Goal: Task Accomplishment & Management: Manage account settings

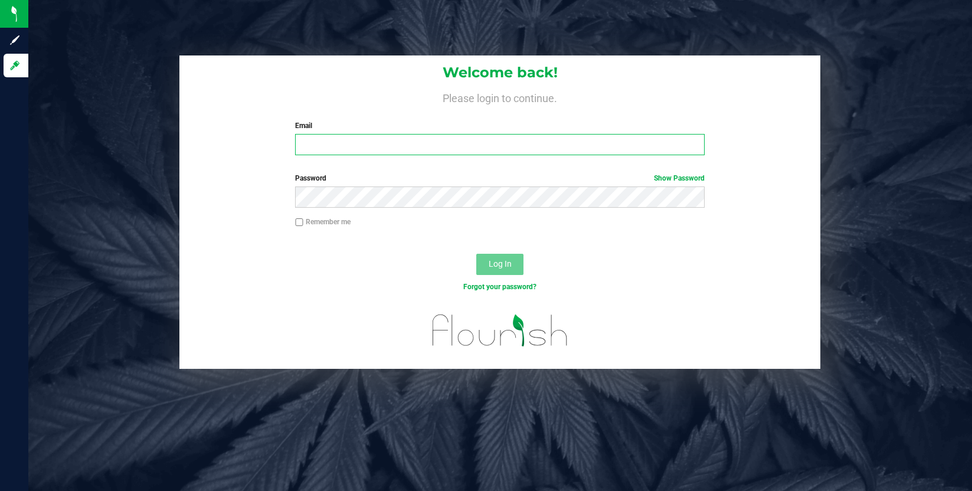
type input "[PERSON_NAME][EMAIL_ADDRESS][DOMAIN_NAME]"
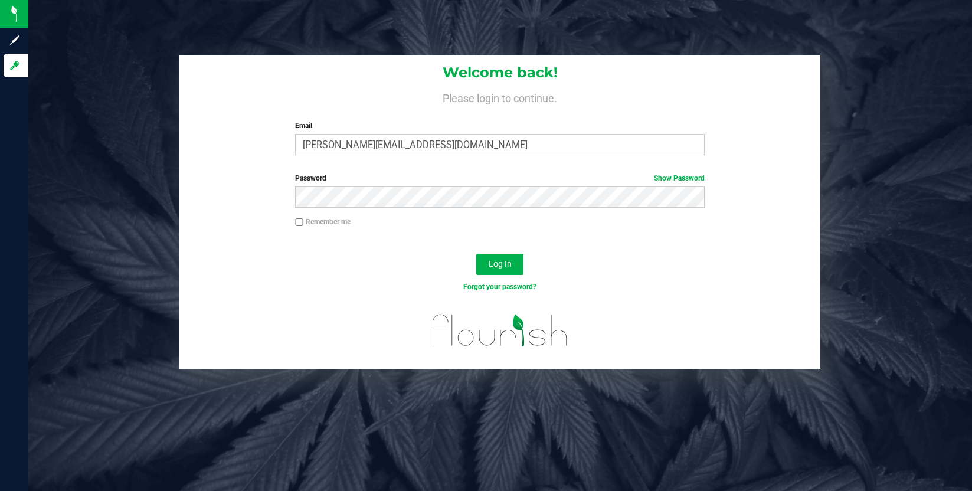
click at [297, 223] on input "Remember me" at bounding box center [299, 222] width 8 height 8
checkbox input "true"
click at [499, 269] on span "Log In" at bounding box center [500, 263] width 23 height 9
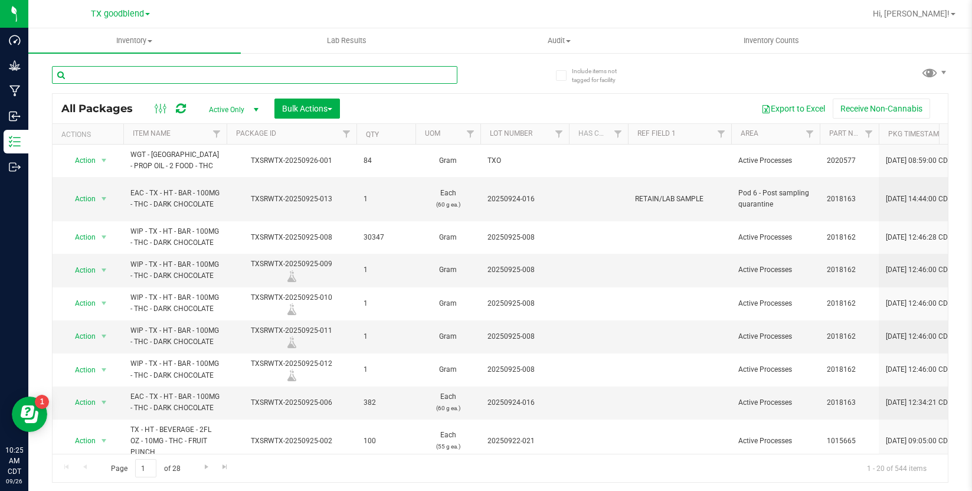
click at [245, 70] on input "text" at bounding box center [254, 75] width 405 height 18
type input "20250922"
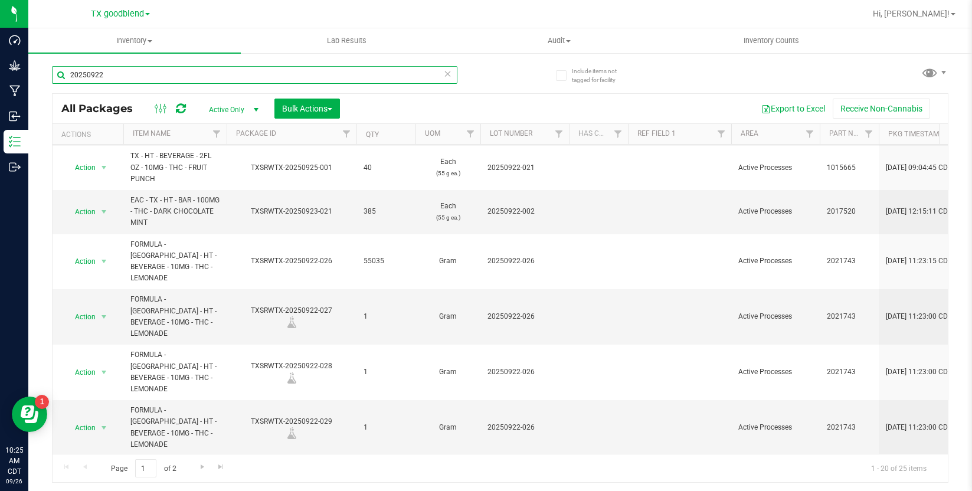
scroll to position [177, 0]
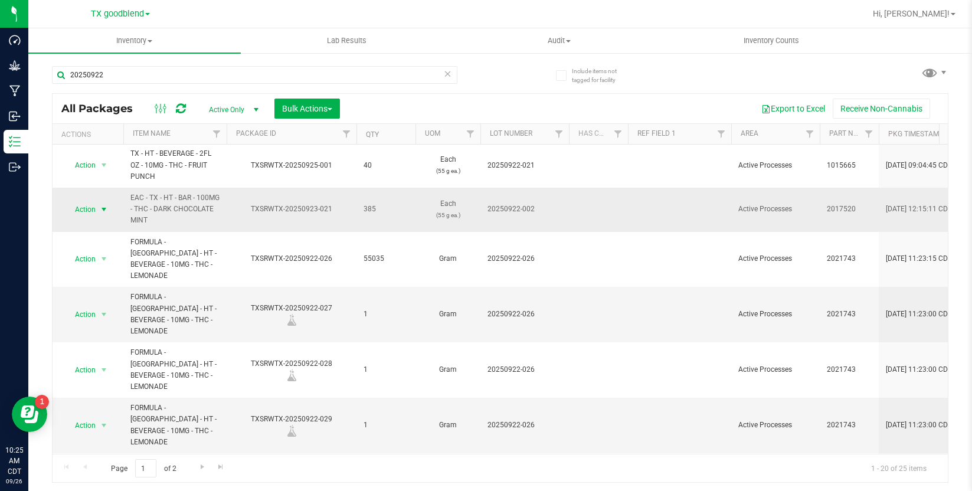
click at [100, 211] on span "select" at bounding box center [103, 209] width 9 height 9
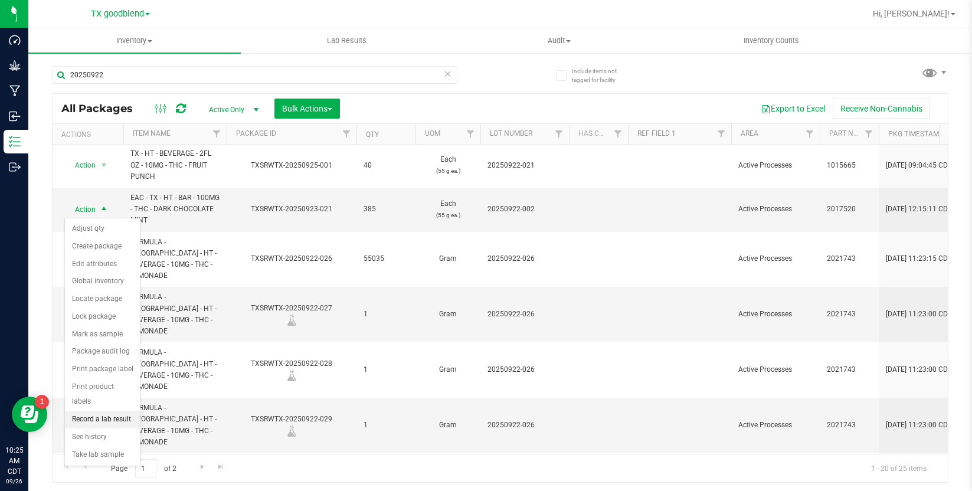
click at [112, 411] on li "Record a lab result" at bounding box center [103, 420] width 76 height 18
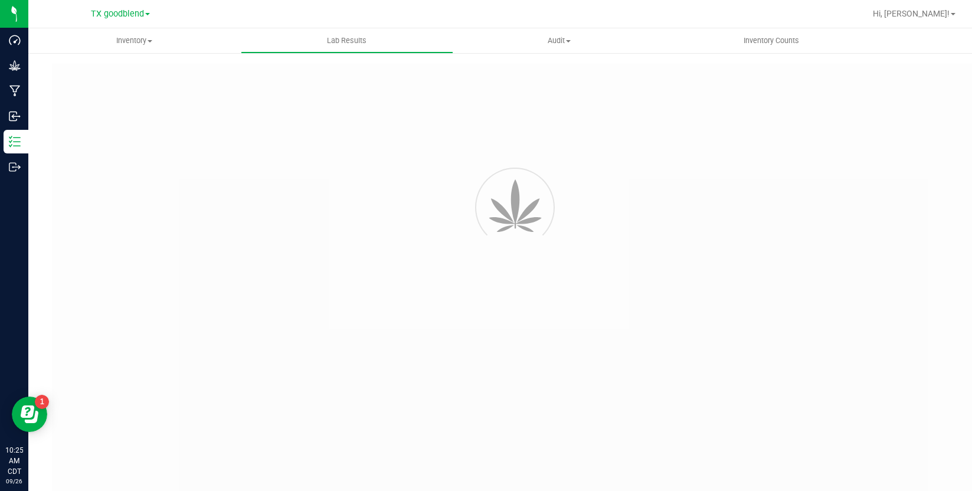
type input "TXSRWTX-20250923-021"
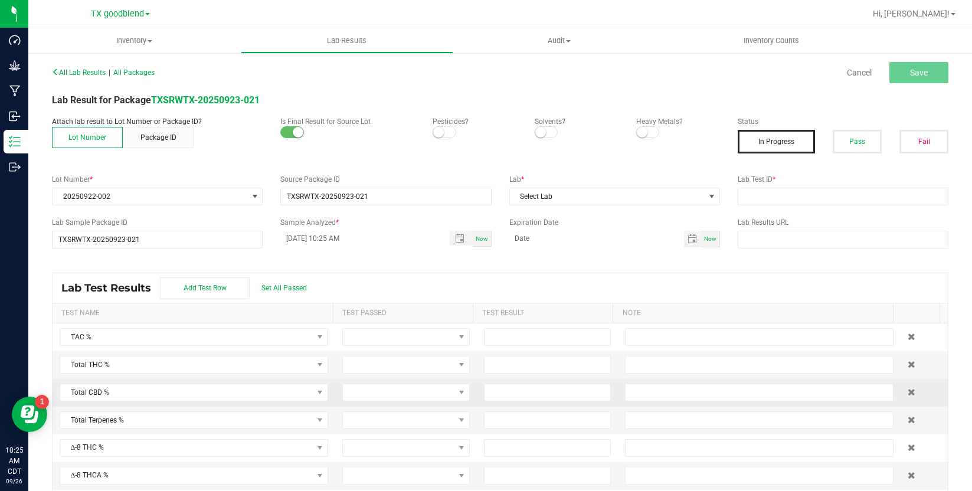
click at [618, 382] on td at bounding box center [759, 393] width 283 height 28
click at [437, 130] on small at bounding box center [438, 132] width 11 height 11
click at [535, 132] on small at bounding box center [540, 132] width 11 height 11
click at [637, 132] on small at bounding box center [642, 132] width 11 height 11
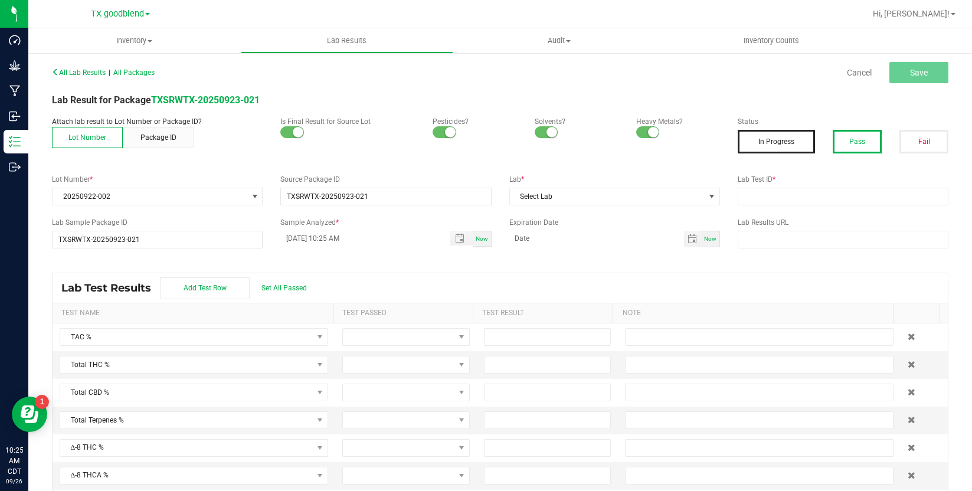
click at [842, 139] on button "Pass" at bounding box center [857, 142] width 49 height 24
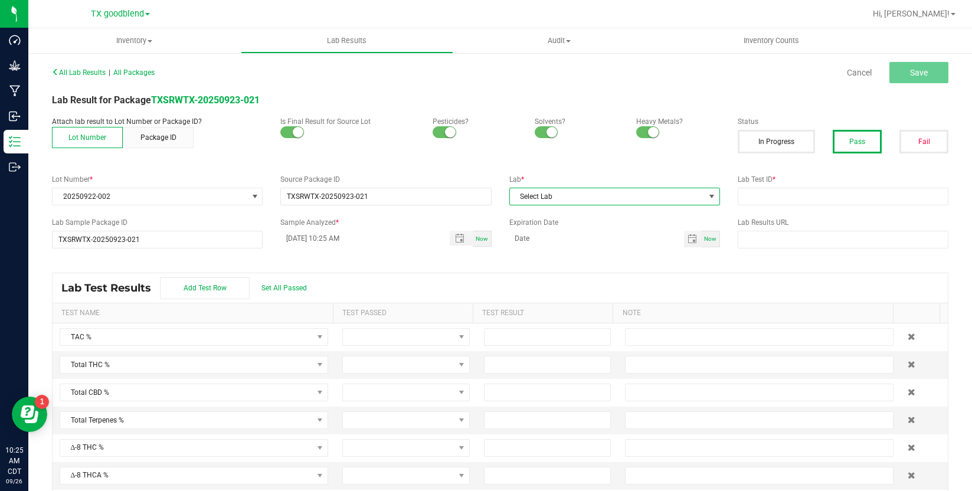
click at [591, 194] on span "Select Lab" at bounding box center [607, 196] width 195 height 17
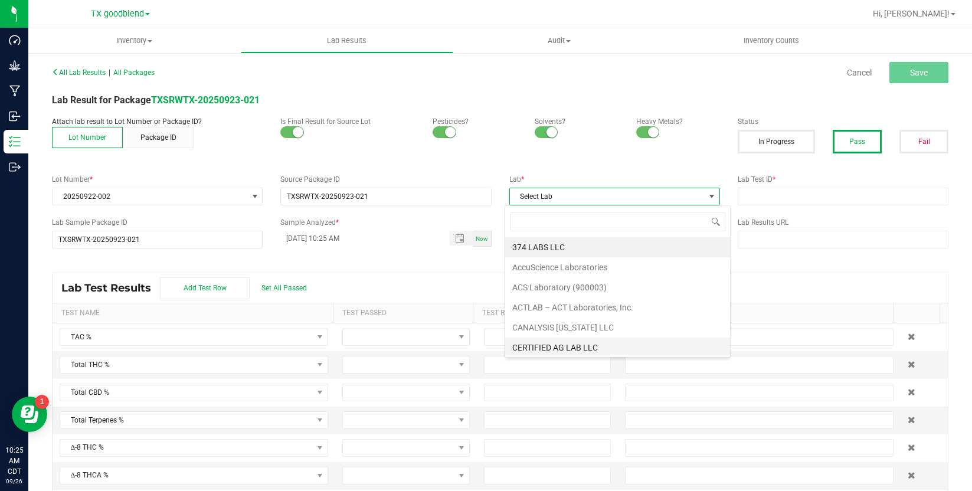
scroll to position [303, 0]
click at [576, 308] on li "Surterra Analytics Austin" at bounding box center [617, 305] width 225 height 20
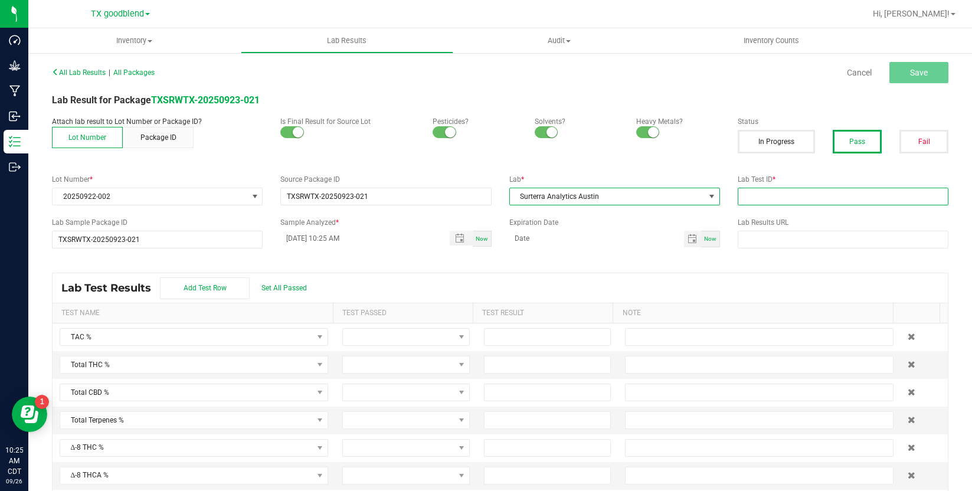
click at [744, 200] on input "text" at bounding box center [843, 197] width 211 height 18
type input "20250922-002"
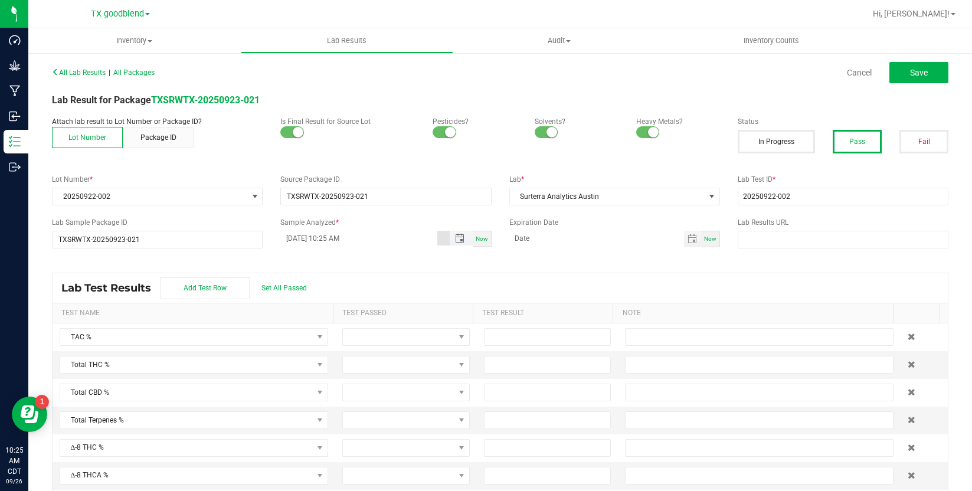
click at [296, 238] on input "[DATE] 10:25 AM" at bounding box center [358, 238] width 156 height 15
type input "[DATE] 10:25 AM"
click at [292, 286] on span "Set All Passed" at bounding box center [283, 288] width 45 height 8
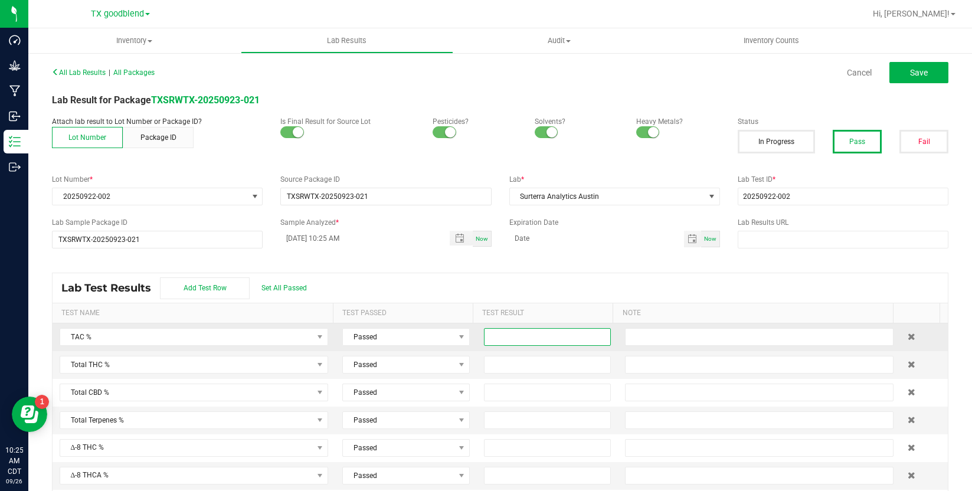
click at [523, 333] on input at bounding box center [548, 337] width 126 height 17
type input "0.1700"
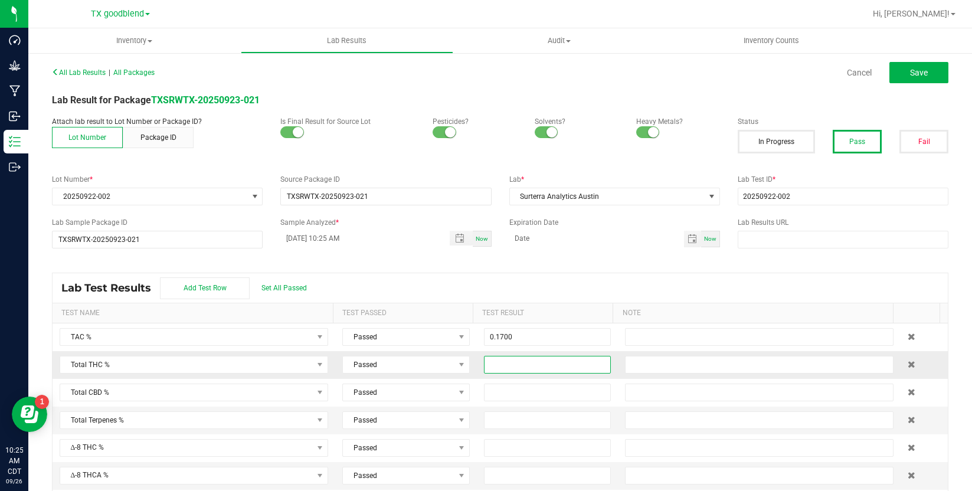
click at [527, 365] on input at bounding box center [548, 365] width 126 height 17
type input "0.1700"
click at [923, 68] on button "Save" at bounding box center [918, 72] width 59 height 21
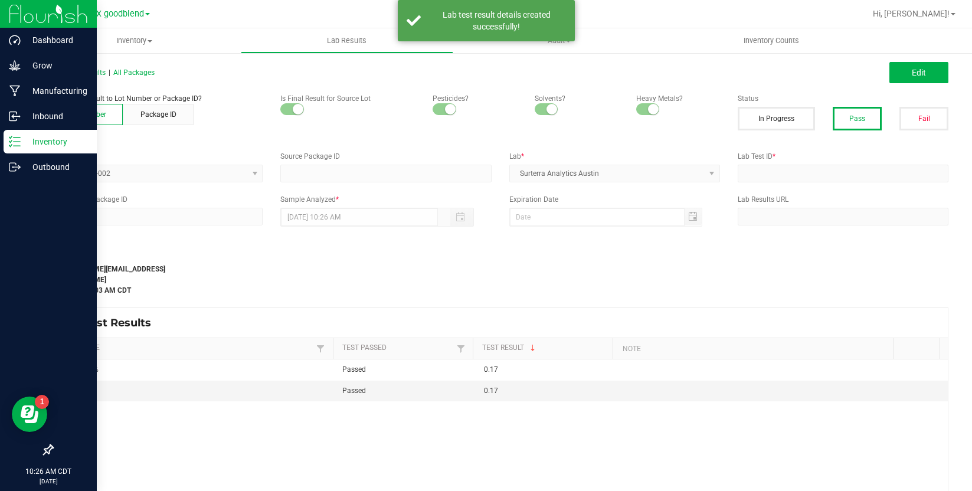
type input "TXSRWTX-20250923-021"
type input "20250922-002"
type input "TXSRWTX-20250923-021"
type input "[DATE] 10:25 AM"
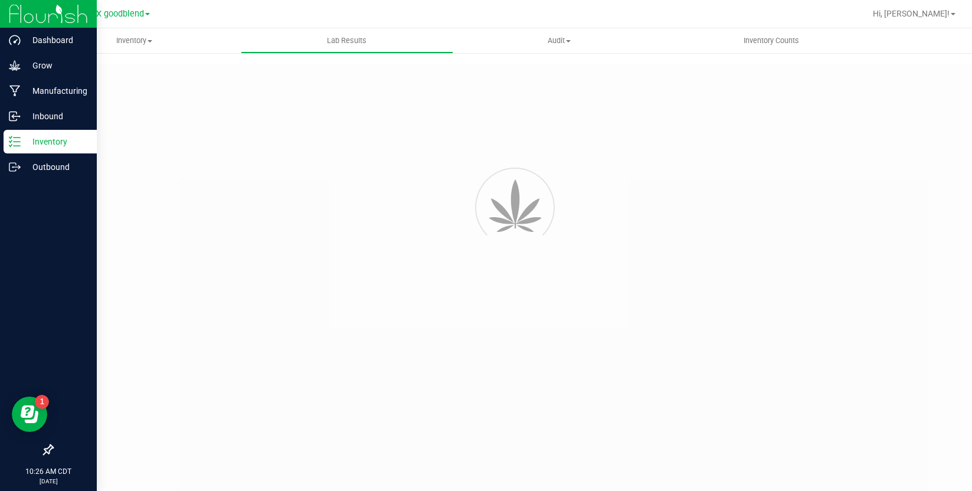
type input "TXSRWTX-20250923-021"
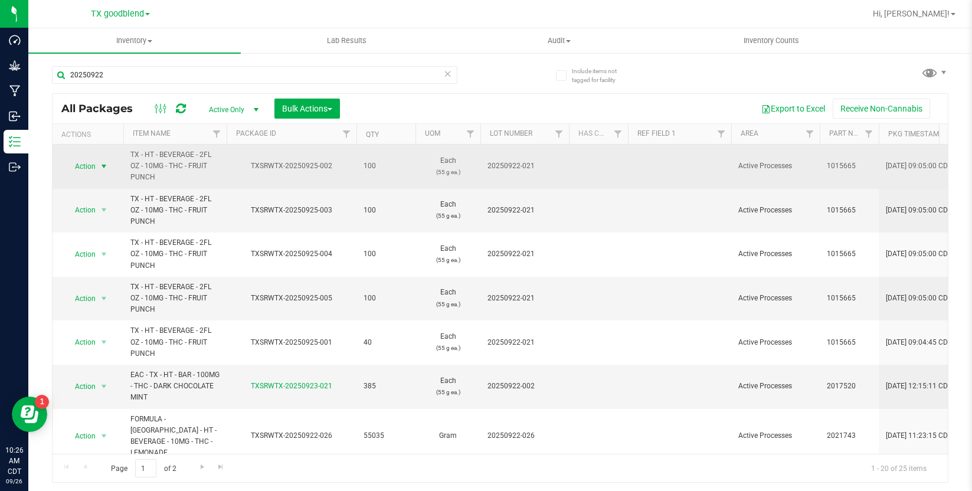
click at [98, 169] on span "select" at bounding box center [104, 166] width 15 height 17
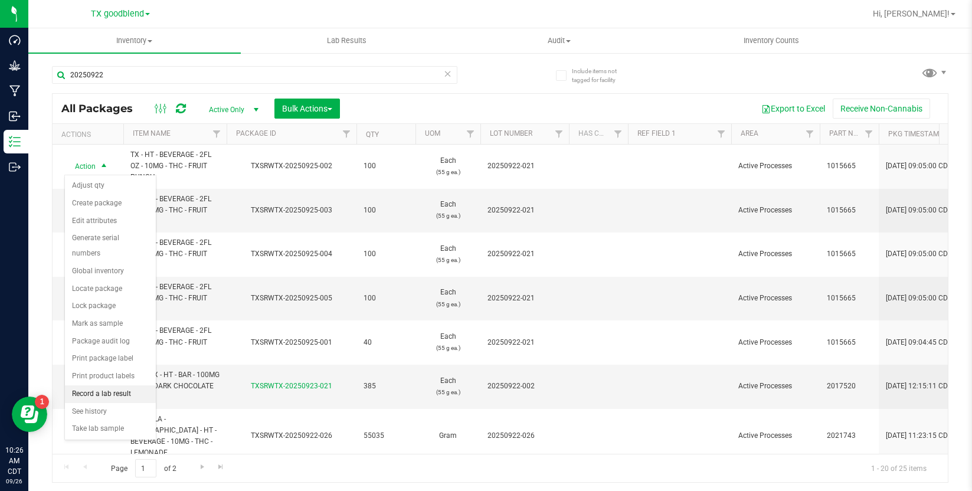
click at [97, 390] on li "Record a lab result" at bounding box center [110, 394] width 91 height 18
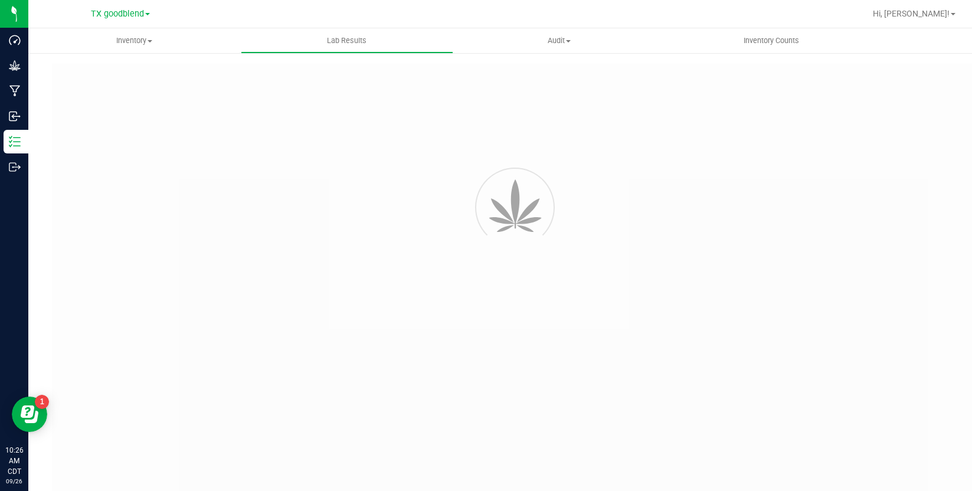
type input "TXSRWTX-20250925-002"
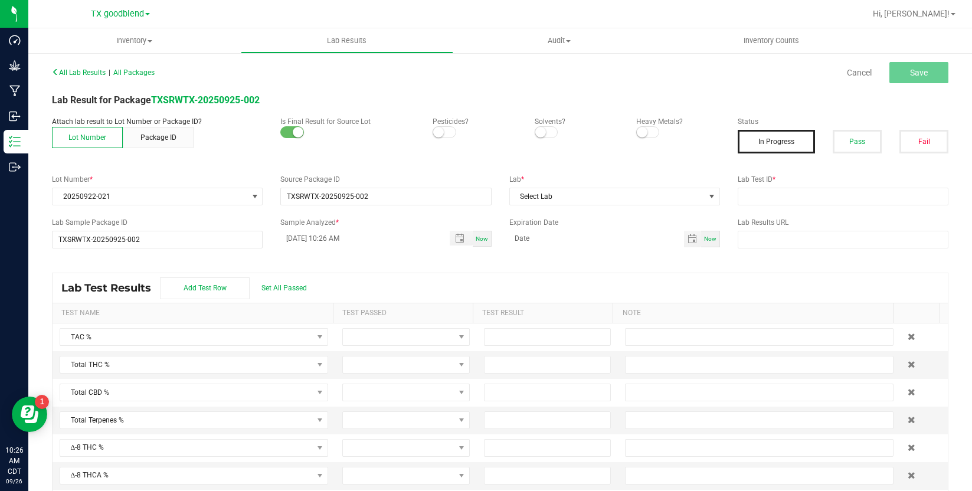
click at [434, 134] on small at bounding box center [438, 132] width 11 height 11
click at [541, 131] on span at bounding box center [547, 132] width 24 height 12
click at [639, 133] on small at bounding box center [642, 132] width 11 height 11
click at [853, 154] on div "Status In Progress Pass Fail" at bounding box center [843, 139] width 228 height 46
click at [855, 150] on button "Pass" at bounding box center [857, 142] width 49 height 24
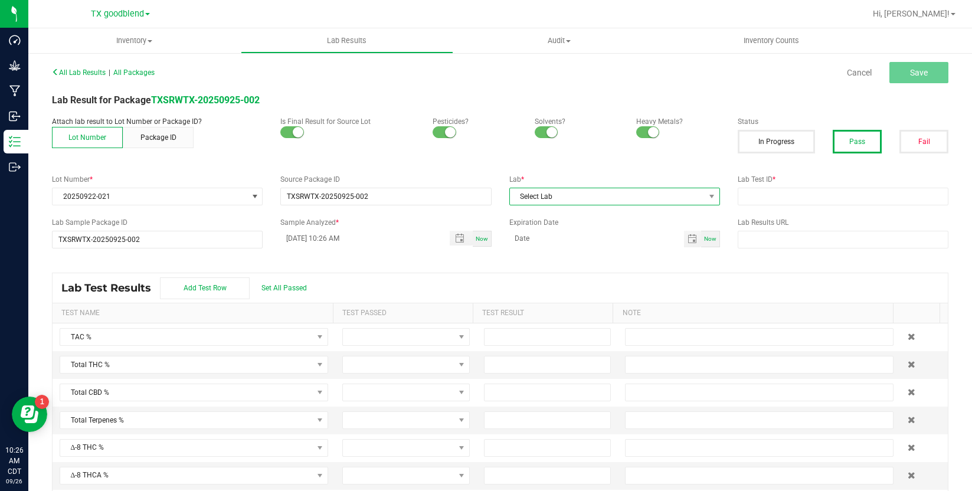
click at [574, 200] on span "Select Lab" at bounding box center [607, 196] width 195 height 17
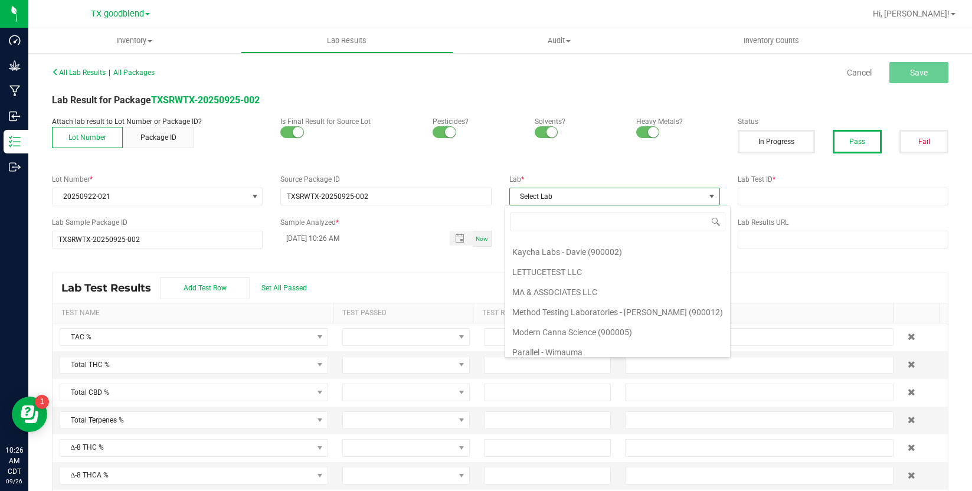
scroll to position [303, 0]
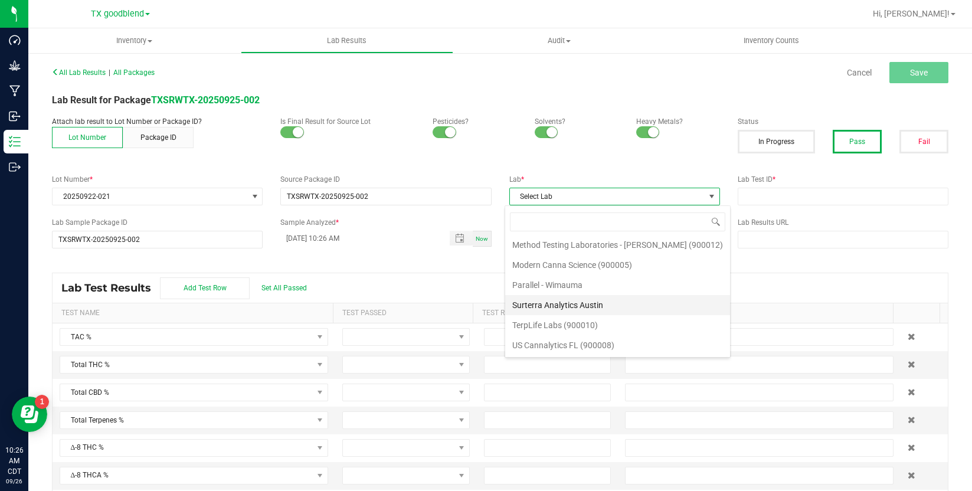
click at [585, 301] on li "Surterra Analytics Austin" at bounding box center [617, 305] width 225 height 20
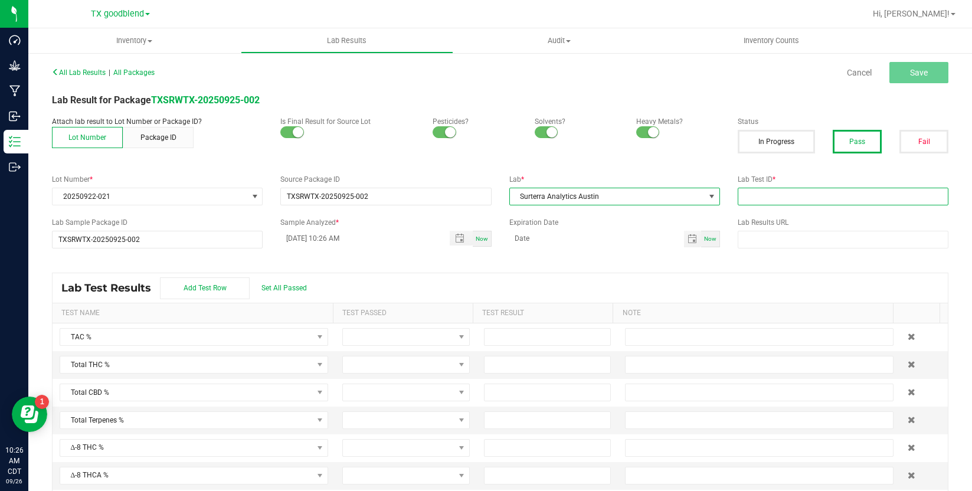
click at [772, 192] on input "text" at bounding box center [843, 197] width 211 height 18
type input "20250922-021"
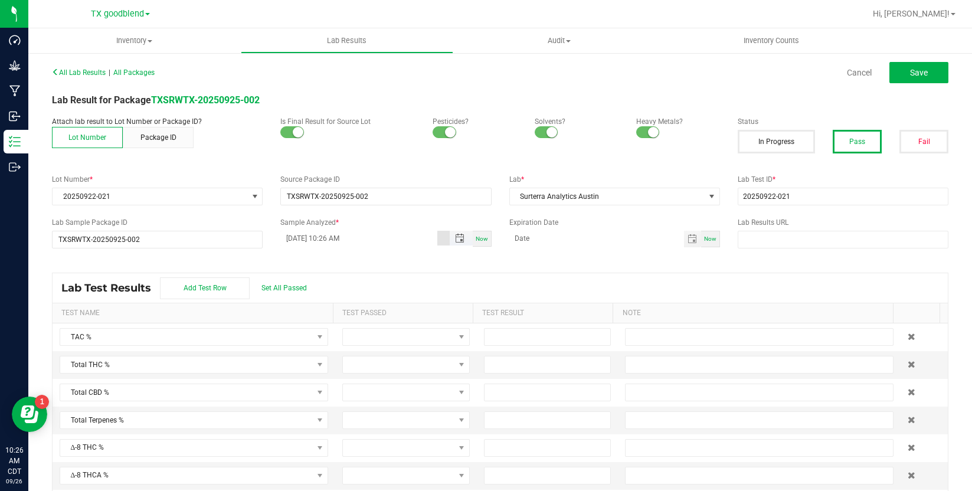
click at [300, 237] on input "[DATE] 10:26 AM" at bounding box center [358, 238] width 156 height 15
type input "[DATE] 10:26 AM"
click at [297, 283] on div "Lab Test Results Add Test Row Set All Passed" at bounding box center [500, 288] width 895 height 30
click at [297, 289] on span "Set All Passed" at bounding box center [283, 288] width 45 height 8
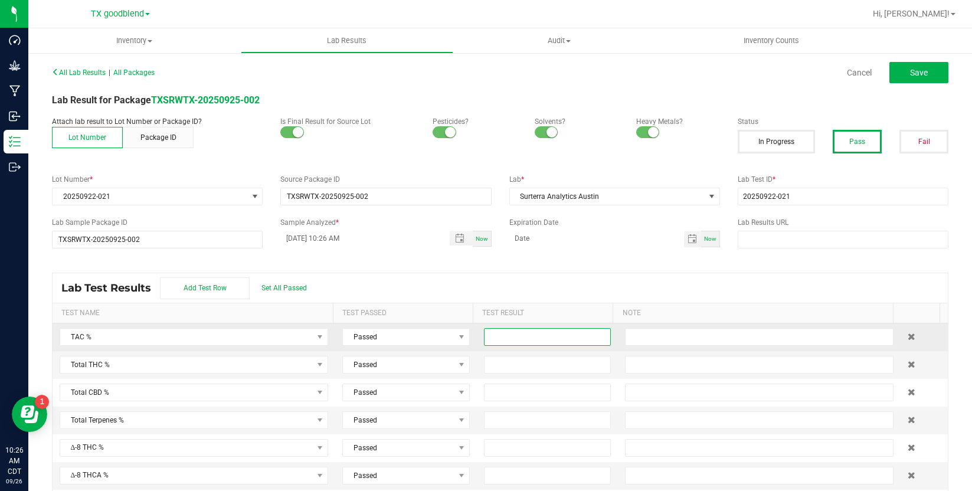
click at [502, 339] on input at bounding box center [548, 337] width 126 height 17
type input "0.0180"
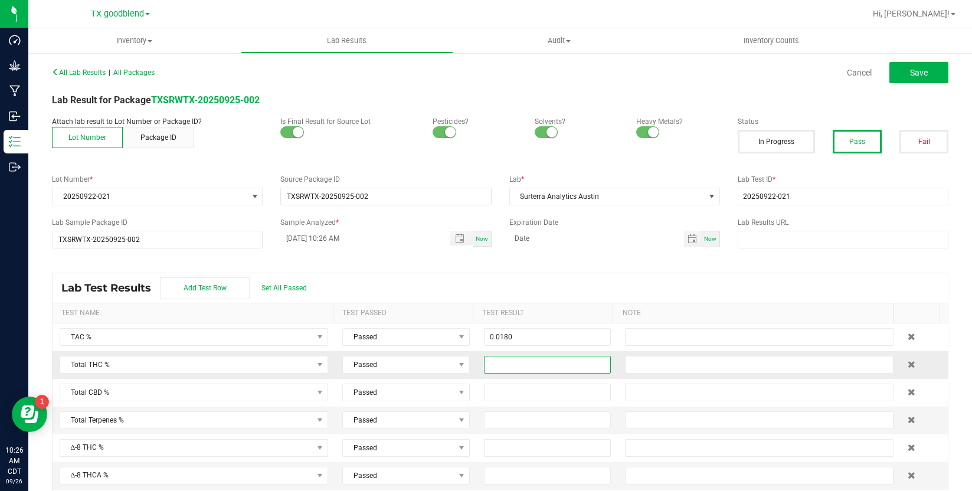
click at [502, 364] on input at bounding box center [548, 365] width 126 height 17
type input "0.0180"
click at [889, 61] on div "All Lab Results | All Packages Cancel Save" at bounding box center [500, 73] width 914 height 30
click at [894, 66] on button "Save" at bounding box center [918, 72] width 59 height 21
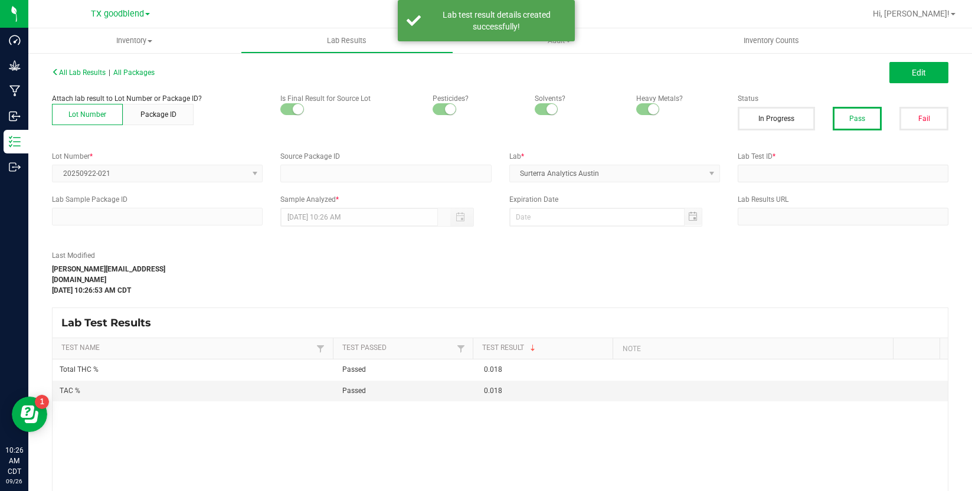
type input "TXSRWTX-20250925-002"
type input "20250922-021"
type input "TXSRWTX-20250925-002"
type input "[DATE] 10:26 AM"
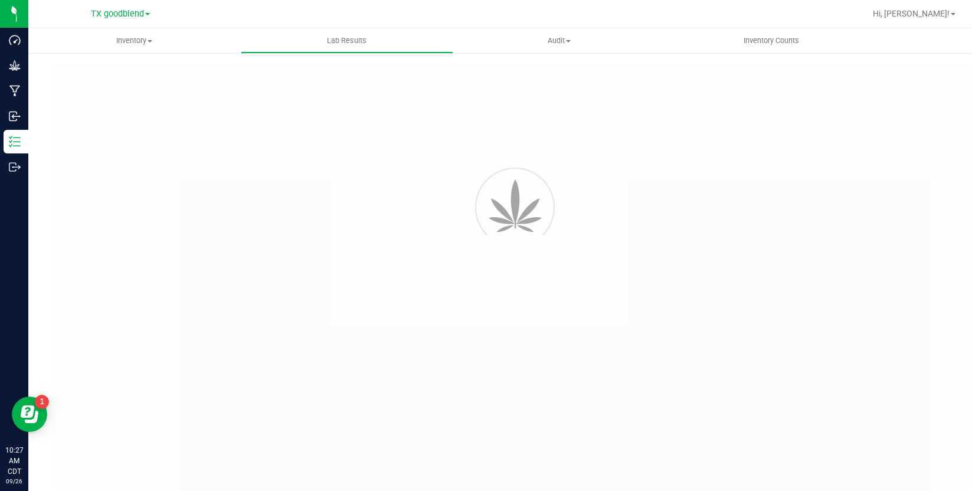
type input "TXSRWTX-20250925-002"
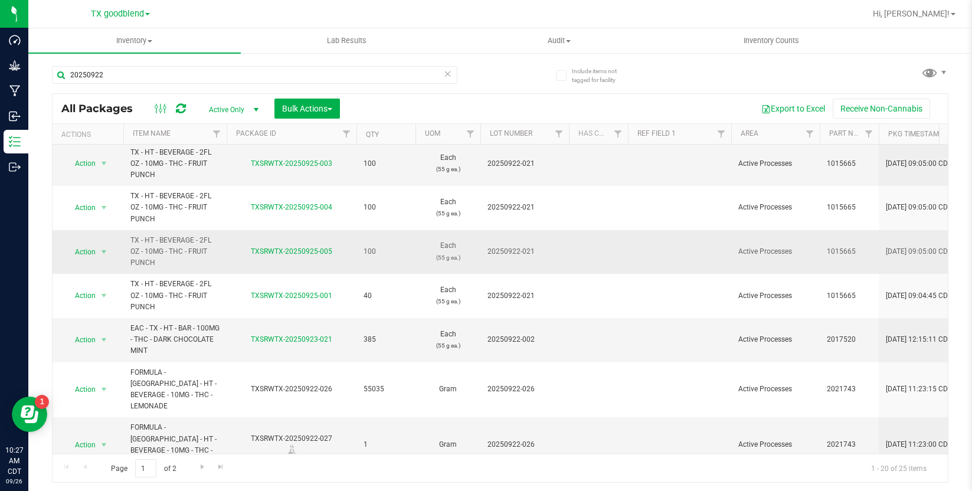
scroll to position [118, 0]
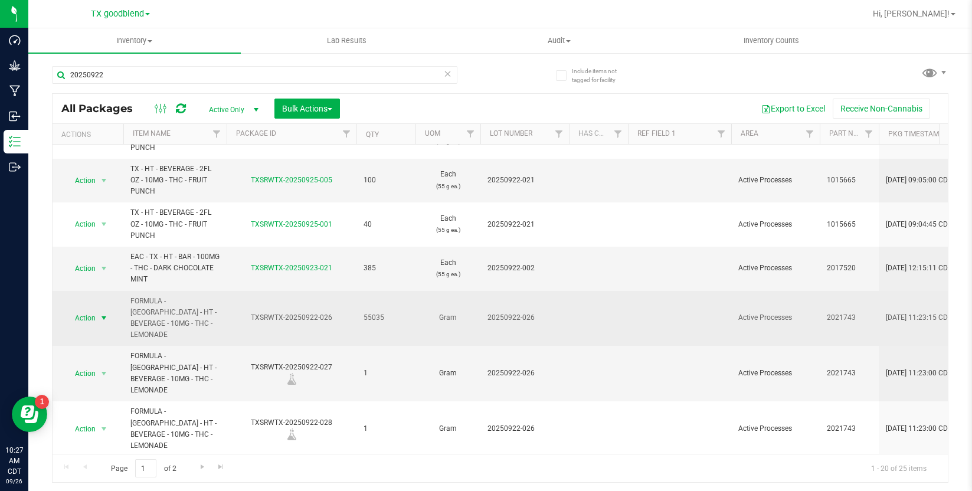
click at [101, 316] on span "select" at bounding box center [103, 317] width 9 height 9
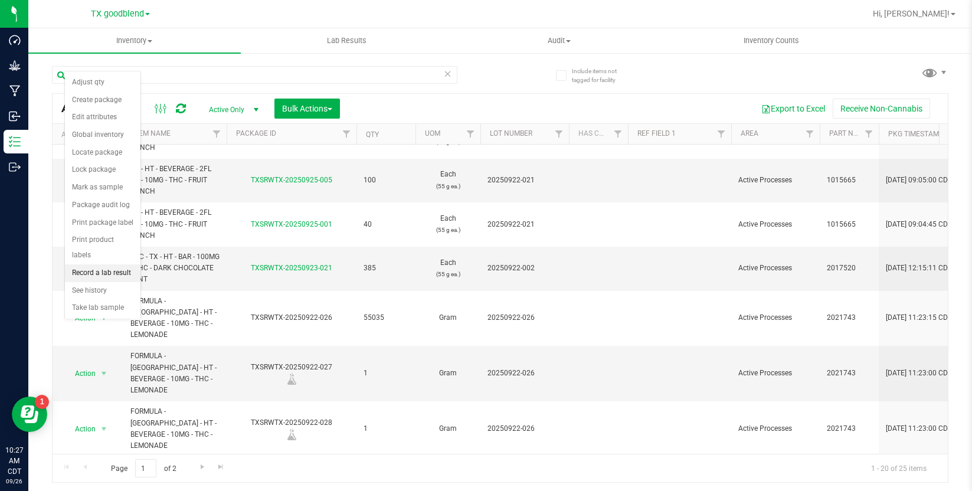
click at [103, 264] on li "Record a lab result" at bounding box center [103, 273] width 76 height 18
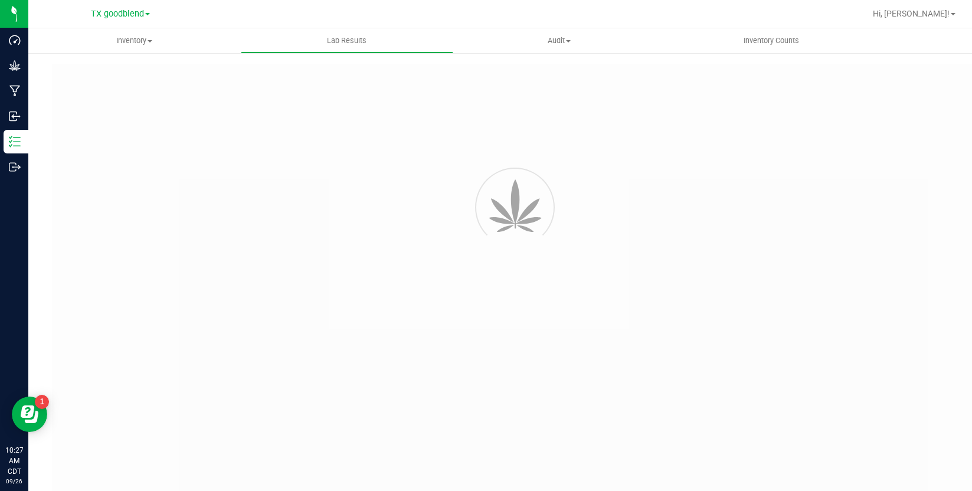
type input "TXSRWTX-20250922-026"
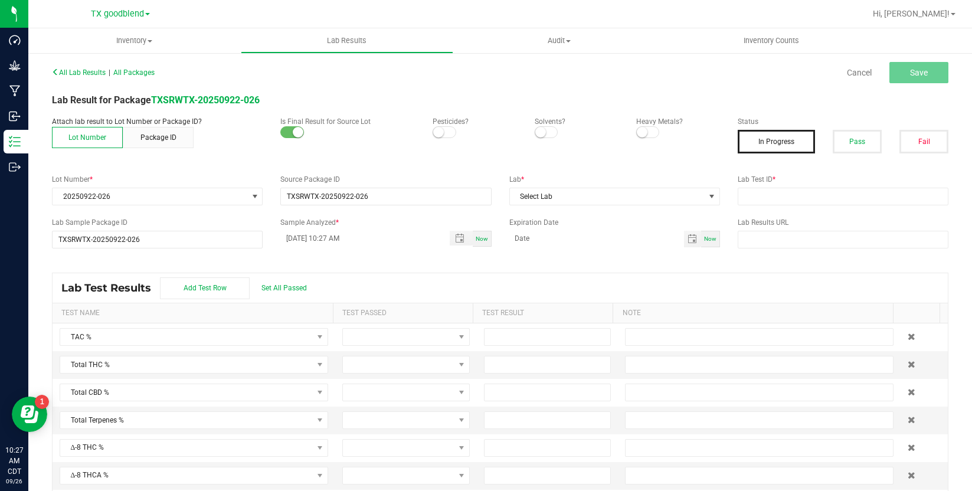
click at [439, 136] on span at bounding box center [445, 132] width 24 height 12
click at [539, 129] on small at bounding box center [540, 132] width 11 height 11
click at [646, 133] on span at bounding box center [648, 132] width 24 height 12
click at [843, 145] on button "Pass" at bounding box center [857, 142] width 49 height 24
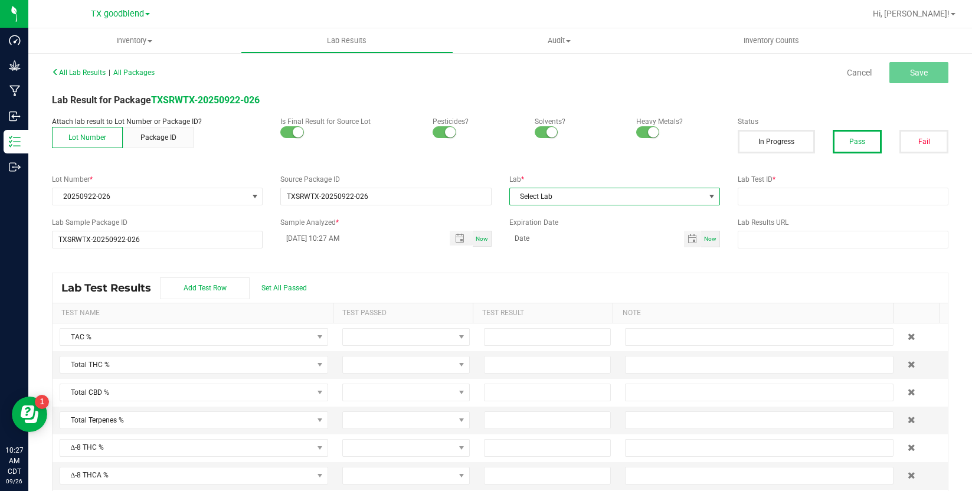
click at [686, 195] on span "Select Lab" at bounding box center [607, 196] width 195 height 17
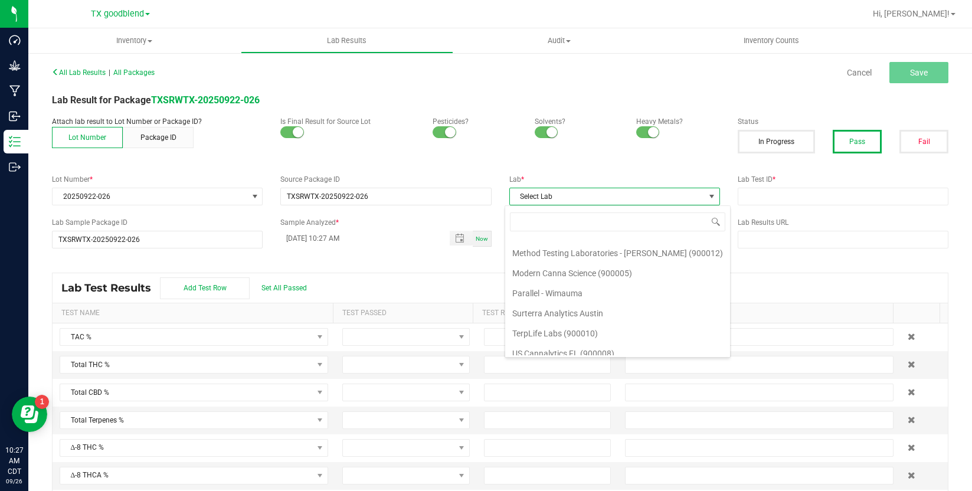
scroll to position [303, 0]
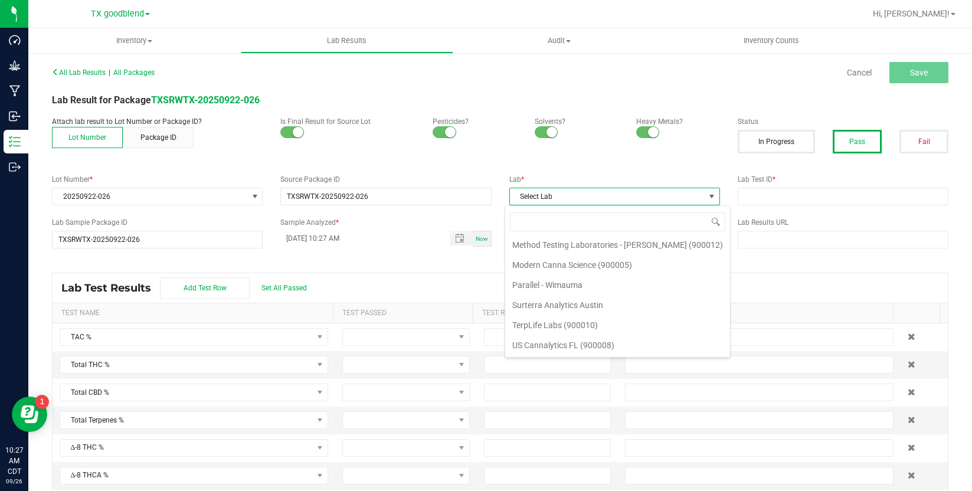
click at [586, 307] on li "Surterra Analytics Austin" at bounding box center [617, 305] width 225 height 20
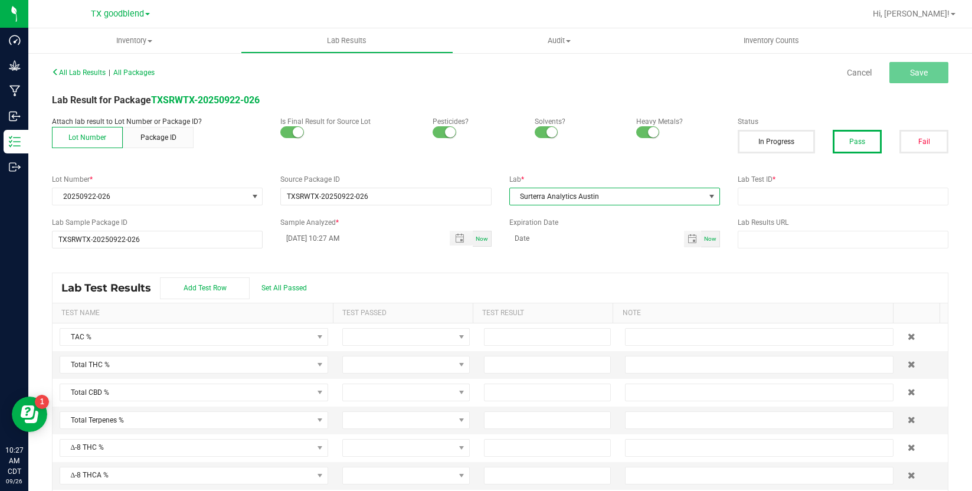
click at [767, 207] on div "All Lab Results | All Packages Cancel Save Lab Result for Package TXSRWTX-20250…" at bounding box center [500, 284] width 897 height 440
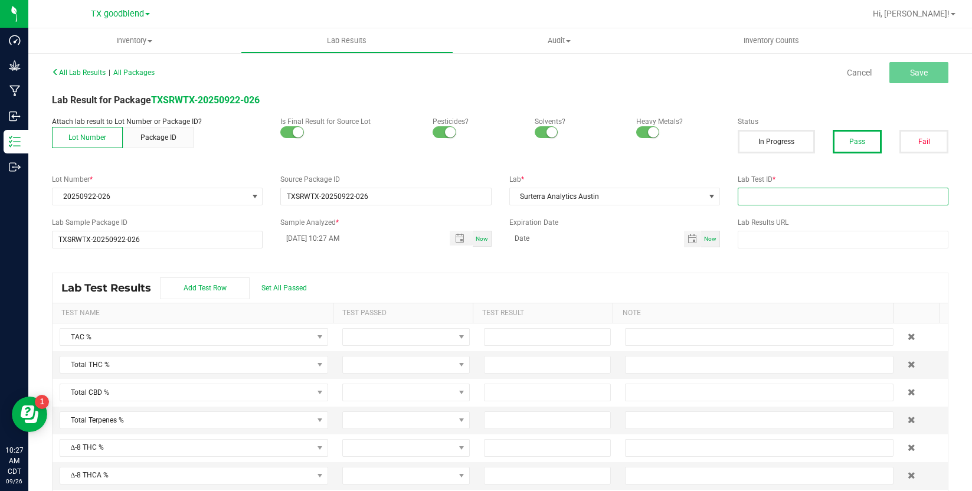
click at [781, 194] on input "text" at bounding box center [843, 197] width 211 height 18
type input "20250922-026"
click at [295, 243] on input "[DATE] 10:27 AM" at bounding box center [358, 238] width 156 height 15
type input "[DATE] 10:27 AM"
click at [294, 284] on span "Set All Passed" at bounding box center [283, 288] width 45 height 8
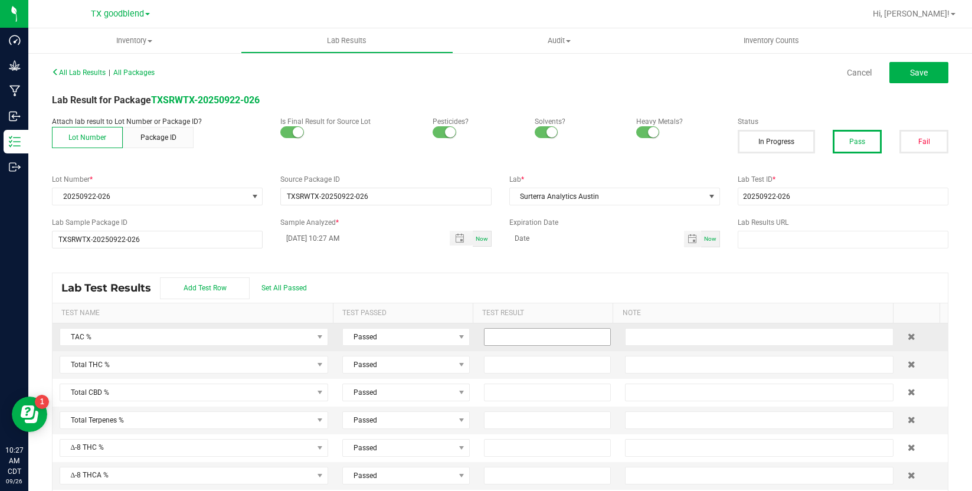
click at [558, 332] on input at bounding box center [548, 337] width 126 height 17
type input "0.0180"
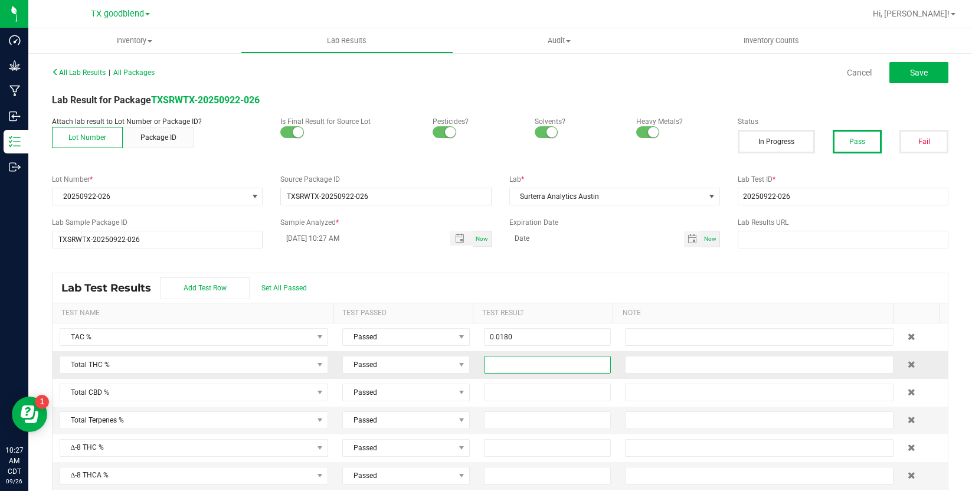
click at [523, 358] on input at bounding box center [548, 365] width 126 height 17
type input "0.0180"
click at [903, 79] on button "Save" at bounding box center [918, 72] width 59 height 21
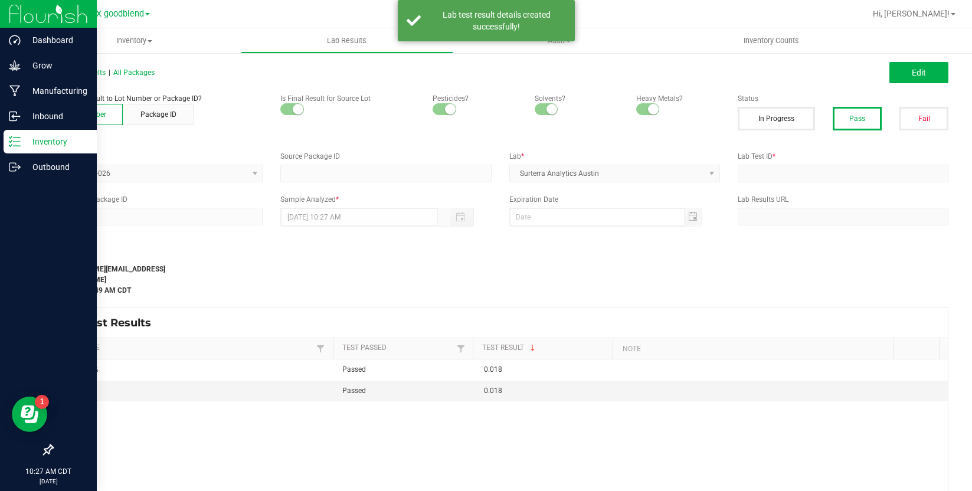
type input "TXSRWTX-20250922-026"
type input "20250922-026"
type input "TXSRWTX-20250922-026"
type input "[DATE] 10:27 AM"
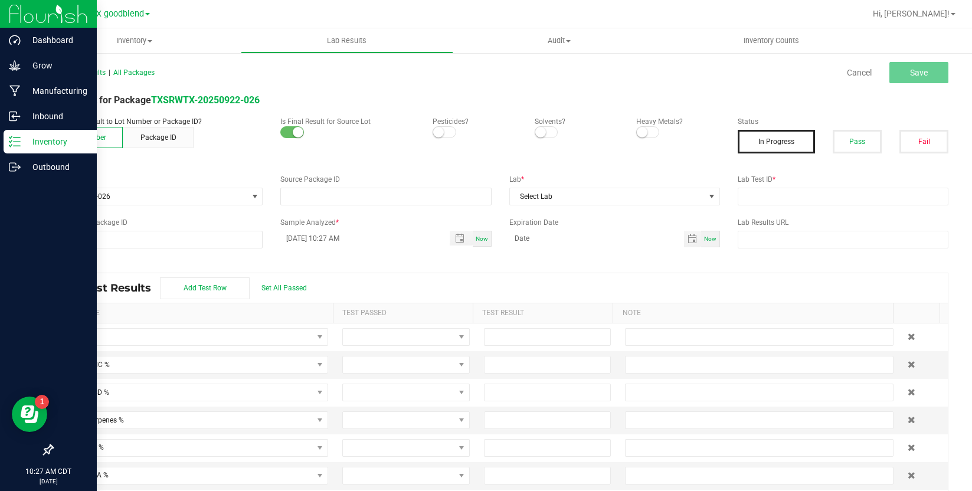
type input "TXSRWTX-20250922-026"
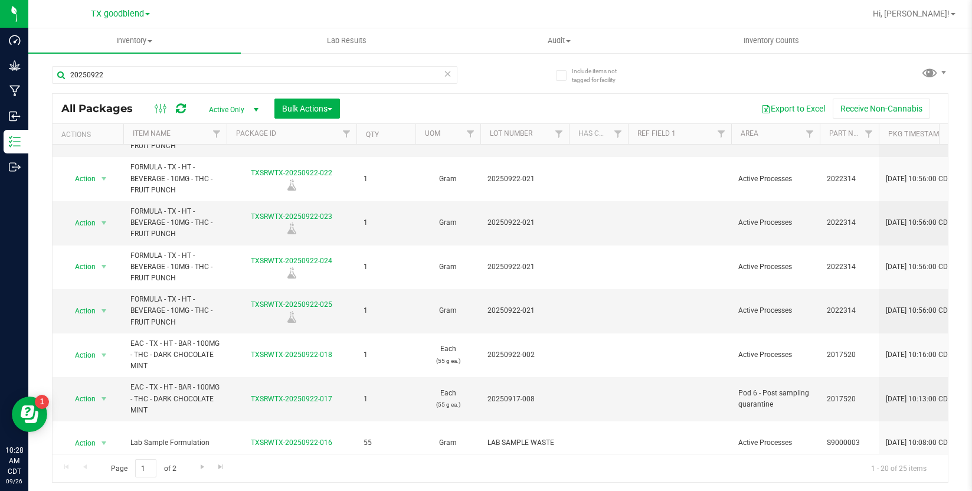
scroll to position [574, 0]
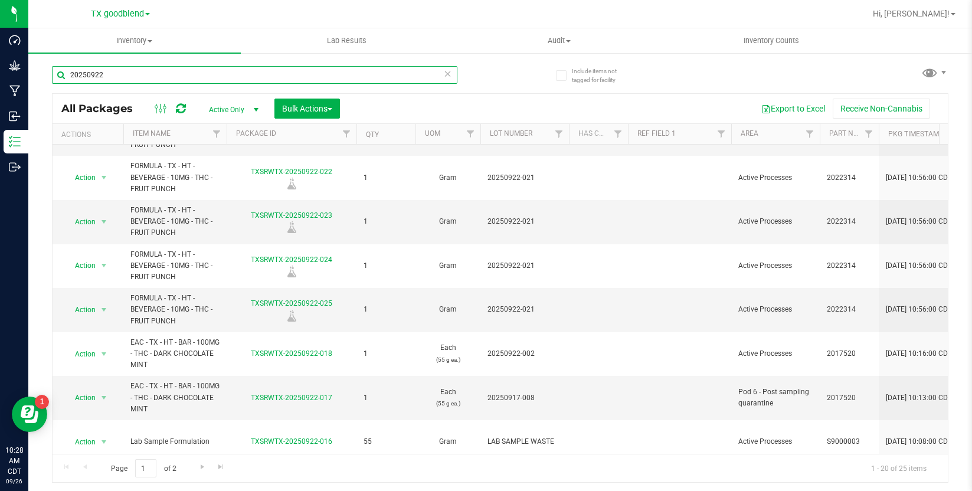
click at [117, 75] on input "20250922" at bounding box center [254, 75] width 405 height 18
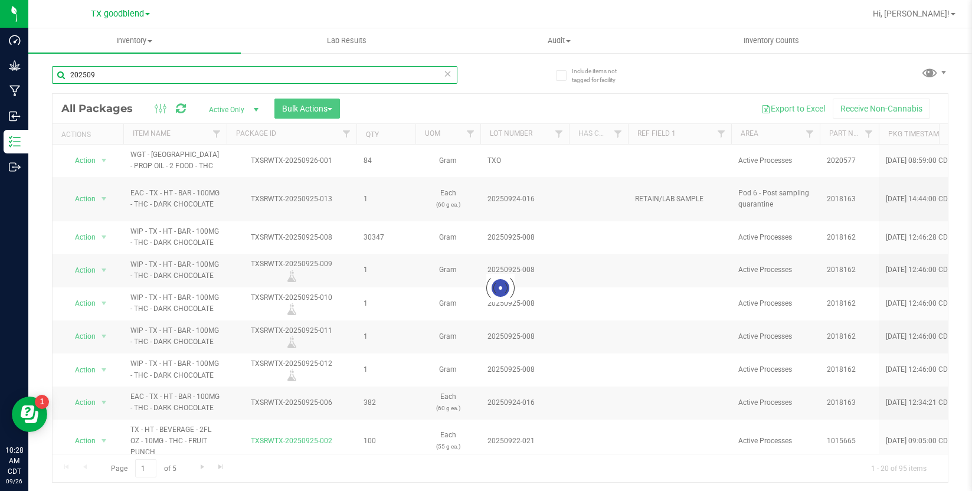
type input "202509"
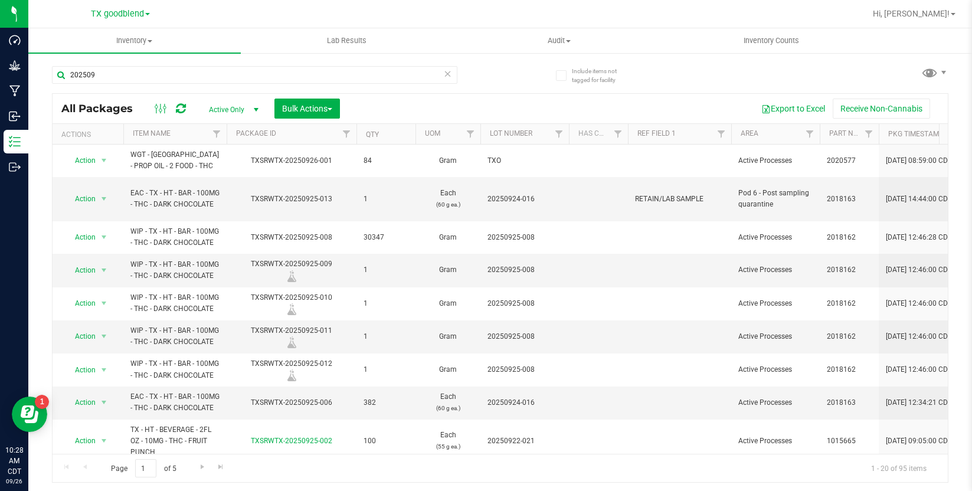
click at [245, 110] on span "Active Only" at bounding box center [231, 110] width 65 height 17
click at [233, 144] on li "Lab Samples" at bounding box center [231, 147] width 64 height 18
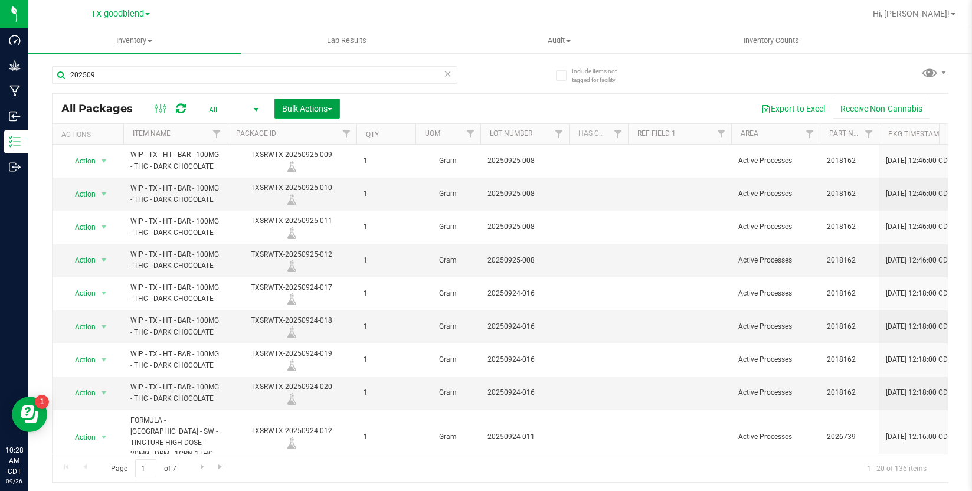
click at [328, 108] on span "Bulk Actions" at bounding box center [307, 108] width 50 height 9
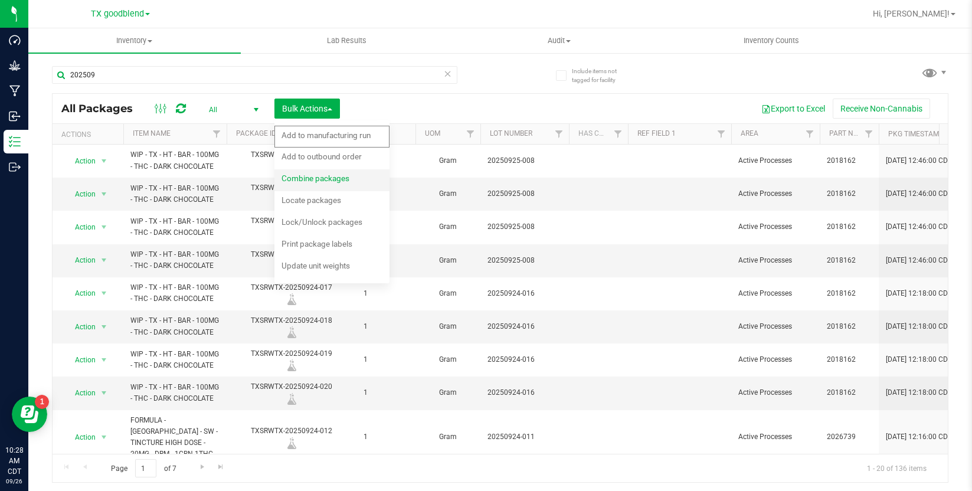
click at [322, 181] on span "Combine packages" at bounding box center [316, 178] width 68 height 9
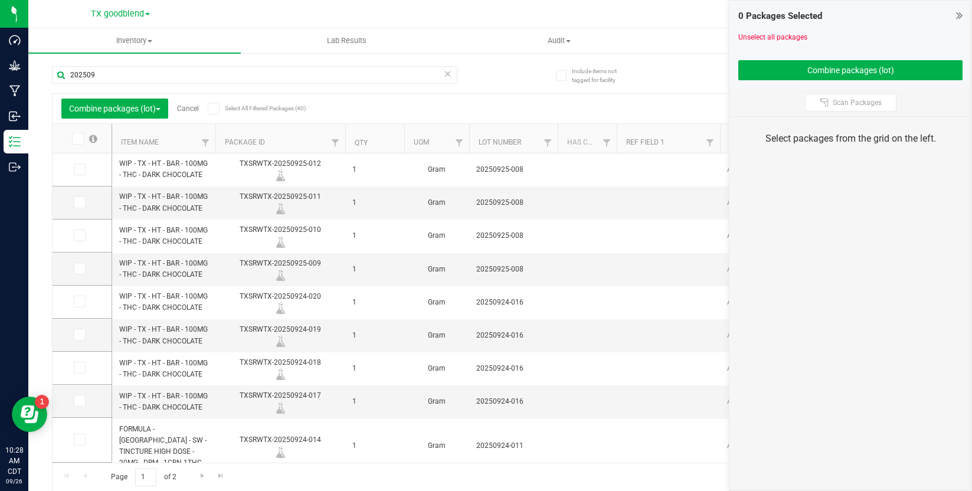
click at [79, 143] on span at bounding box center [78, 139] width 12 height 12
click at [0, 0] on input "checkbox" at bounding box center [0, 0] width 0 height 0
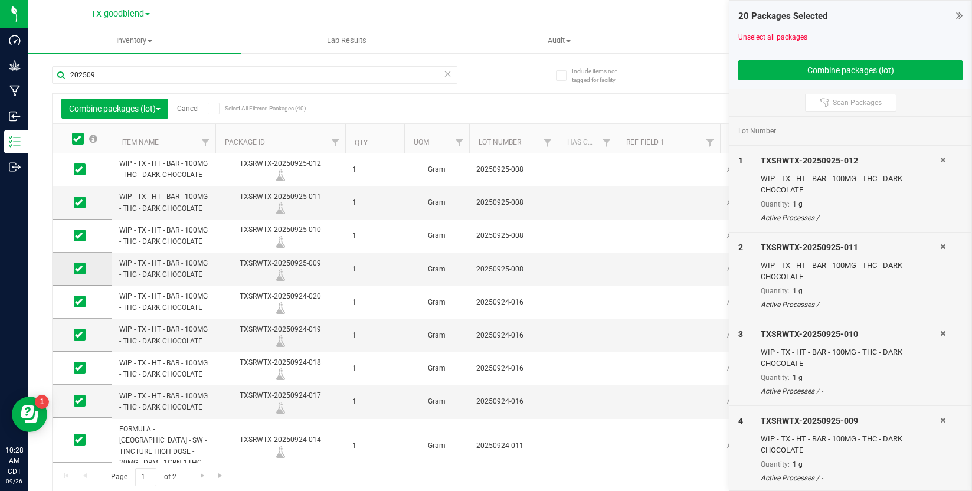
click at [82, 274] on span at bounding box center [80, 269] width 12 height 12
click at [0, 0] on input "checkbox" at bounding box center [0, 0] width 0 height 0
click at [81, 242] on td at bounding box center [82, 236] width 59 height 33
click at [81, 236] on icon at bounding box center [79, 236] width 8 height 0
click at [0, 0] on input "checkbox" at bounding box center [0, 0] width 0 height 0
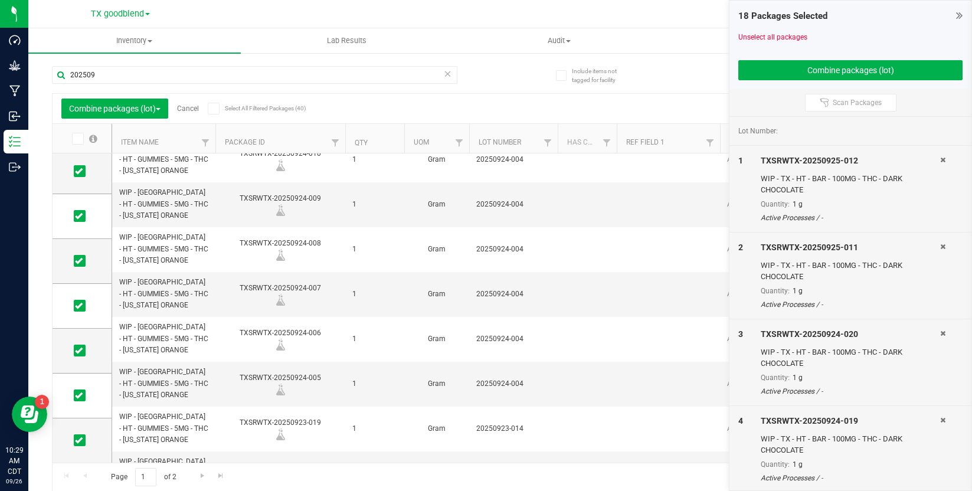
scroll to position [1, 0]
click at [204, 478] on span "Go to the next page" at bounding box center [202, 474] width 9 height 9
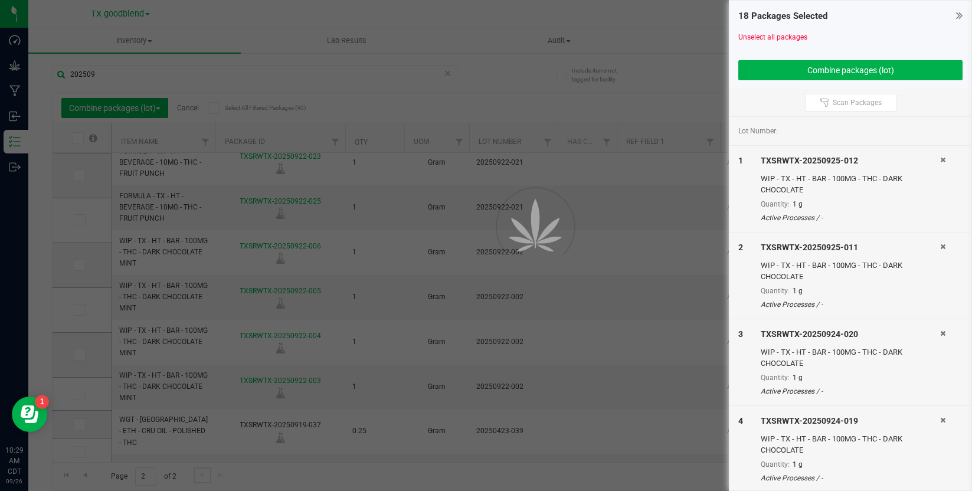
scroll to position [0, 0]
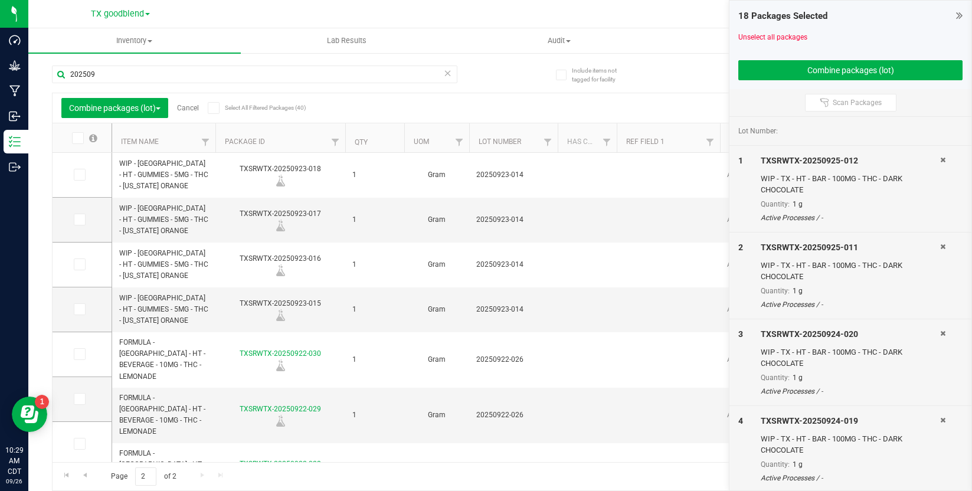
click at [76, 138] on icon at bounding box center [77, 138] width 8 height 0
click at [0, 0] on input "checkbox" at bounding box center [0, 0] width 0 height 0
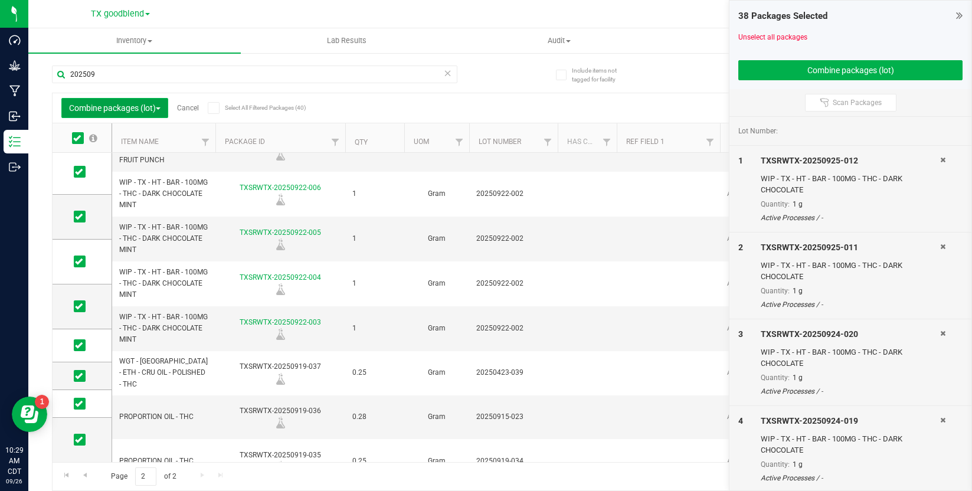
click at [138, 112] on span "Combine packages (lot)" at bounding box center [114, 107] width 91 height 9
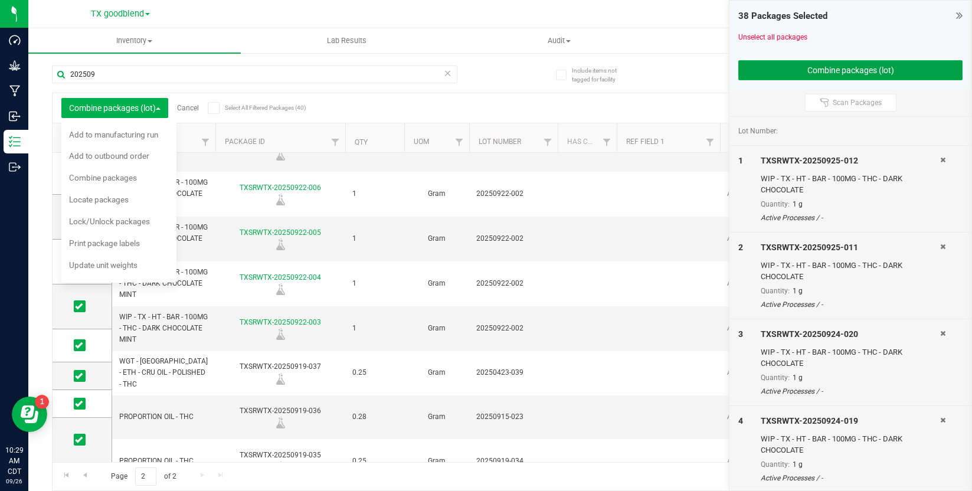
click at [799, 71] on button "Combine packages (lot)" at bounding box center [850, 70] width 224 height 20
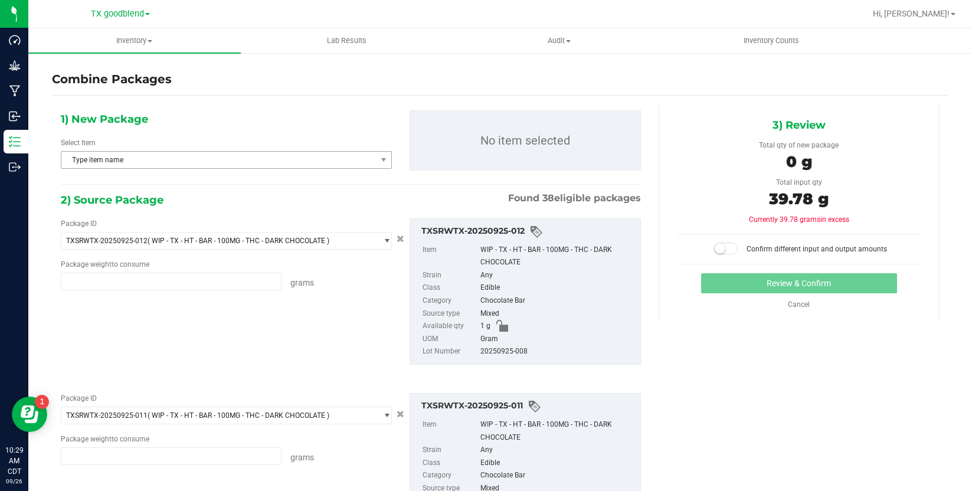
type input "1.0000 g"
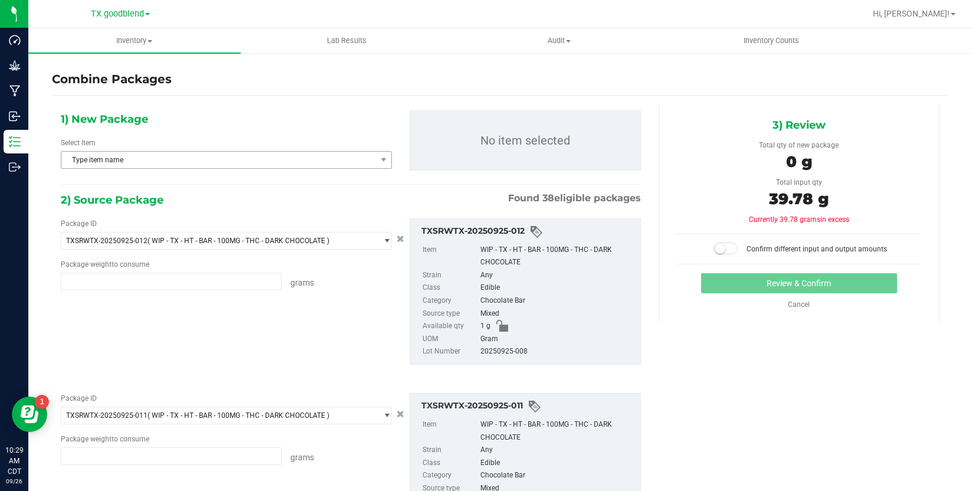
type input "1.0000 g"
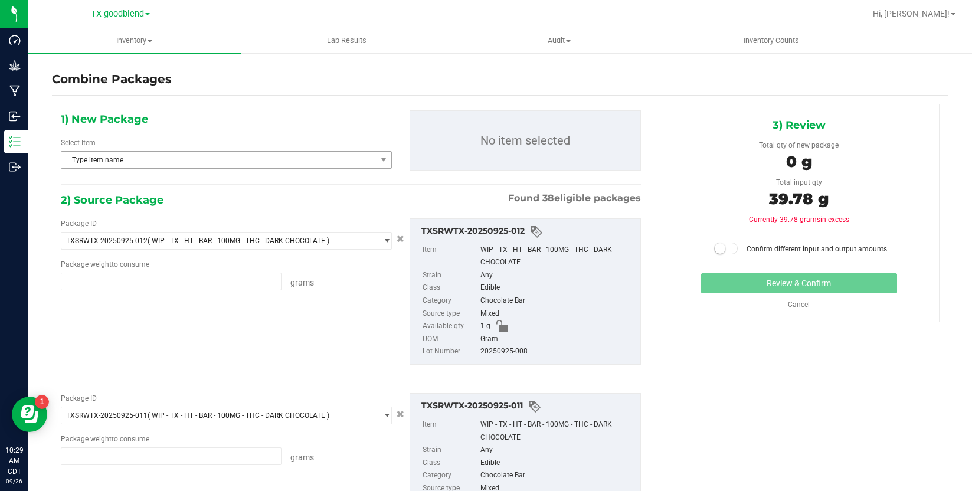
type input "1.0000 g"
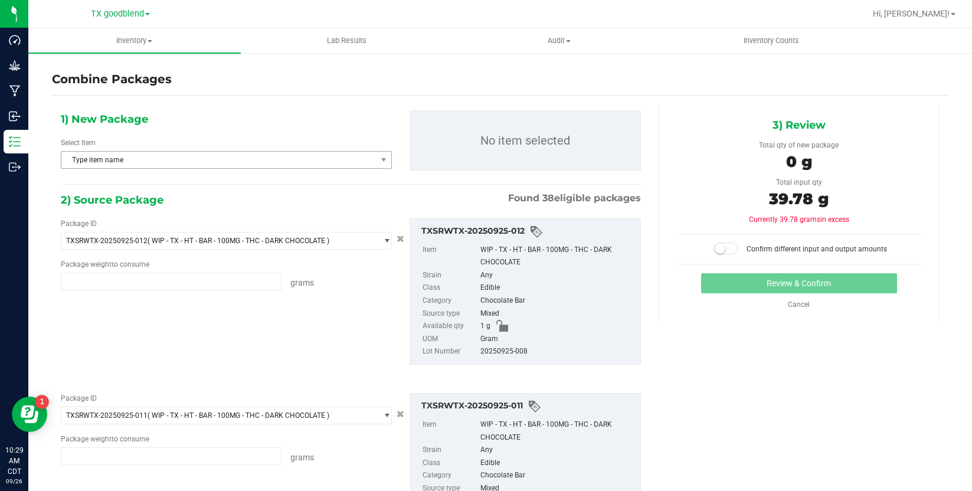
type input "1.0000 g"
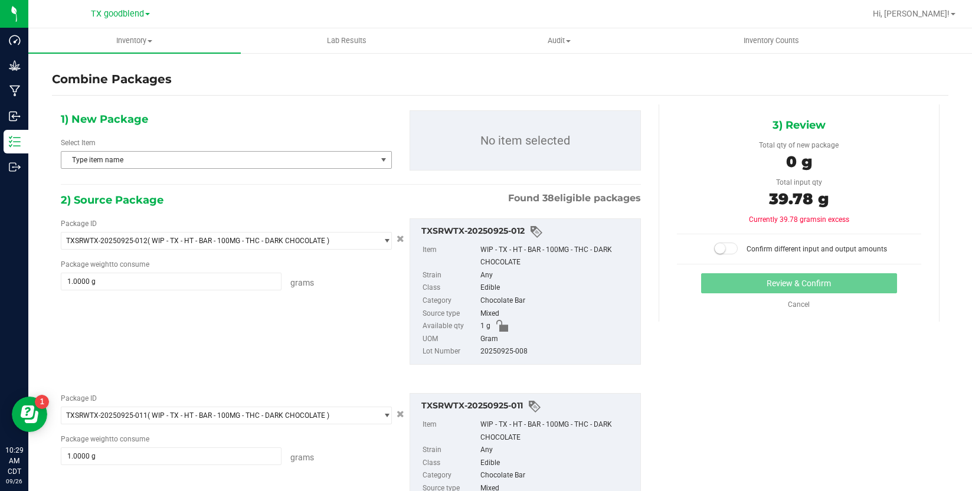
type input "1.0000 g"
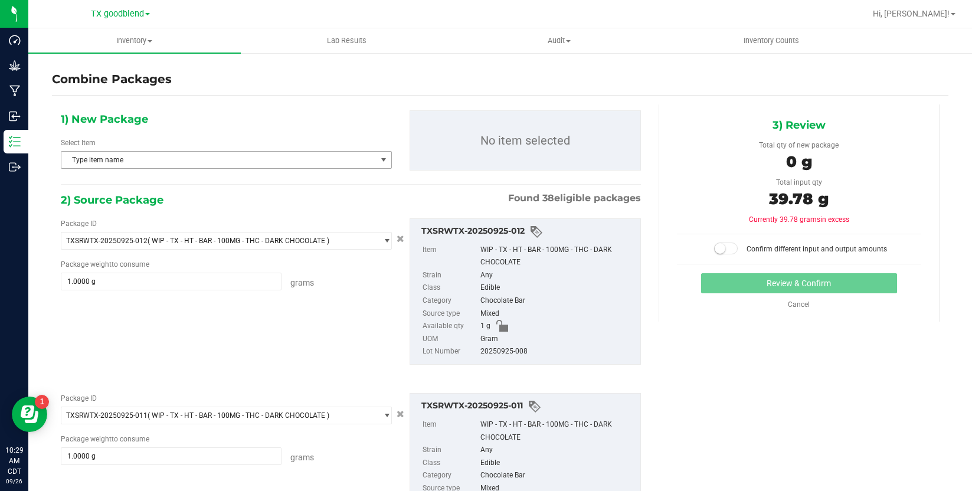
type input "1.0000 g"
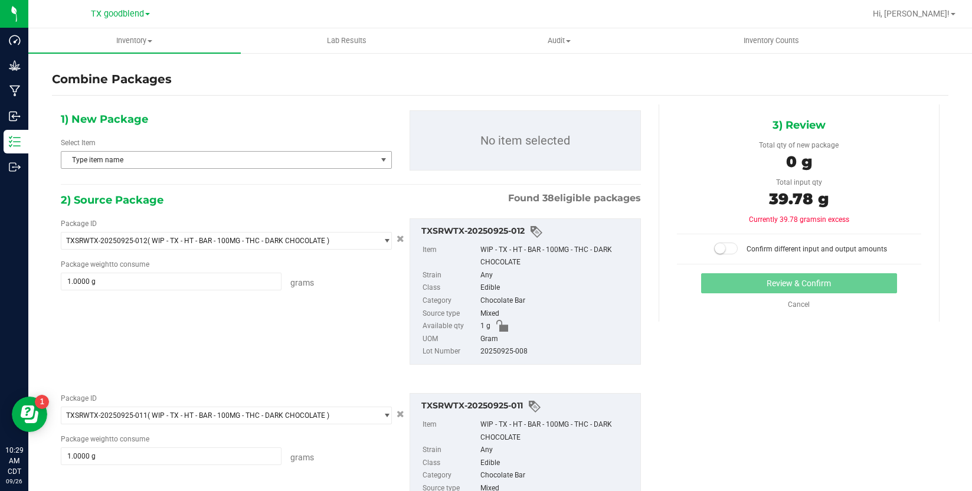
type input "1.0000 g"
type input "0.2500 g"
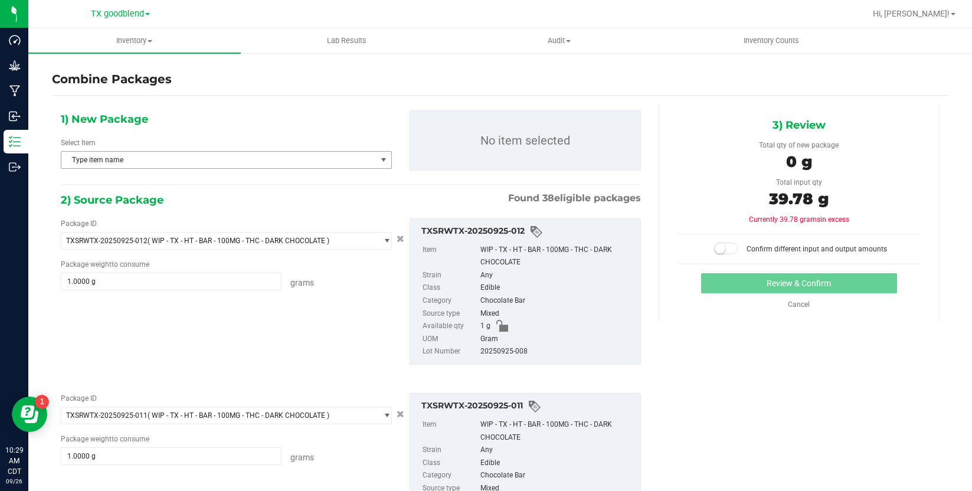
type input "0.2800 g"
type input "0.2500 g"
type input "5.0000 g"
click at [230, 163] on span "Type item name" at bounding box center [218, 160] width 315 height 17
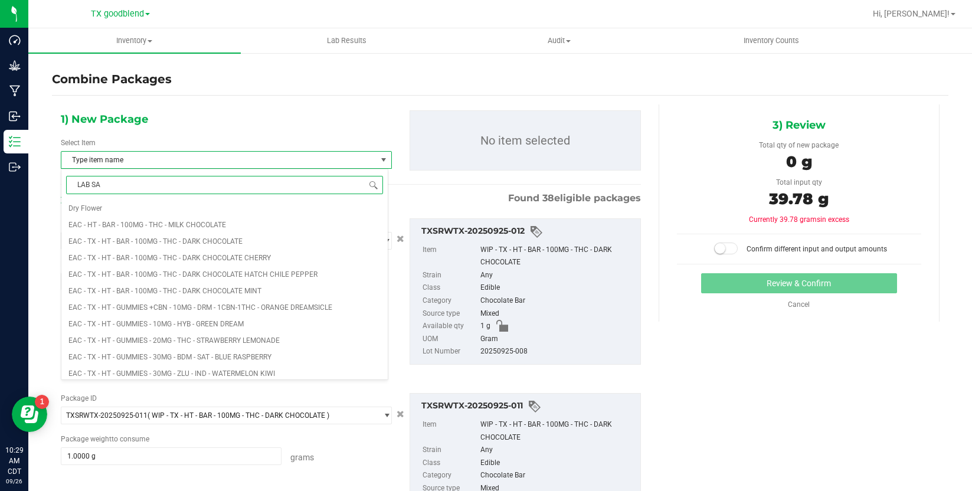
type input "LAB [PERSON_NAME]"
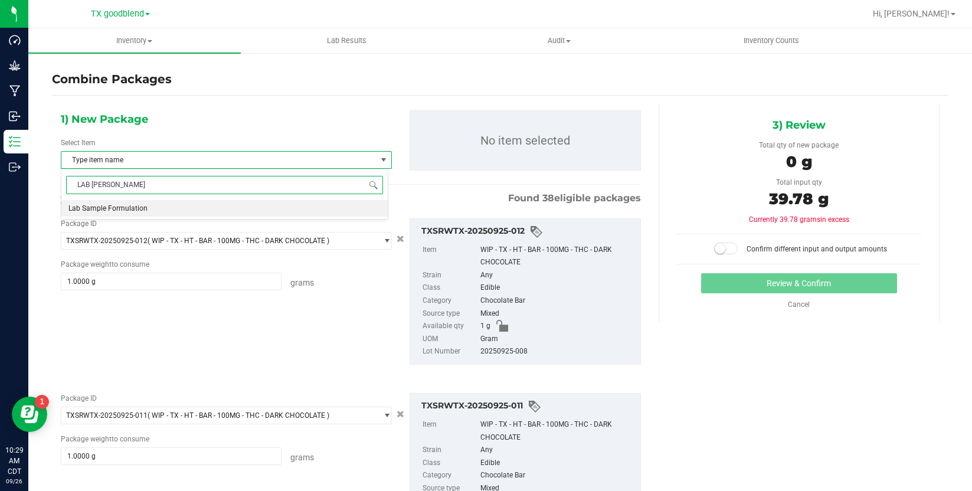
click at [175, 209] on li "Lab Sample Formulation" at bounding box center [224, 208] width 326 height 17
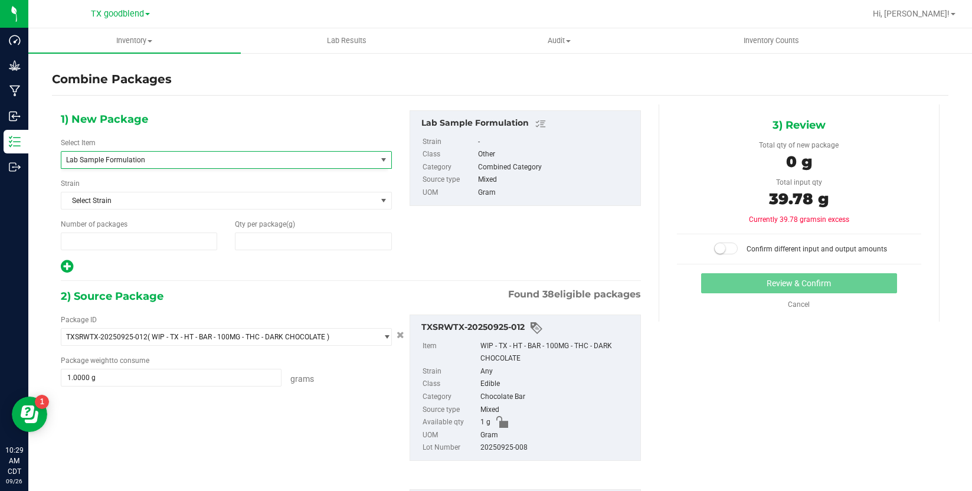
type input "1"
type input "0"
click at [269, 239] on span "0 0" at bounding box center [313, 242] width 156 height 18
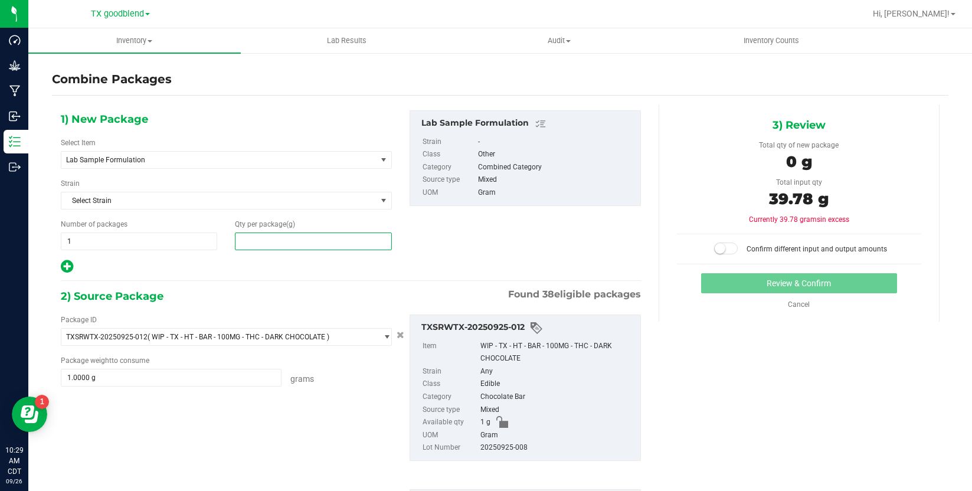
drag, startPoint x: 269, startPoint y: 239, endPoint x: 260, endPoint y: 239, distance: 9.4
click at [260, 239] on input "text" at bounding box center [313, 241] width 155 height 17
type input "39.78"
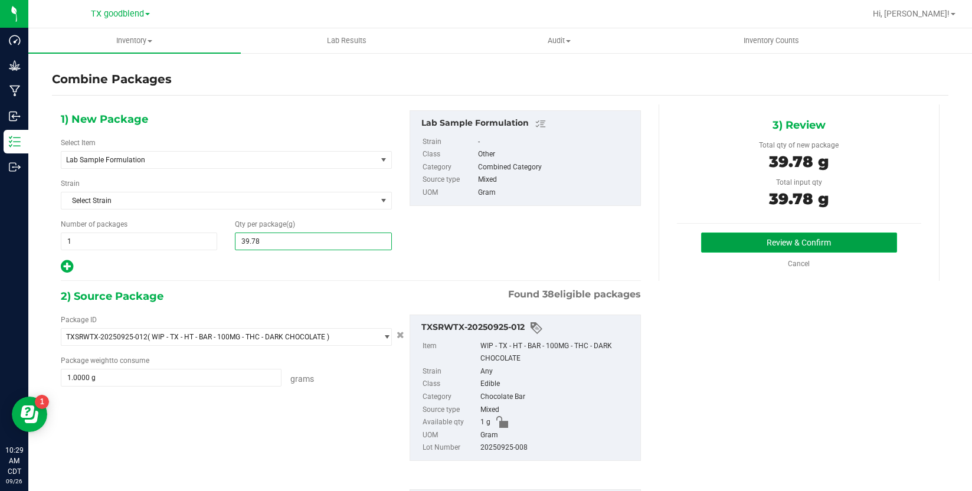
type input "40"
click at [756, 243] on button "Review & Confirm" at bounding box center [798, 243] width 195 height 20
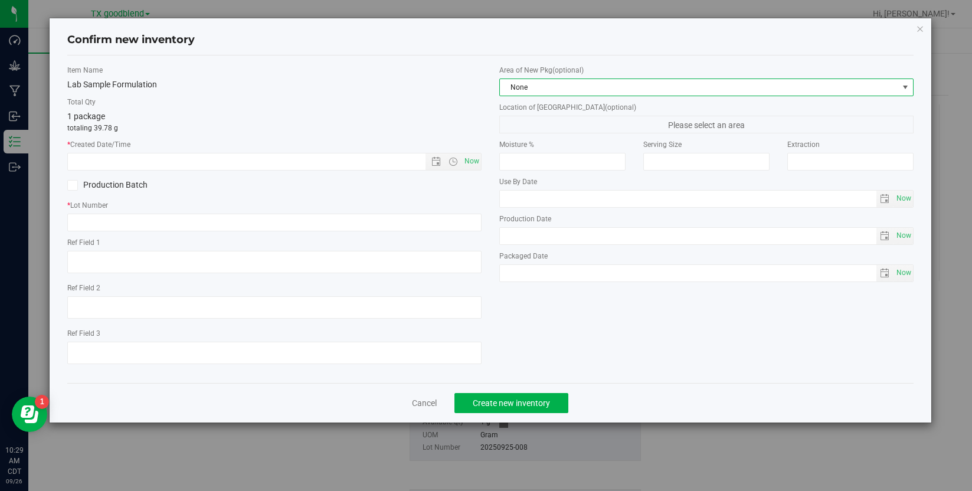
click at [635, 95] on span "None" at bounding box center [699, 87] width 398 height 17
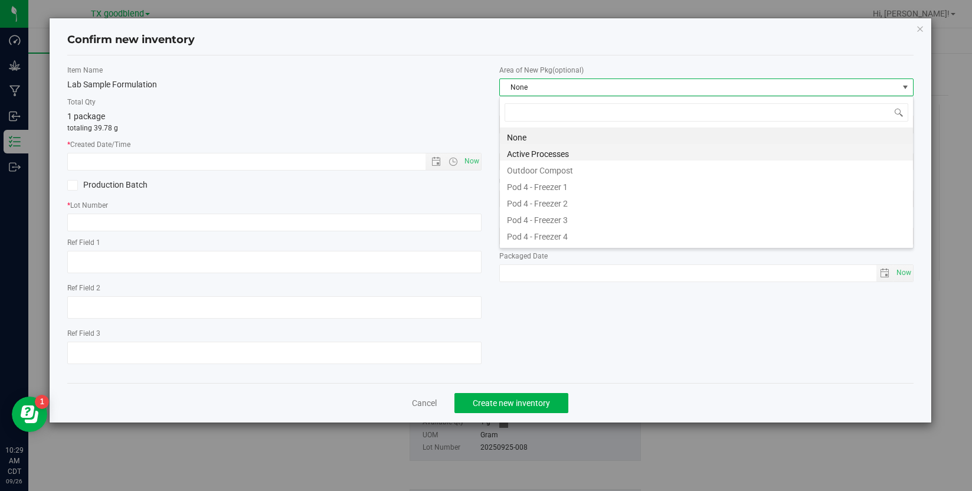
click at [604, 156] on li "Active Processes" at bounding box center [706, 152] width 413 height 17
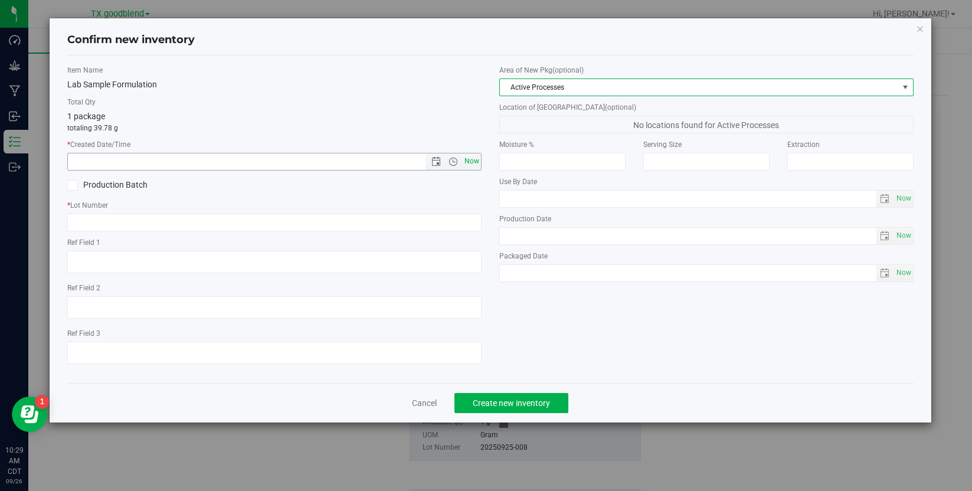
click at [474, 156] on span "Now" at bounding box center [472, 161] width 20 height 17
type input "[DATE] 10:29 AM"
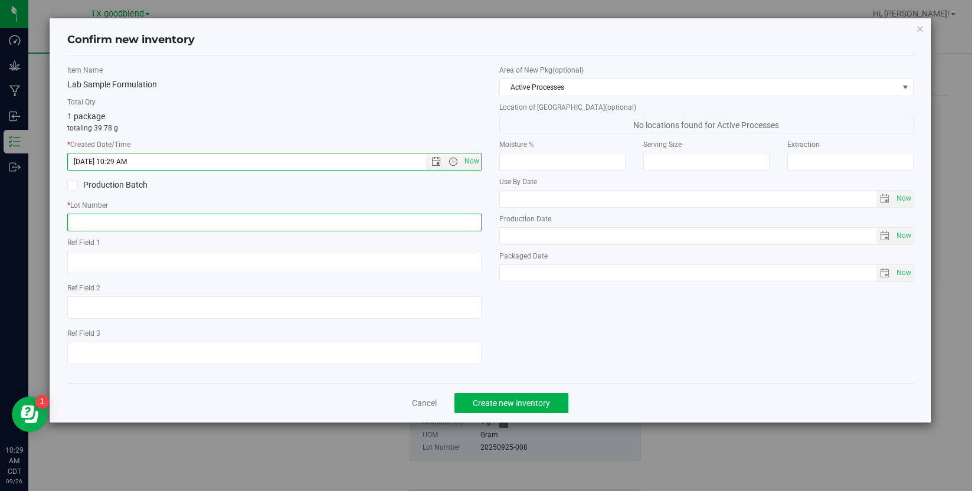
click at [366, 222] on input "text" at bounding box center [274, 223] width 414 height 18
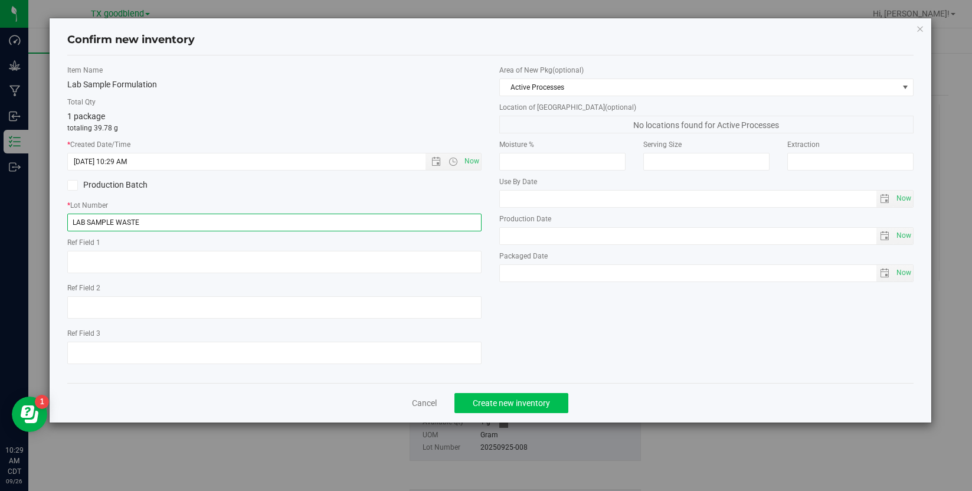
type input "LAB SAMPLE WASTE"
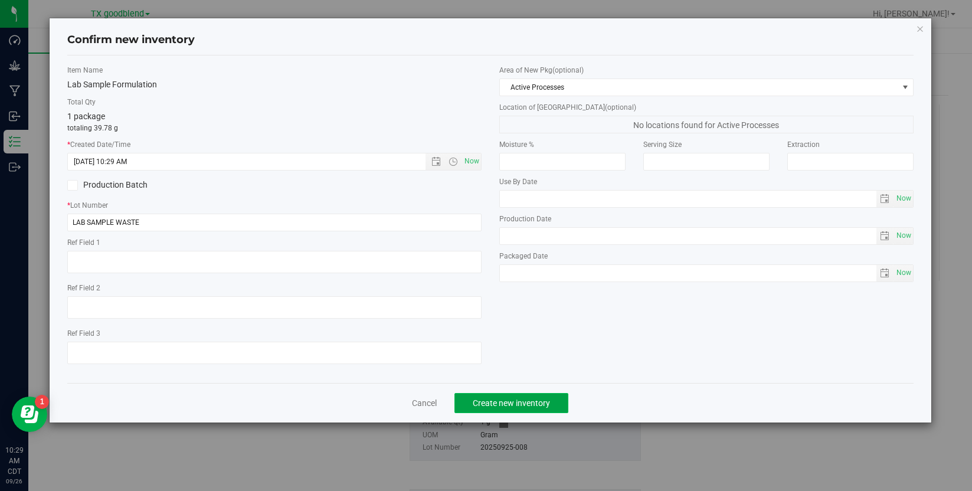
click at [542, 396] on button "Create new inventory" at bounding box center [511, 403] width 114 height 20
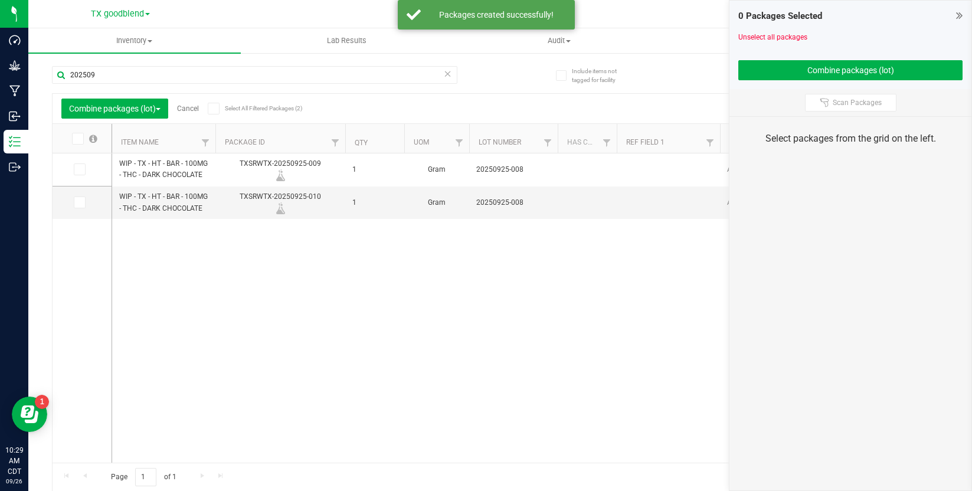
click at [192, 107] on link "Cancel" at bounding box center [188, 108] width 22 height 8
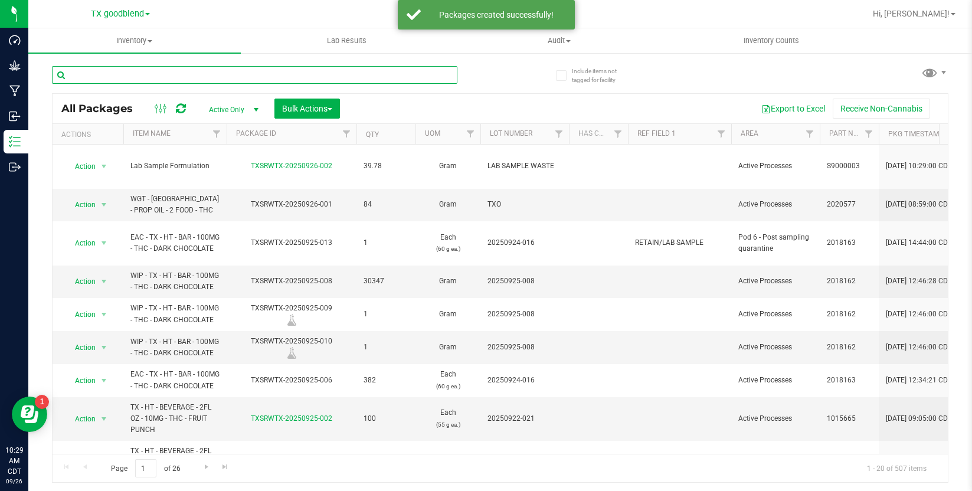
click at [207, 71] on input "text" at bounding box center [254, 75] width 405 height 18
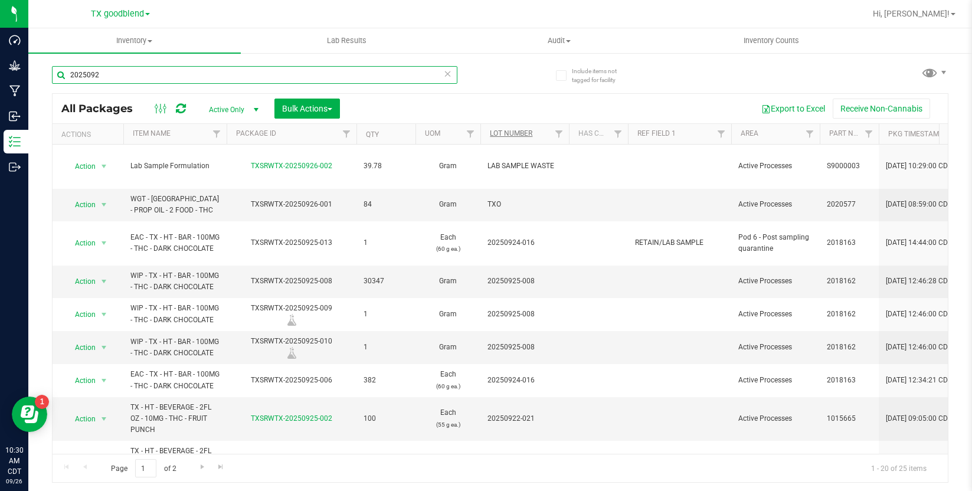
type input "2025092"
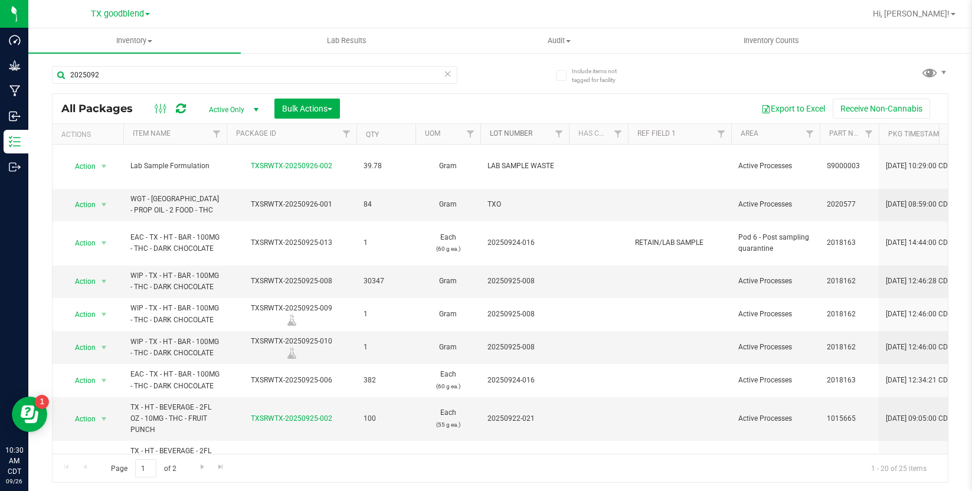
click at [515, 133] on link "Lot Number" at bounding box center [511, 133] width 42 height 8
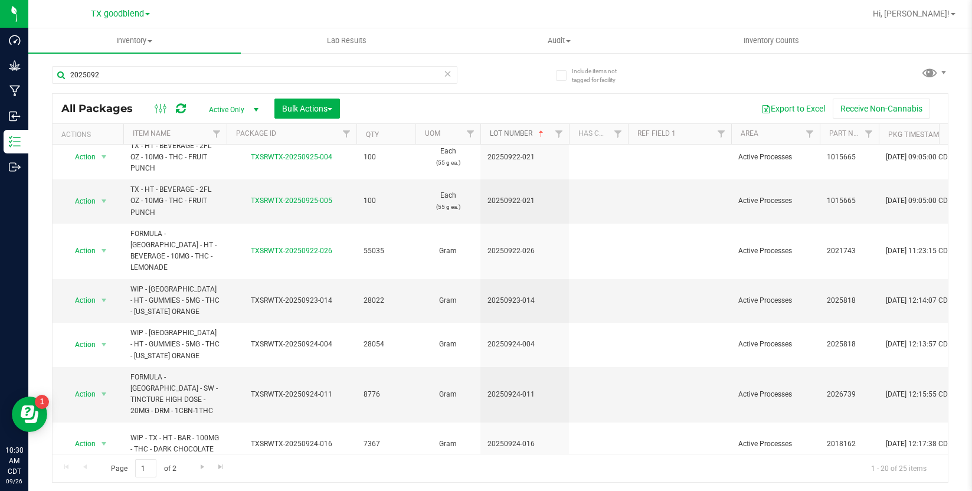
scroll to position [531, 0]
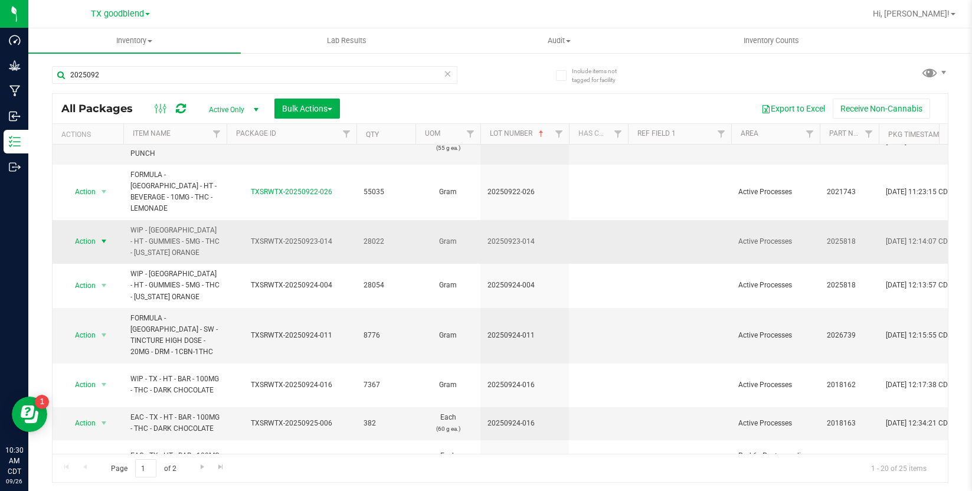
click at [99, 233] on span "select" at bounding box center [104, 241] width 15 height 17
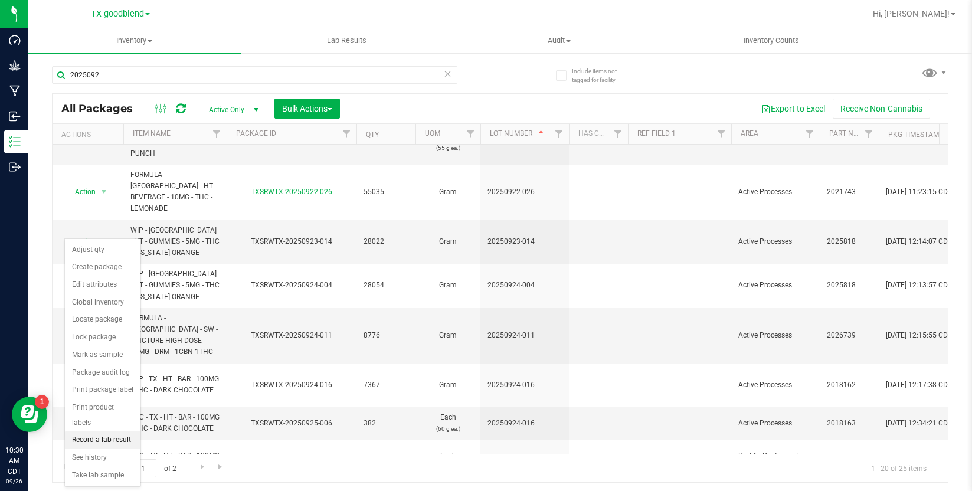
click at [99, 431] on li "Record a lab result" at bounding box center [103, 440] width 76 height 18
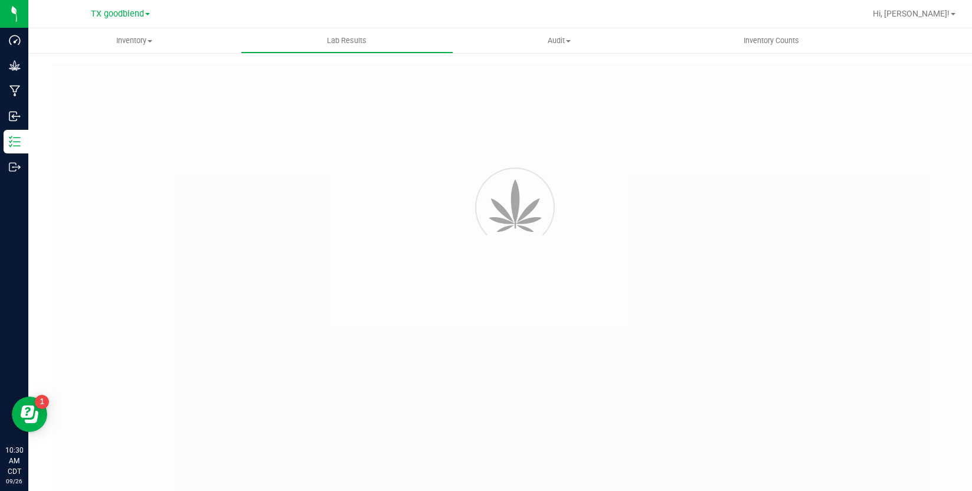
type input "TXSRWTX-20250923-014"
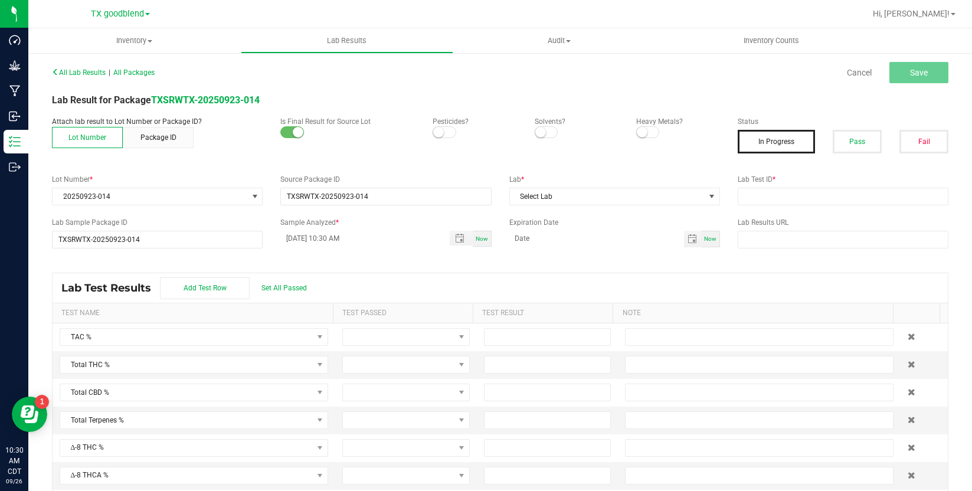
click at [441, 135] on span at bounding box center [445, 132] width 24 height 12
click at [535, 132] on small at bounding box center [540, 132] width 11 height 11
click at [646, 132] on span at bounding box center [648, 132] width 24 height 12
click at [833, 141] on button "Pass" at bounding box center [857, 142] width 49 height 24
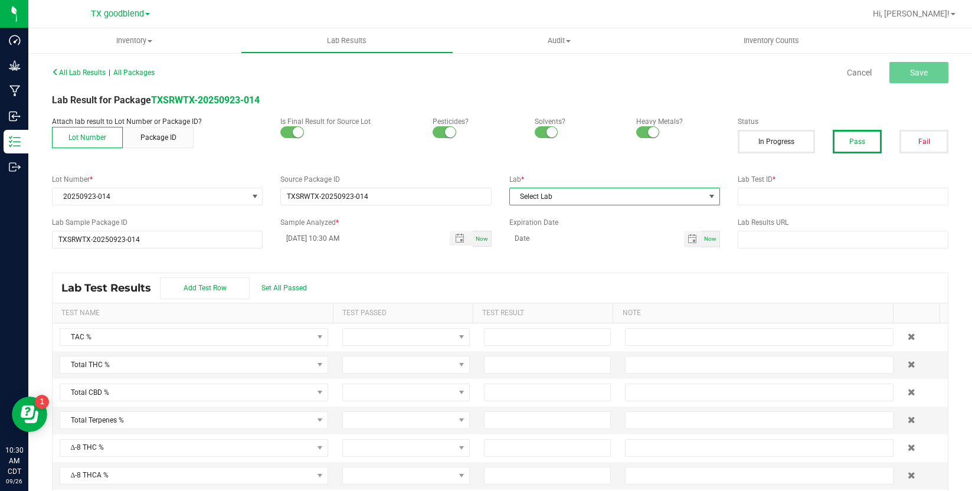
click at [528, 194] on span "Select Lab" at bounding box center [607, 196] width 195 height 17
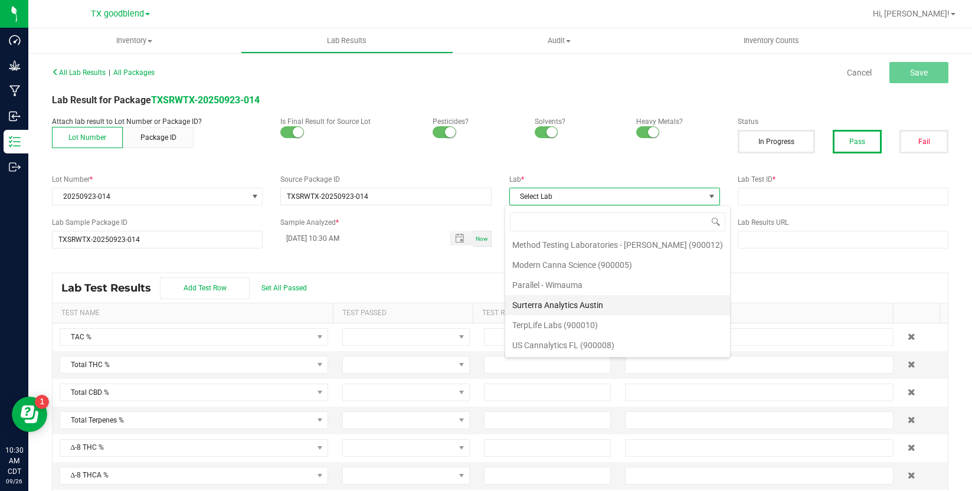
click at [557, 305] on li "Surterra Analytics Austin" at bounding box center [617, 305] width 225 height 20
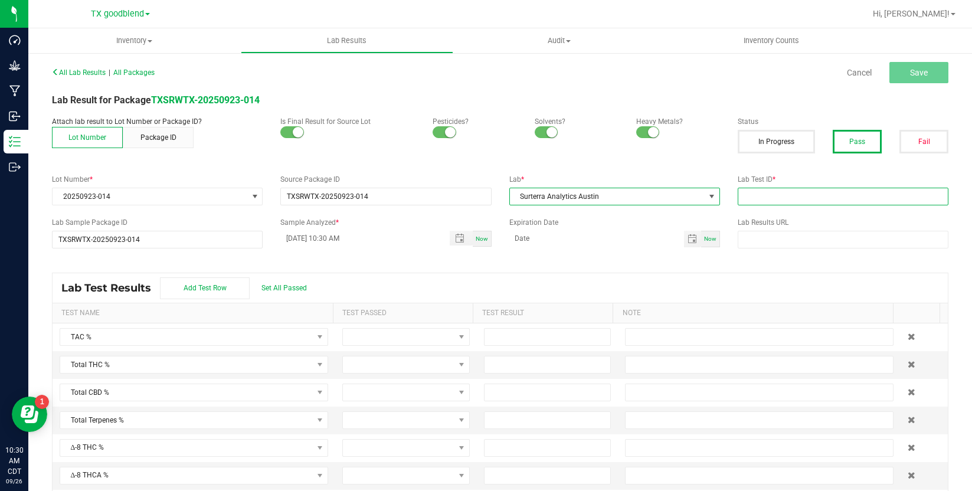
click at [738, 201] on input "text" at bounding box center [843, 197] width 211 height 18
type input "20250923-014"
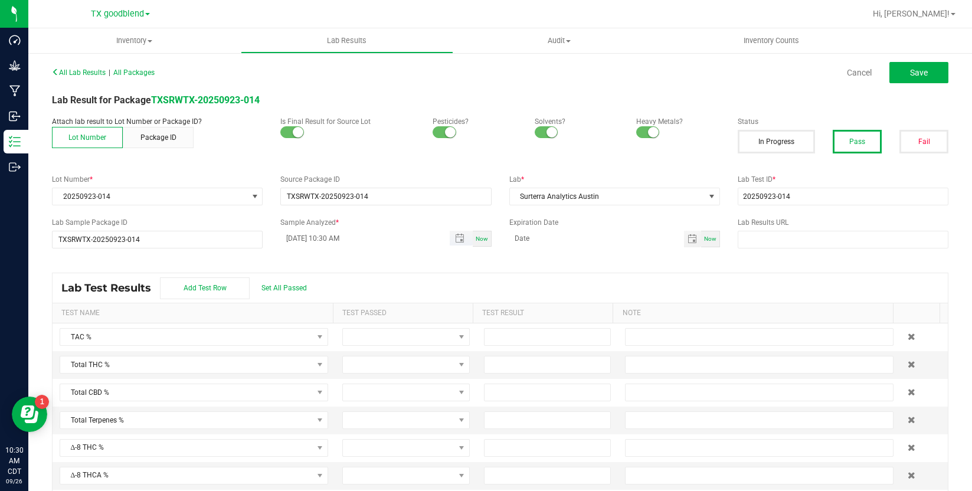
click at [302, 233] on input "[DATE] 10:30 AM" at bounding box center [358, 238] width 156 height 15
type input "[DATE] 10:30 AM"
click at [301, 291] on span "Set All Passed" at bounding box center [283, 288] width 45 height 8
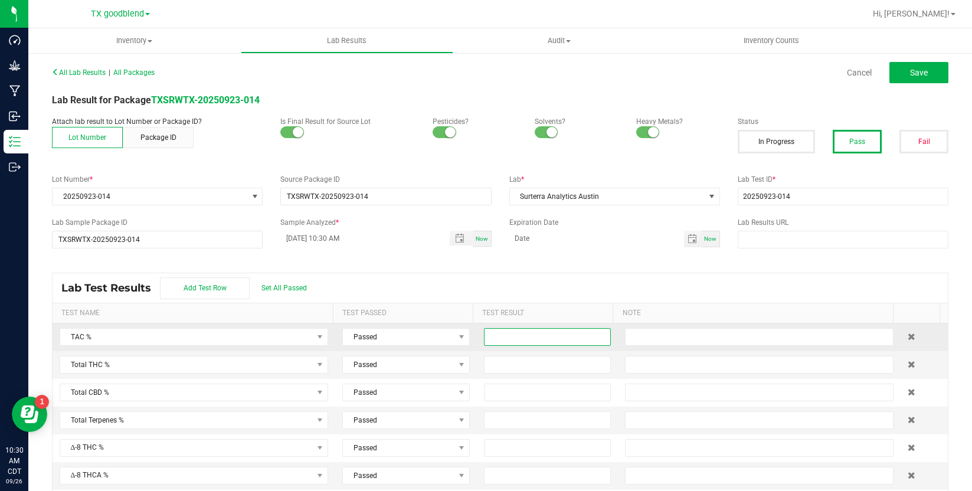
click at [515, 335] on input at bounding box center [548, 337] width 126 height 17
type input "0.2800"
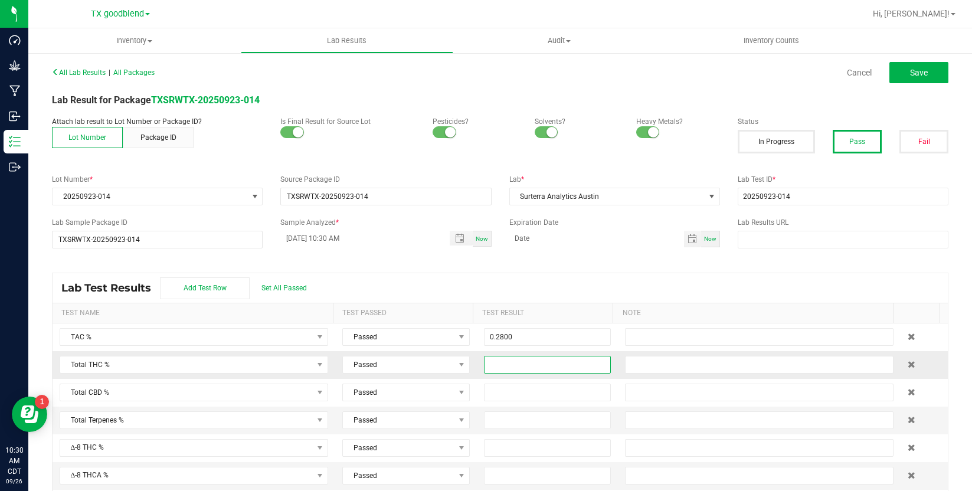
click at [502, 361] on input at bounding box center [548, 365] width 126 height 17
type input "0.2800"
click at [889, 77] on button "Save" at bounding box center [918, 72] width 59 height 21
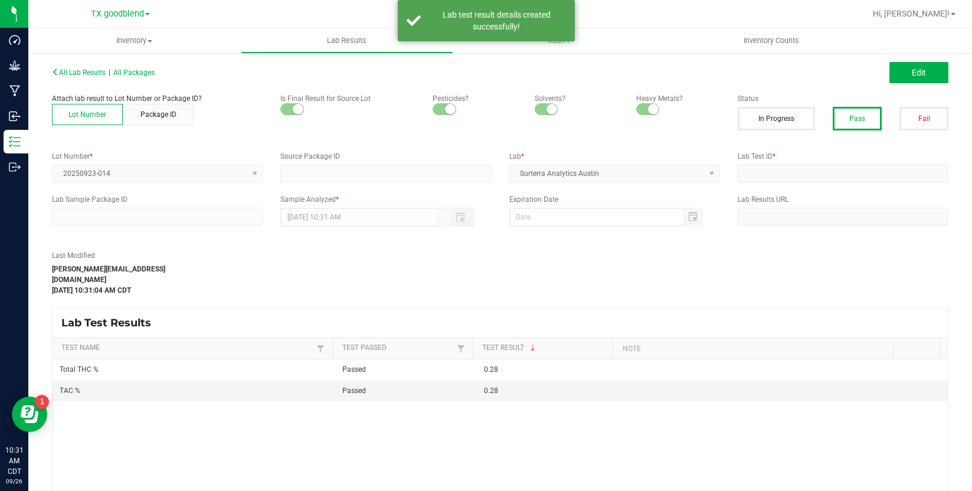
type input "TXSRWTX-20250923-014"
type input "20250923-014"
type input "TXSRWTX-20250923-014"
type input "[DATE] 10:30 AM"
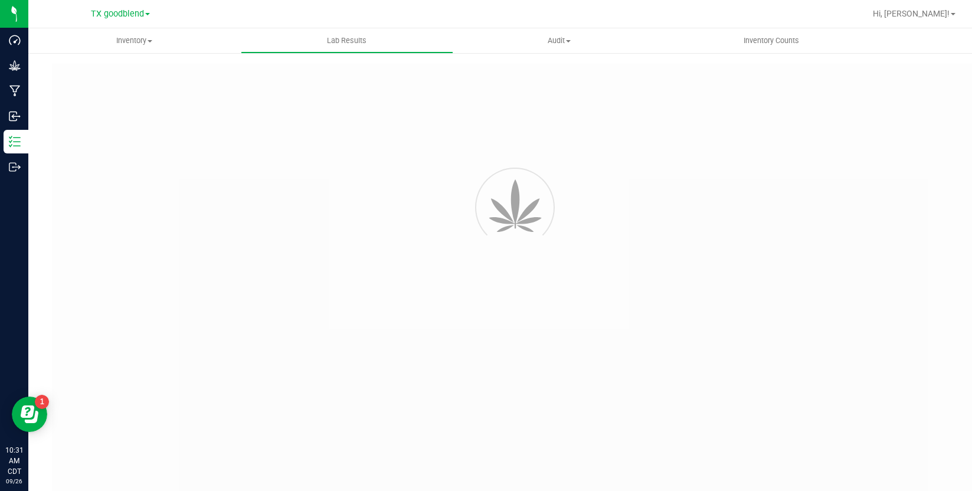
type input "TXSRWTX-20250923-014"
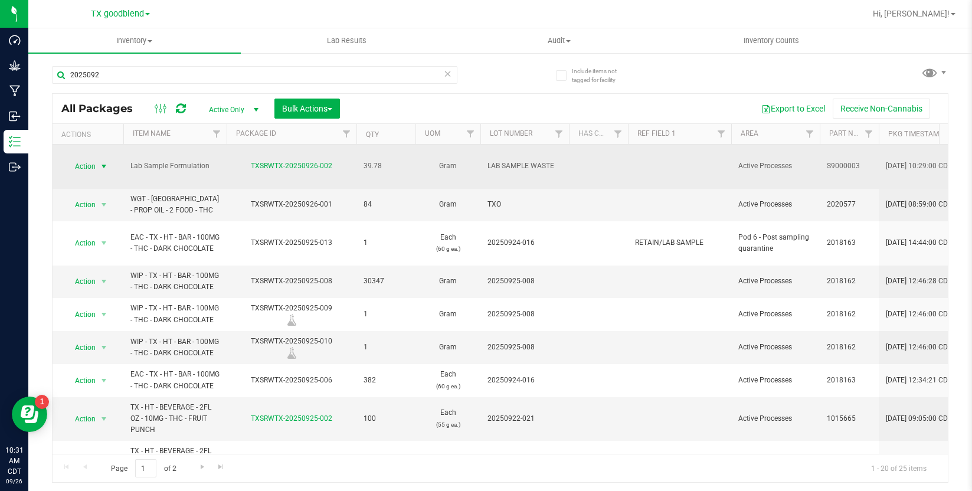
click at [90, 159] on span "Action" at bounding box center [80, 166] width 32 height 17
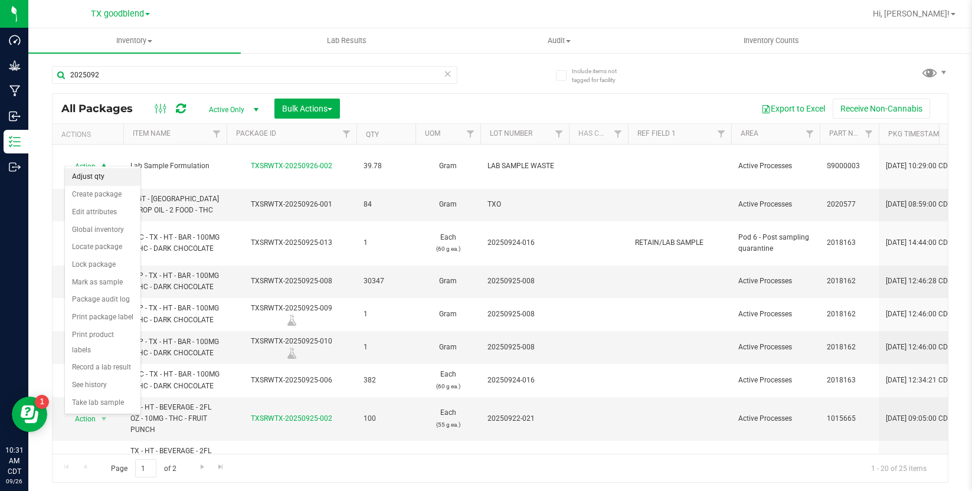
click at [90, 172] on li "Adjust qty" at bounding box center [103, 177] width 76 height 18
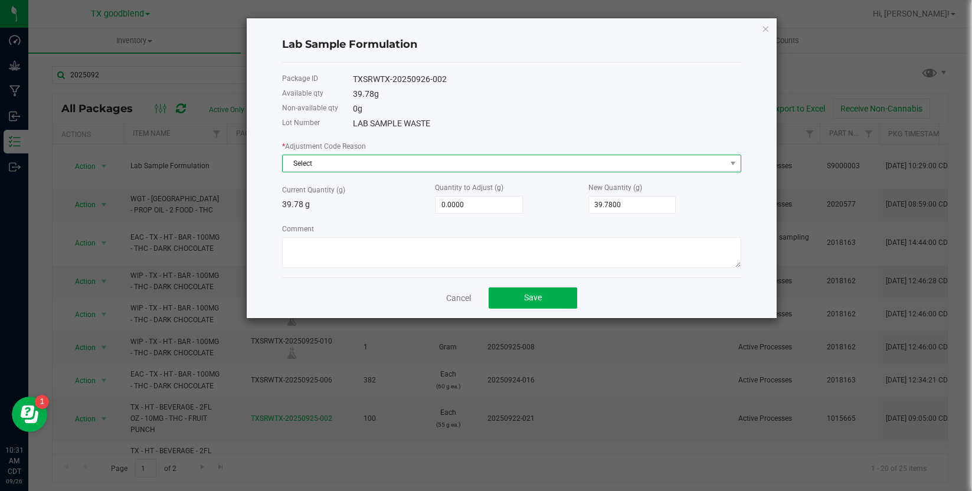
click at [323, 163] on span "Select" at bounding box center [504, 163] width 443 height 17
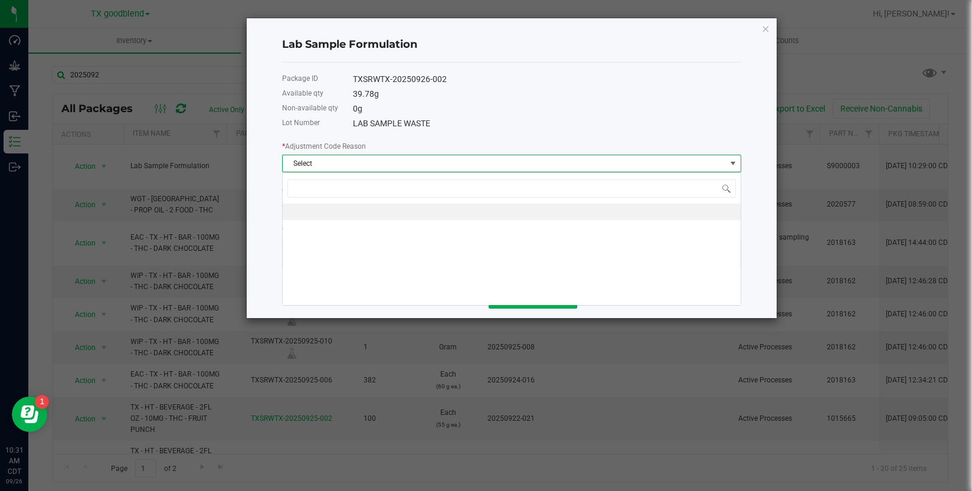
scroll to position [18, 459]
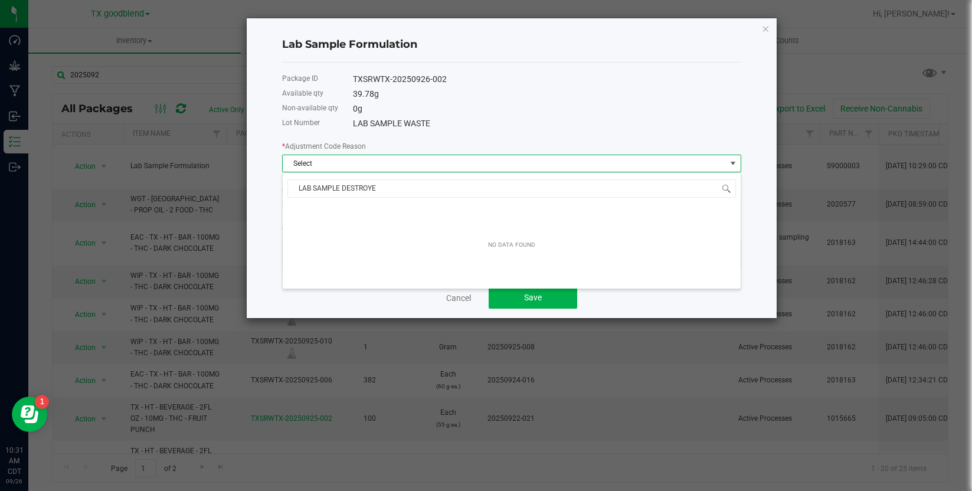
type input "LAB SAMPLE DESTROYED"
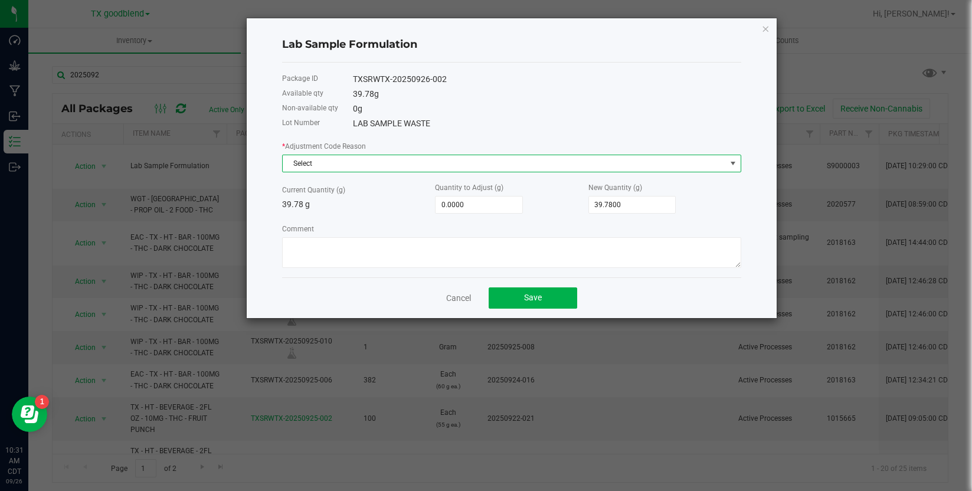
click at [362, 164] on span "Select" at bounding box center [504, 163] width 443 height 17
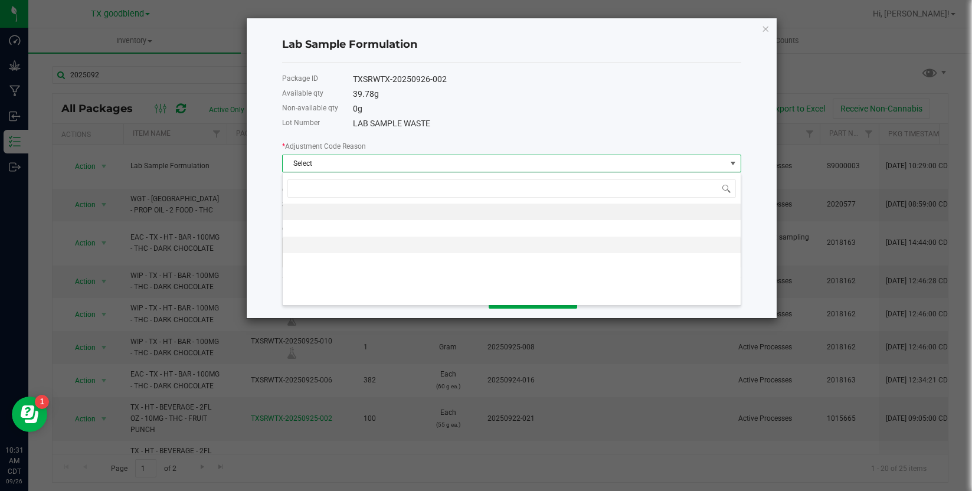
click at [309, 250] on li at bounding box center [512, 245] width 458 height 17
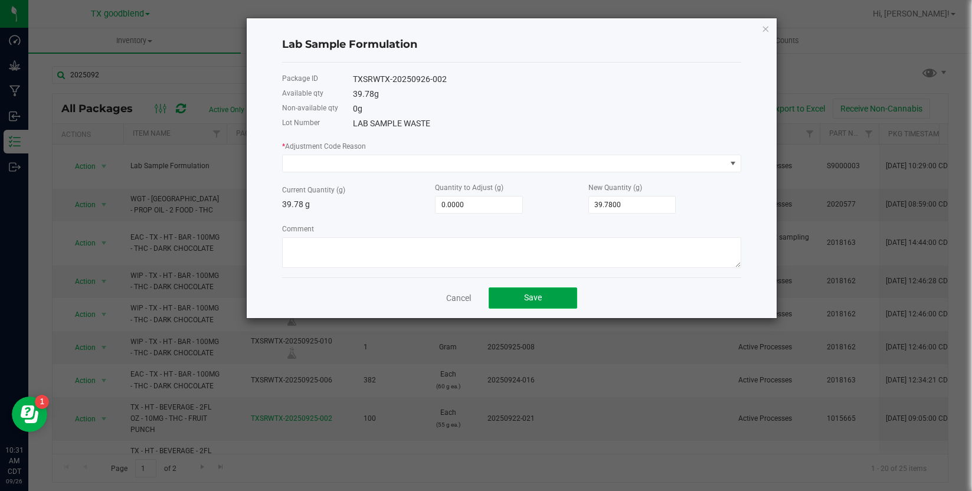
click at [518, 297] on button "Save" at bounding box center [533, 297] width 89 height 21
click at [466, 299] on link "Cancel" at bounding box center [458, 298] width 25 height 12
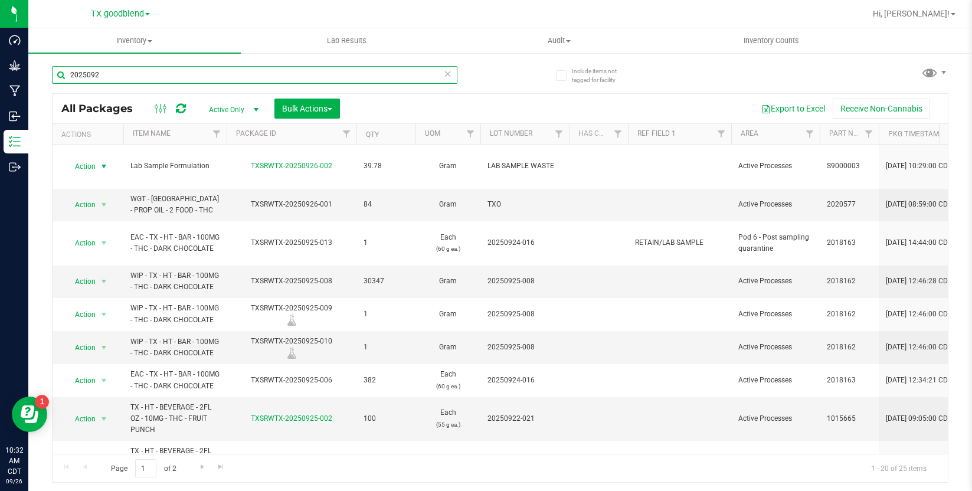
click at [184, 80] on input "2025092" at bounding box center [254, 75] width 405 height 18
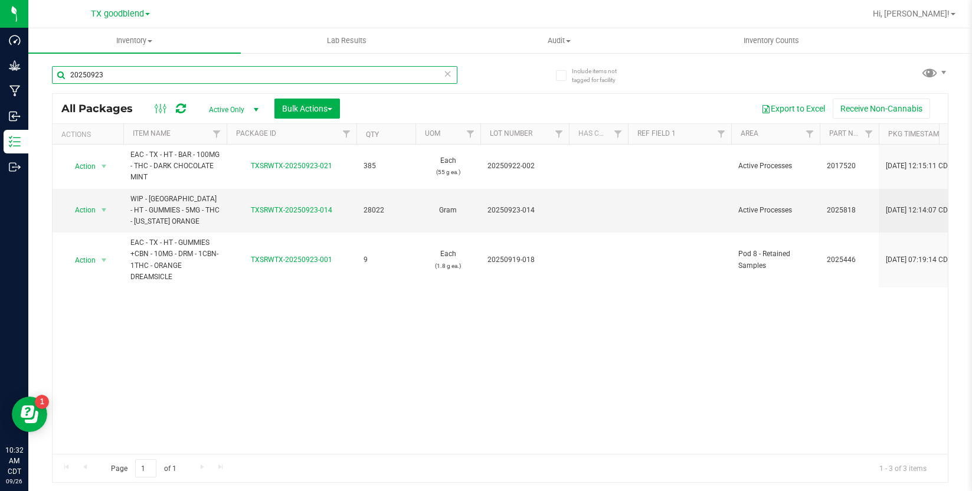
click at [184, 79] on input "20250923" at bounding box center [254, 75] width 405 height 18
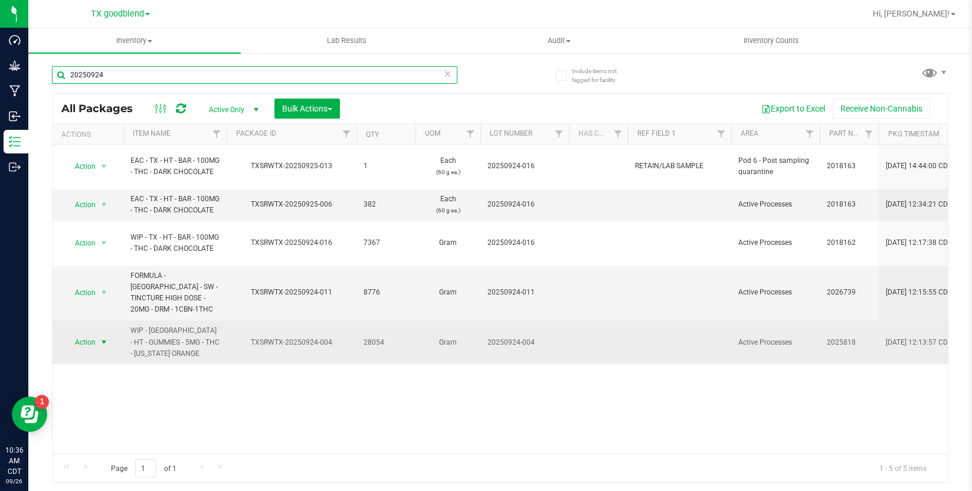
type input "20250924"
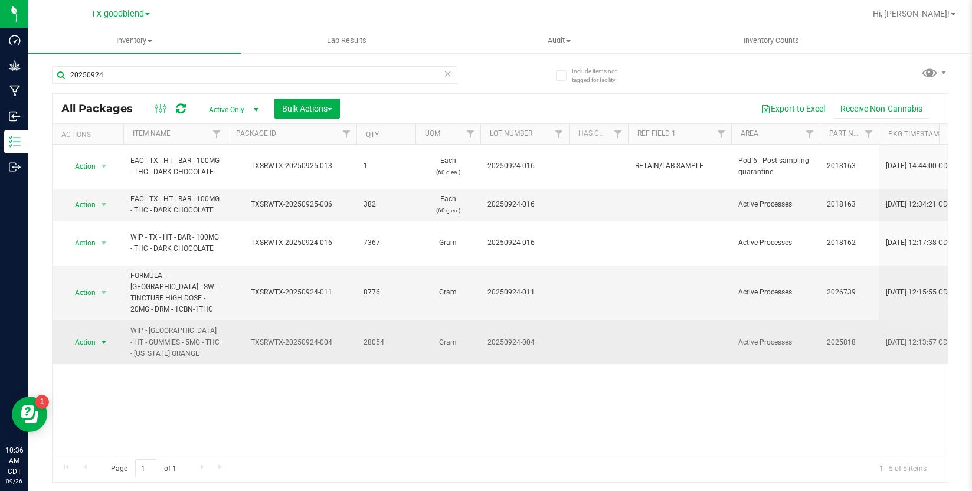
click at [104, 334] on span "select" at bounding box center [104, 342] width 15 height 17
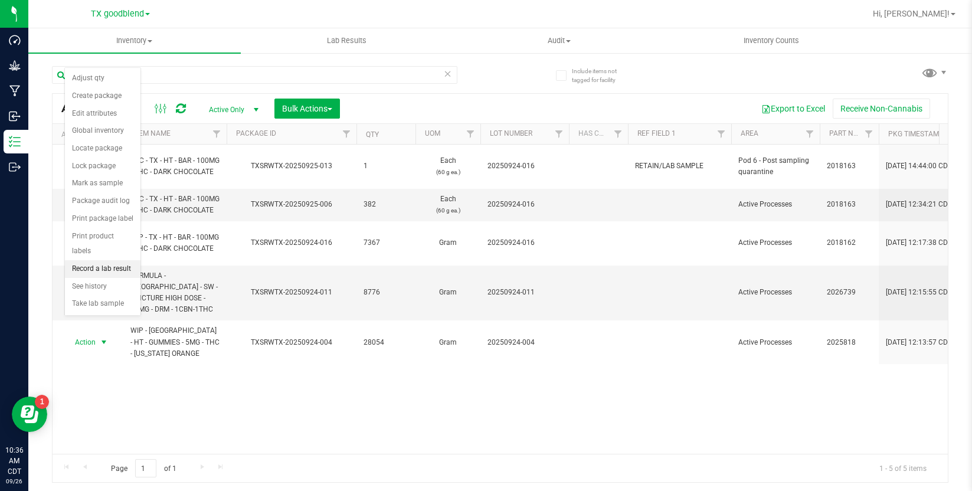
click at [112, 260] on li "Record a lab result" at bounding box center [103, 269] width 76 height 18
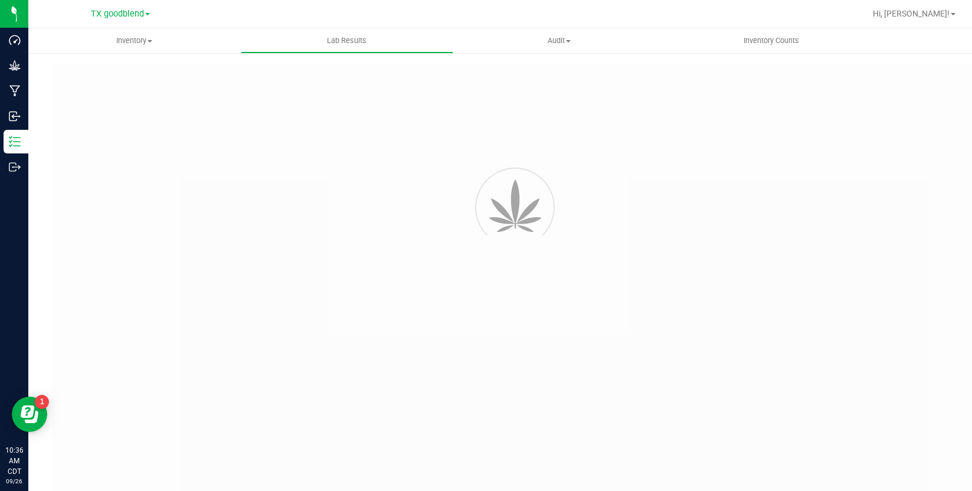
type input "TXSRWTX-20250924-004"
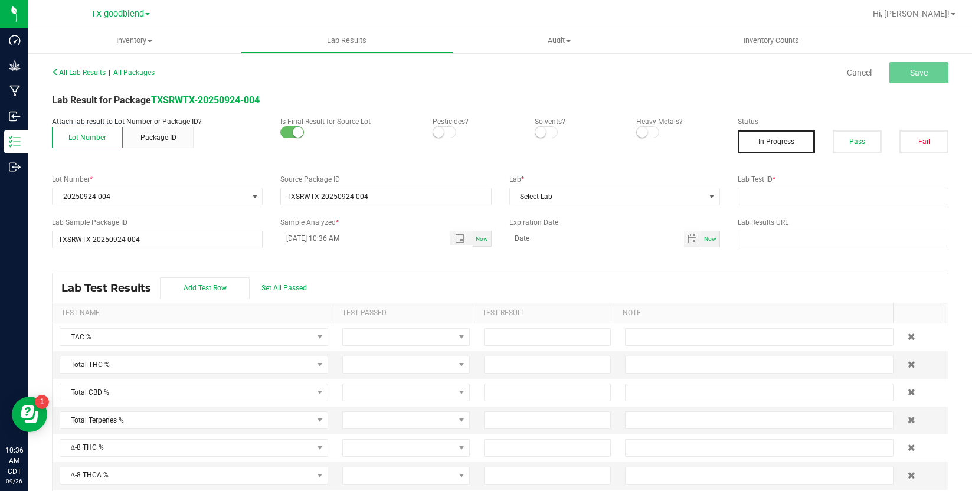
click at [434, 130] on small at bounding box center [438, 132] width 11 height 11
click at [545, 134] on span at bounding box center [547, 132] width 24 height 12
click at [638, 128] on small at bounding box center [642, 132] width 11 height 11
click at [841, 137] on button "Pass" at bounding box center [857, 142] width 49 height 24
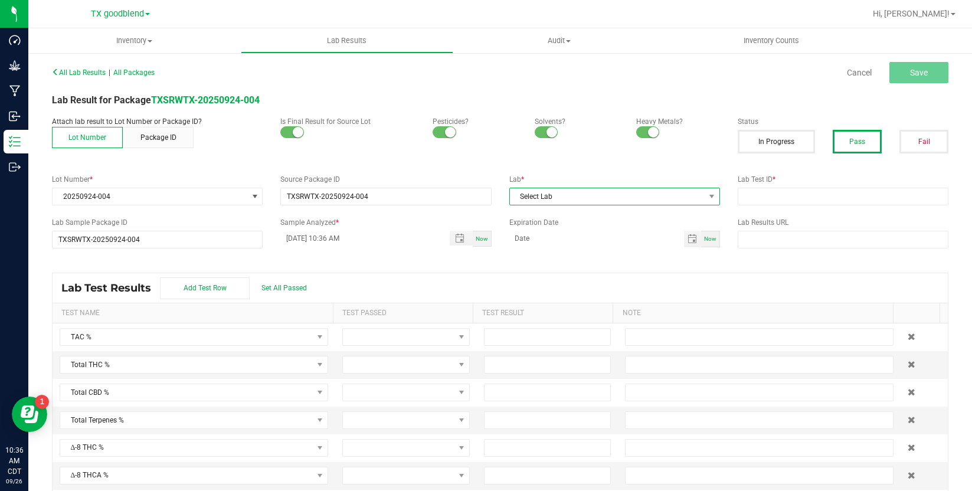
click at [645, 200] on span "Select Lab" at bounding box center [607, 196] width 195 height 17
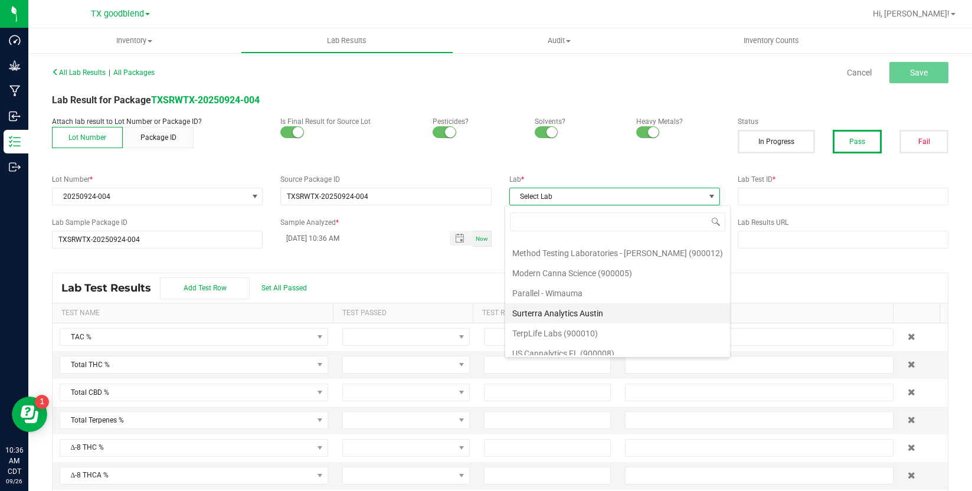
click at [626, 316] on li "Surterra Analytics Austin" at bounding box center [617, 313] width 225 height 20
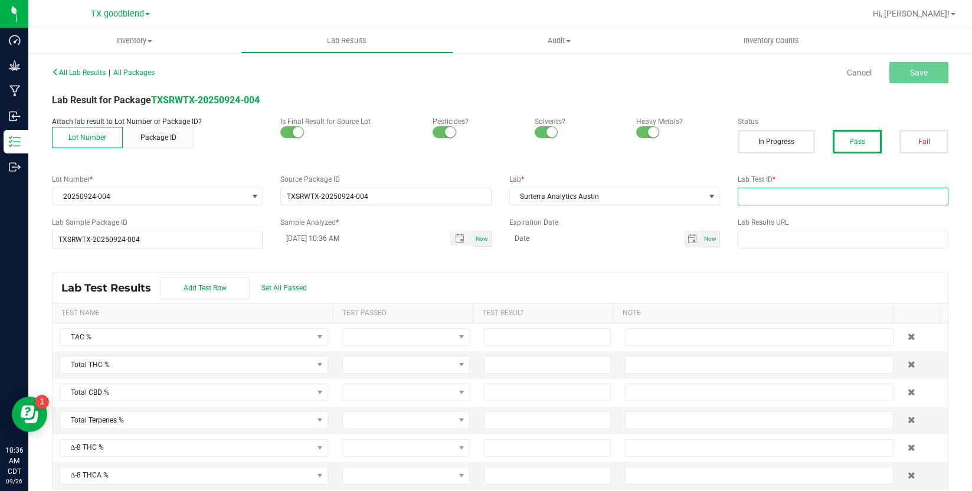
click at [790, 200] on input "text" at bounding box center [843, 197] width 211 height 18
type input "20250924-004"
click at [299, 241] on input "[DATE] 10:36 AM" at bounding box center [358, 238] width 156 height 15
type input "[DATE] 10:36 AM"
click at [297, 284] on span "Set All Passed" at bounding box center [283, 288] width 45 height 8
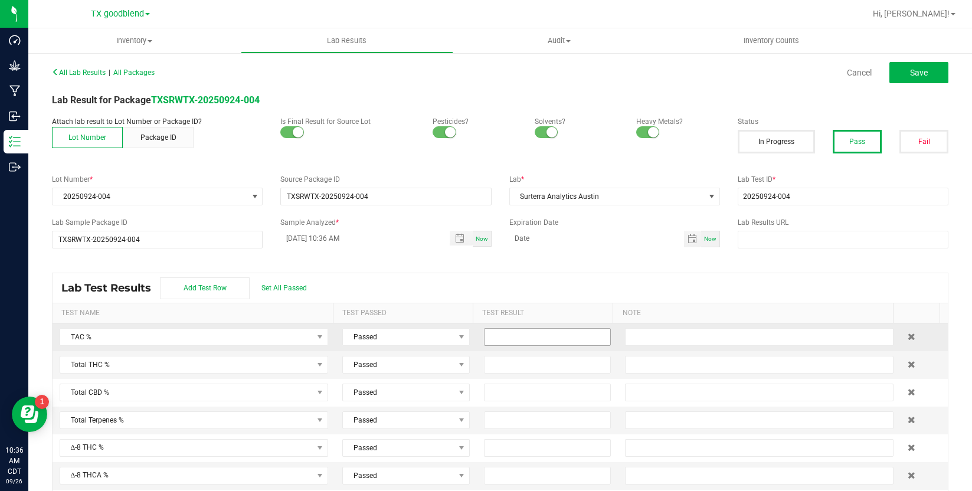
click at [515, 341] on input at bounding box center [548, 337] width 126 height 17
type input "0.2800"
click at [514, 347] on td "0.2800" at bounding box center [548, 337] width 142 height 28
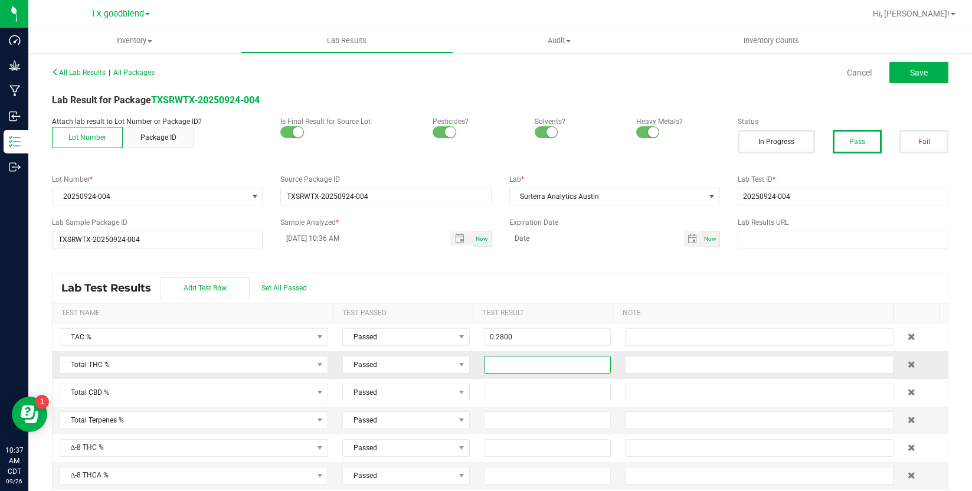
click at [511, 364] on input at bounding box center [548, 365] width 126 height 17
type input "0.2800"
click at [924, 71] on button "Save" at bounding box center [918, 72] width 59 height 21
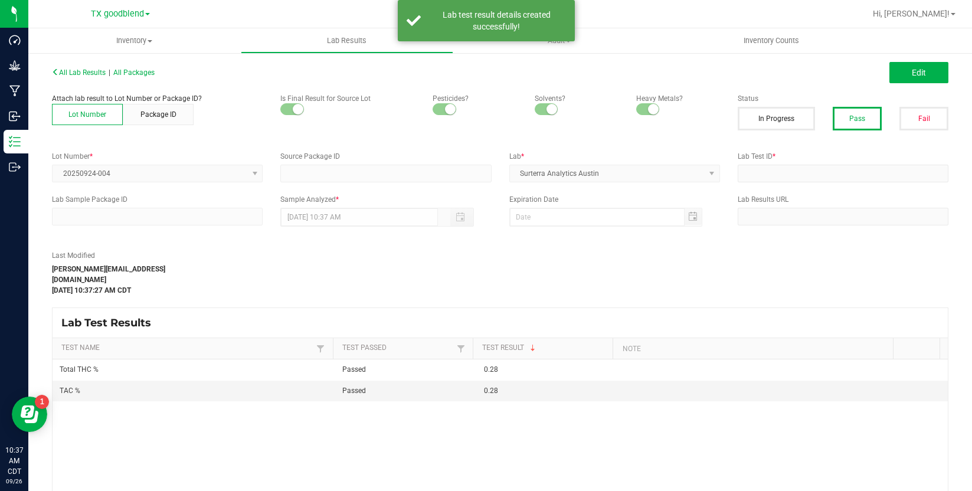
type input "TXSRWTX-20250924-004"
type input "20250924-004"
type input "TXSRWTX-20250924-004"
type input "[DATE] 10:36 AM"
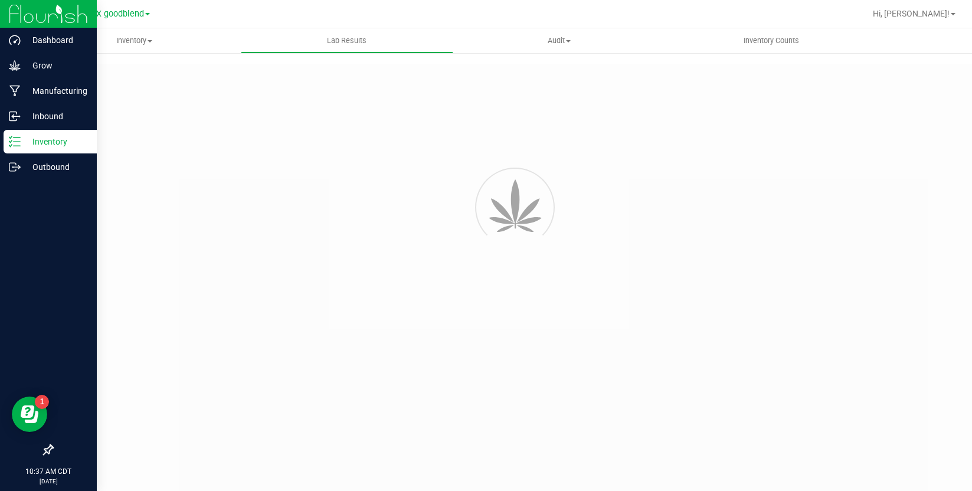
type input "TXSRWTX-20250924-004"
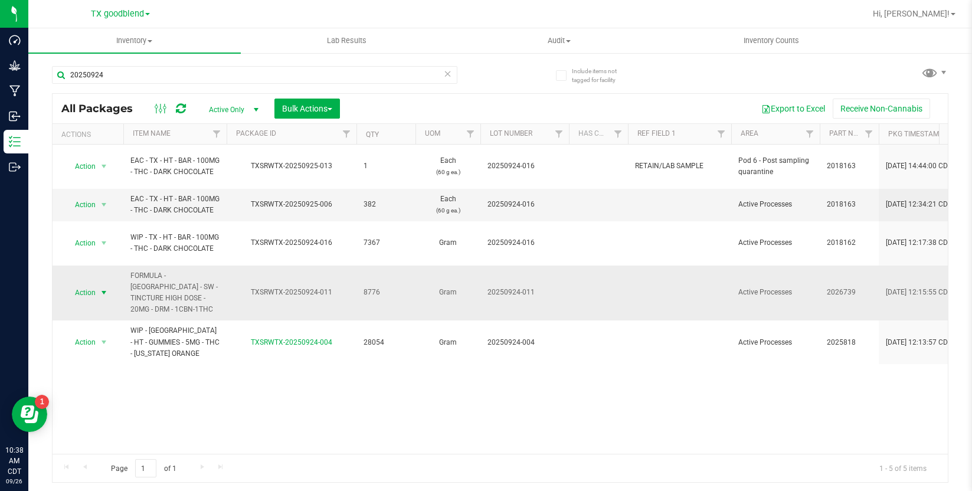
click at [76, 284] on span "Action" at bounding box center [80, 292] width 32 height 17
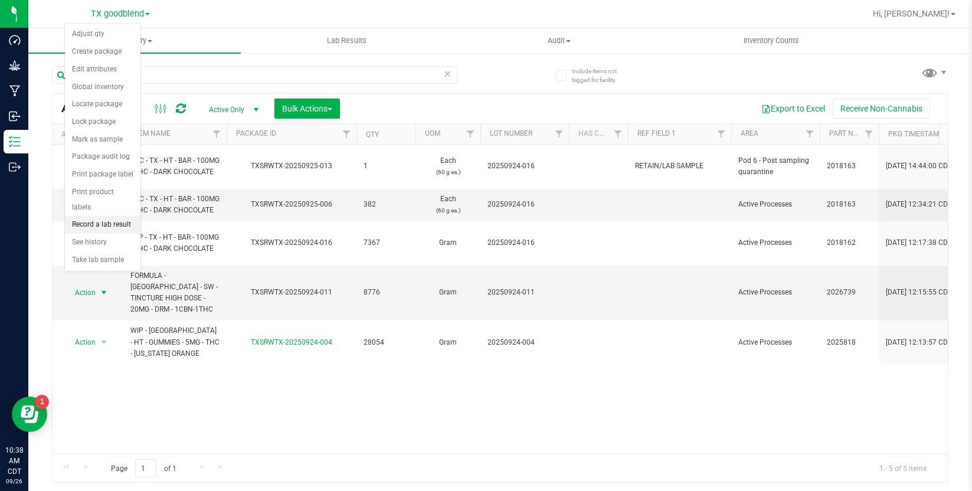
click at [101, 216] on li "Record a lab result" at bounding box center [103, 225] width 76 height 18
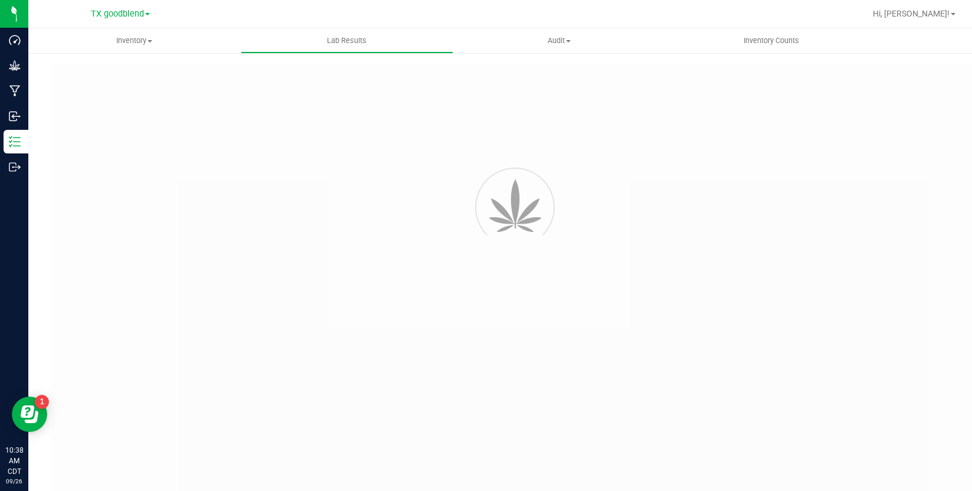
type input "TXSRWTX-20250924-011"
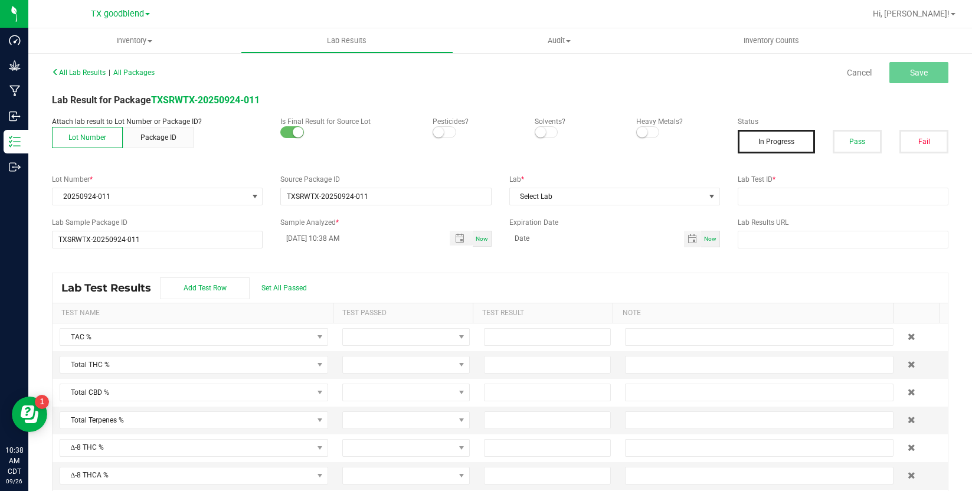
click at [444, 130] on span at bounding box center [445, 132] width 24 height 12
click at [535, 133] on small at bounding box center [540, 132] width 11 height 11
click at [645, 132] on span at bounding box center [648, 132] width 24 height 12
click at [850, 144] on button "Pass" at bounding box center [857, 142] width 49 height 24
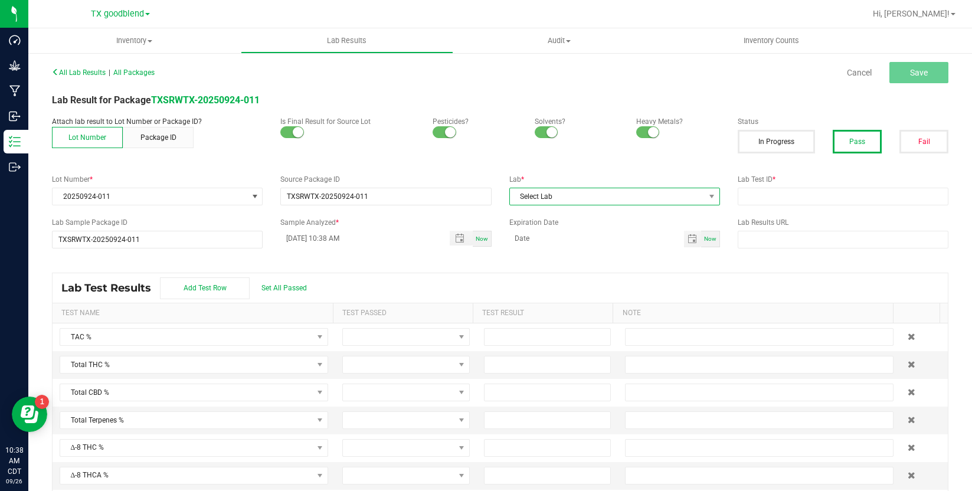
click at [652, 196] on span "Select Lab" at bounding box center [607, 196] width 195 height 17
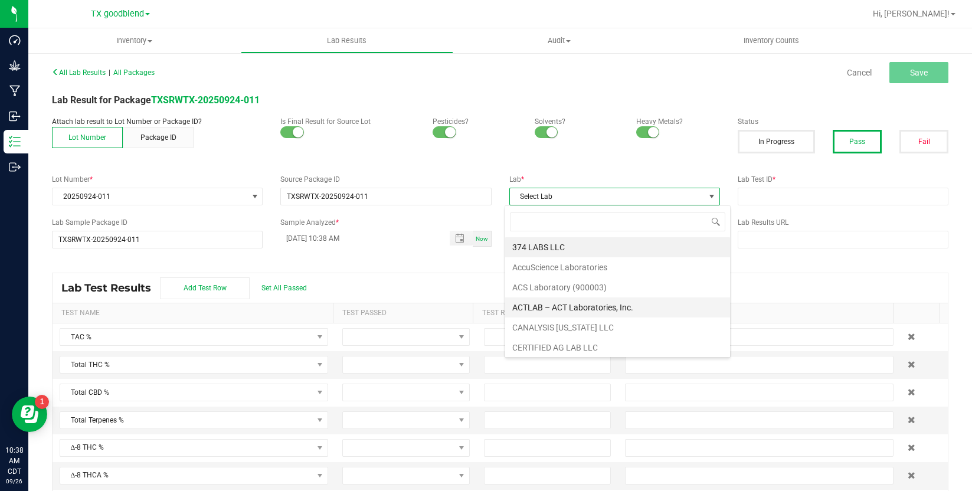
scroll to position [303, 0]
click at [583, 311] on li "Surterra Analytics Austin" at bounding box center [617, 305] width 225 height 20
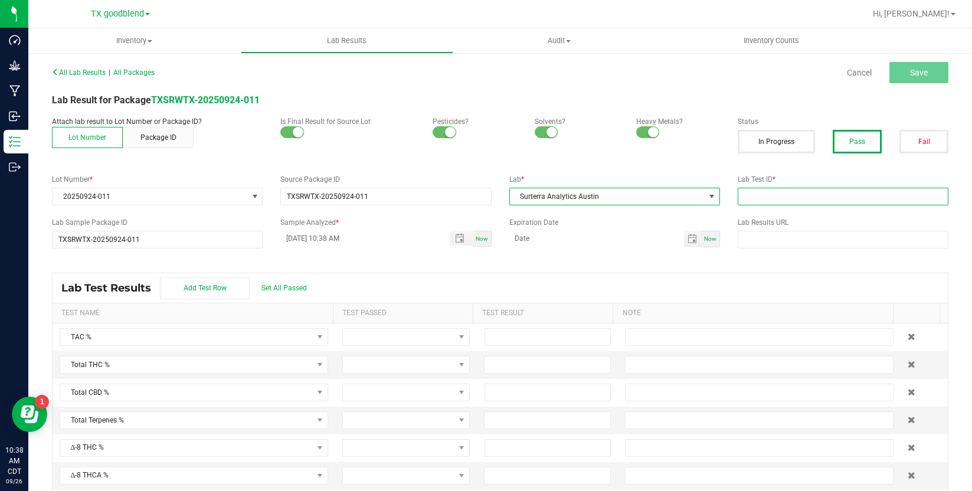
click at [781, 201] on input "text" at bounding box center [843, 197] width 211 height 18
type input "20250924-011"
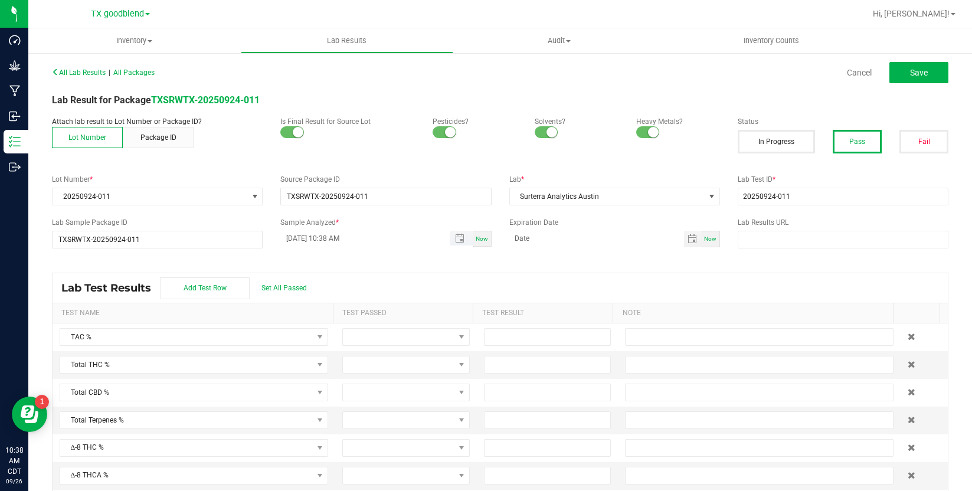
click at [296, 240] on input "[DATE] 10:38 AM" at bounding box center [358, 238] width 156 height 15
type input "[DATE] 10:38 AM"
click at [289, 285] on span "Set All Passed" at bounding box center [283, 288] width 45 height 8
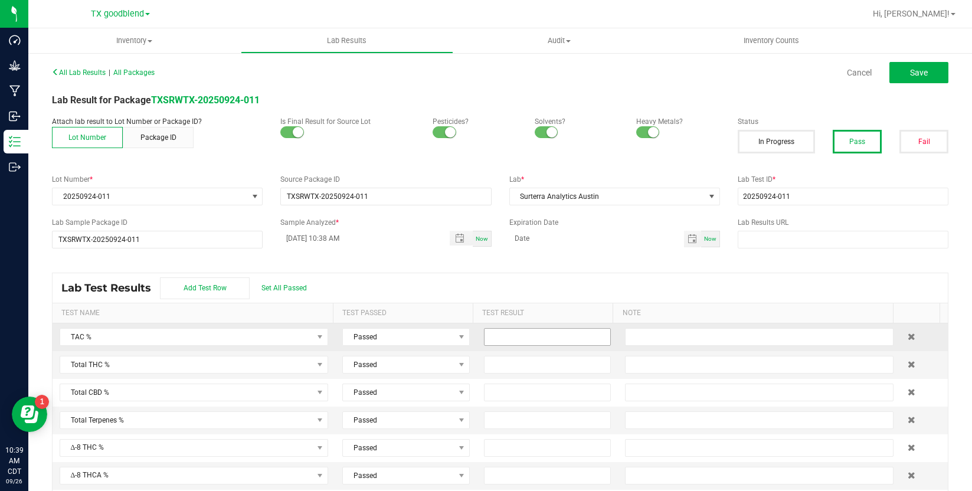
click at [503, 336] on input at bounding box center [548, 337] width 126 height 17
type input "1.9800"
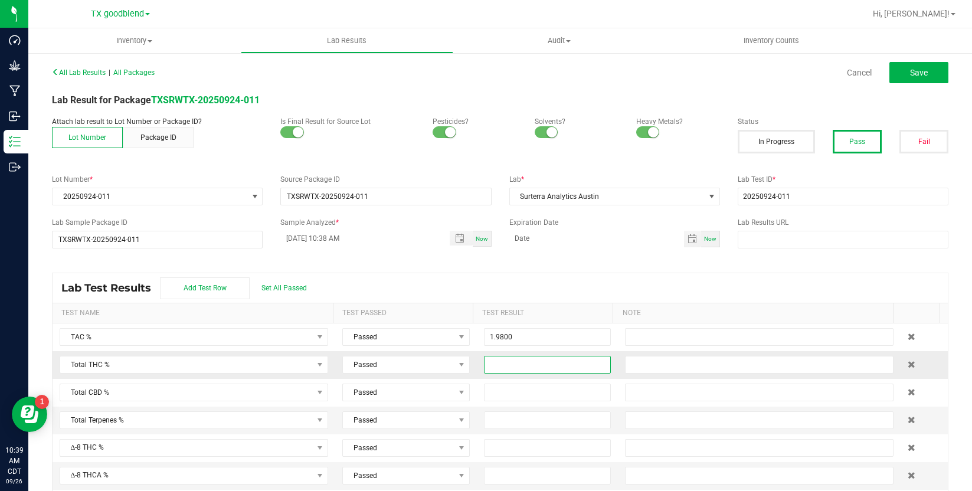
click at [499, 365] on input at bounding box center [548, 365] width 126 height 17
type input "0.9900"
click at [490, 391] on input at bounding box center [548, 392] width 126 height 17
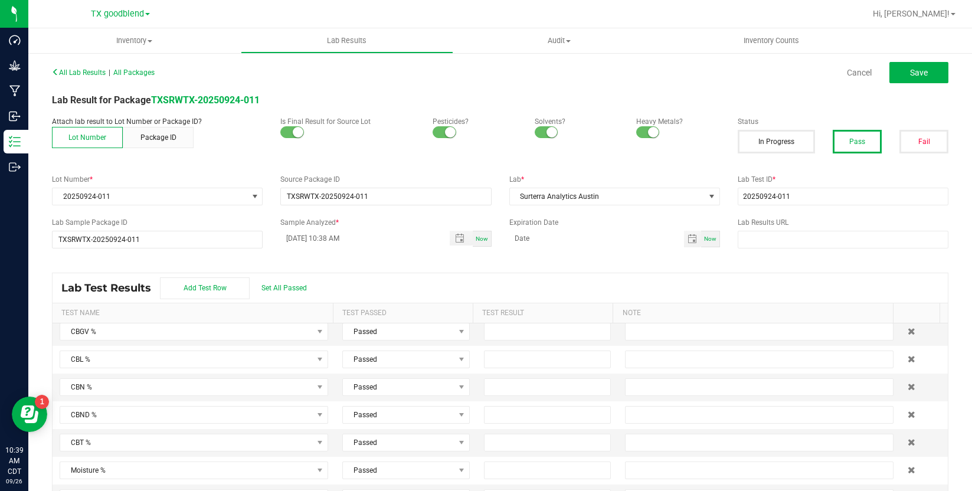
scroll to position [708, 0]
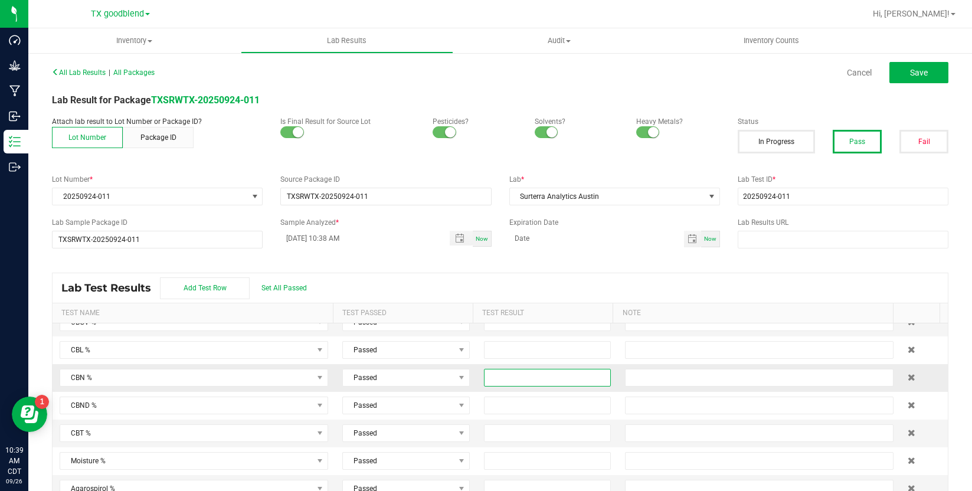
click at [498, 384] on input at bounding box center [548, 377] width 126 height 17
type input "0.9900"
click at [900, 71] on button "Save" at bounding box center [918, 72] width 59 height 21
type input "0.9900"
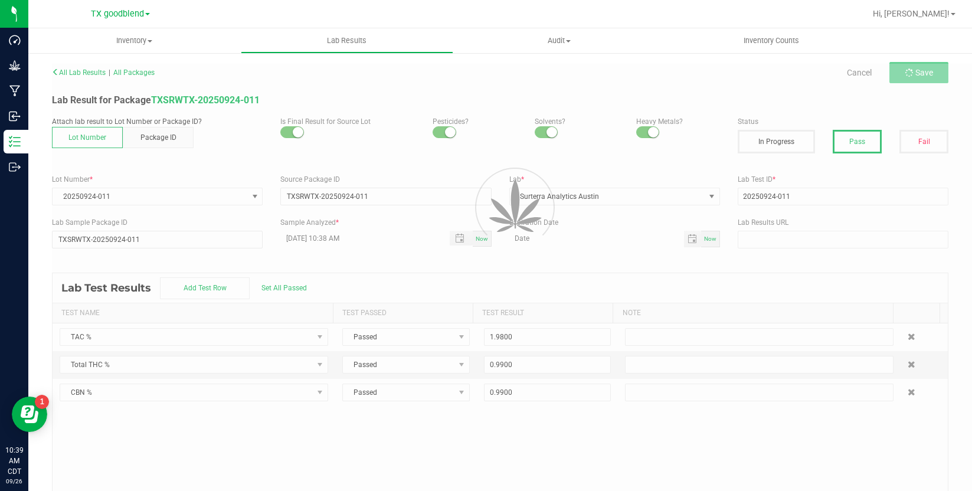
scroll to position [0, 0]
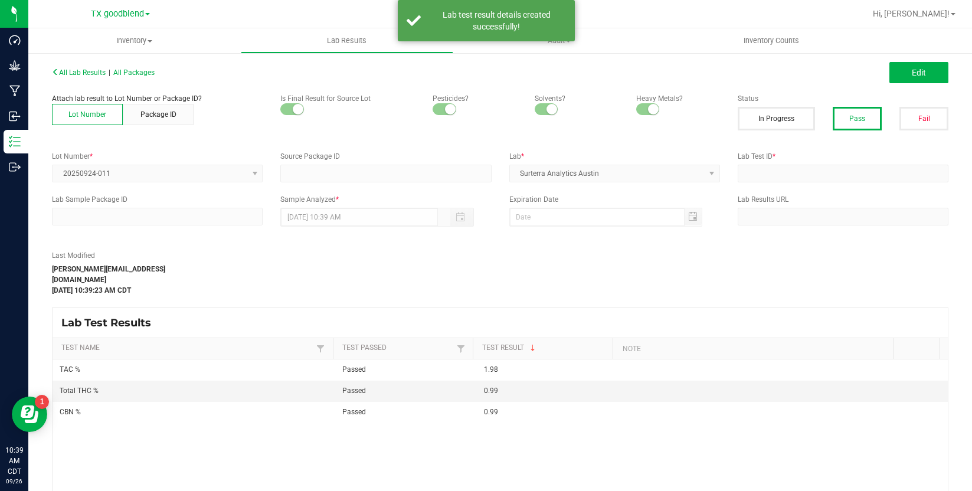
type input "TXSRWTX-20250924-011"
type input "20250924-011"
type input "TXSRWTX-20250924-011"
type input "[DATE] 10:38 AM"
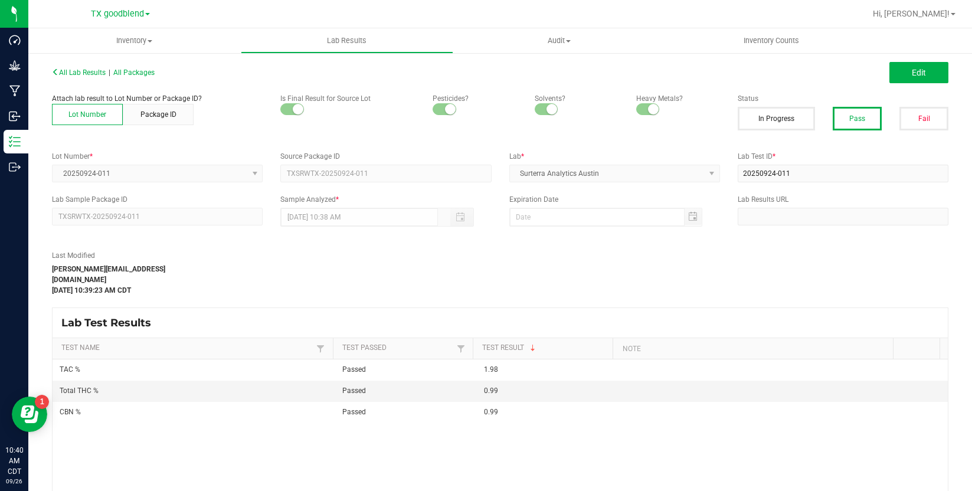
click at [395, 457] on div "TAC % Passed 1.98 Total THC % Passed 0.99 CBN % Passed 0.99" at bounding box center [500, 448] width 895 height 179
click at [897, 74] on button "Edit" at bounding box center [918, 72] width 59 height 21
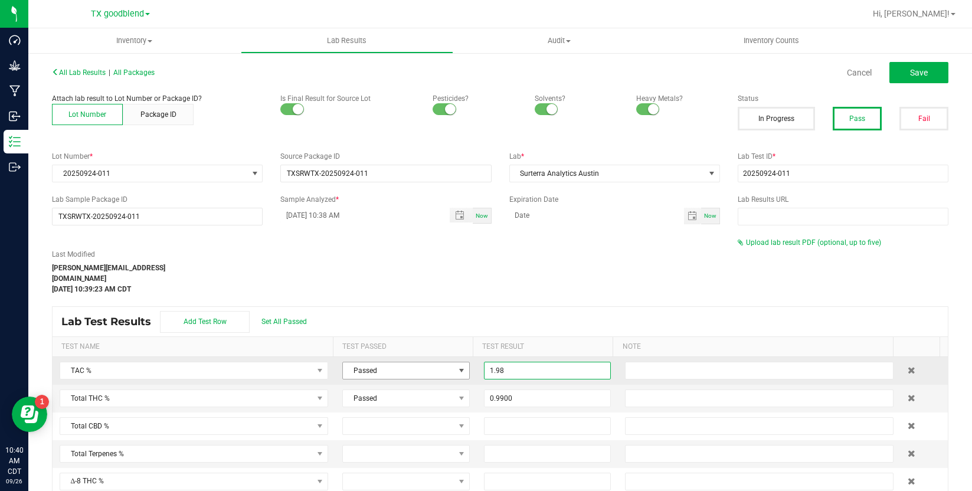
drag, startPoint x: 516, startPoint y: 360, endPoint x: 455, endPoint y: 355, distance: 61.0
click at [455, 357] on tr "TAC % Passed 1.98" at bounding box center [500, 371] width 895 height 28
click at [507, 362] on input "1.98" at bounding box center [548, 370] width 126 height 17
drag, startPoint x: 506, startPoint y: 361, endPoint x: 494, endPoint y: 361, distance: 11.8
click at [494, 362] on input "1.98" at bounding box center [548, 370] width 126 height 17
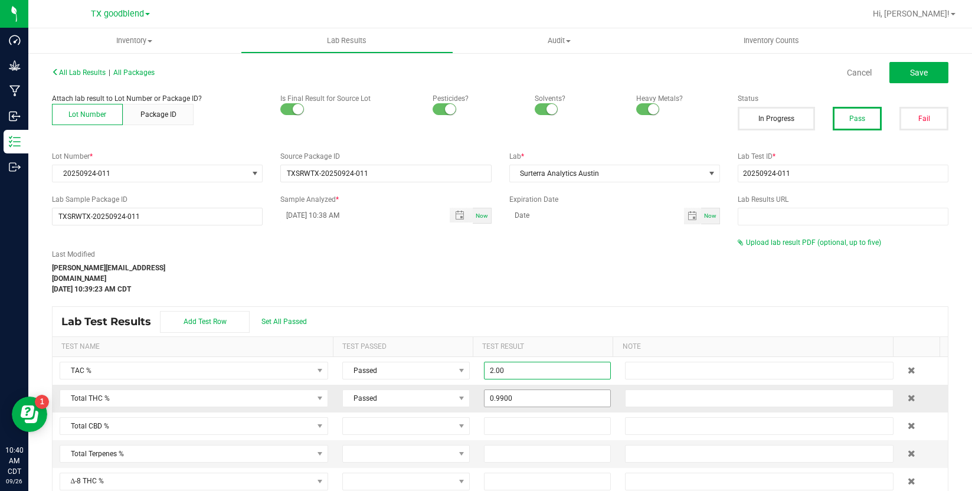
type input "2.0000"
click at [515, 395] on input "0.99" at bounding box center [548, 398] width 126 height 17
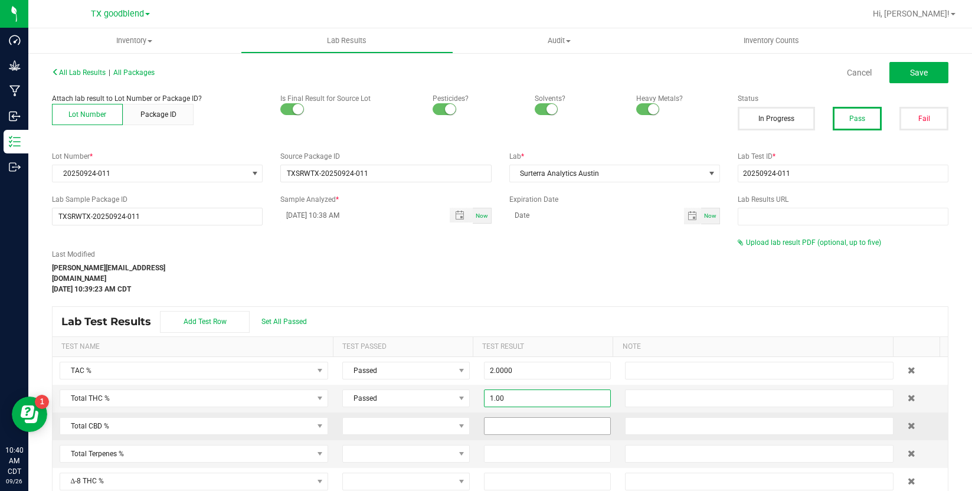
type input "1.0000"
click at [521, 418] on input at bounding box center [548, 426] width 126 height 17
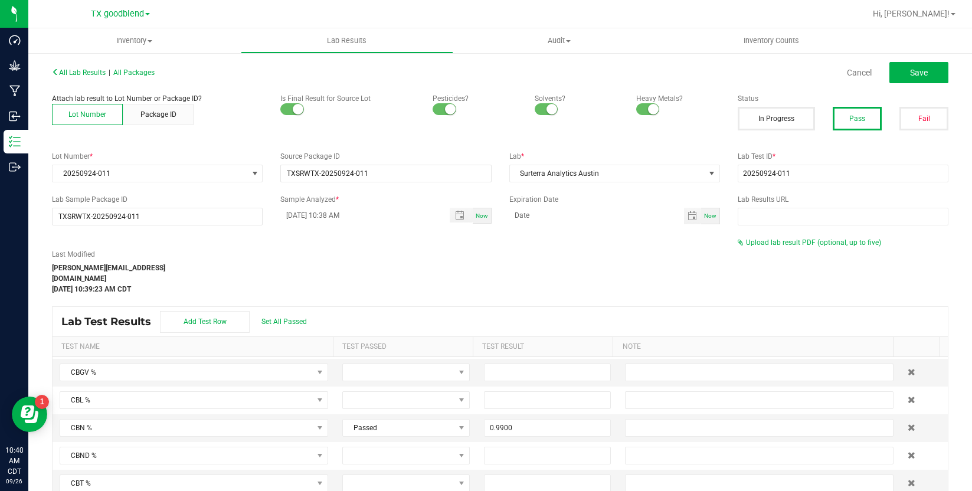
scroll to position [708, 0]
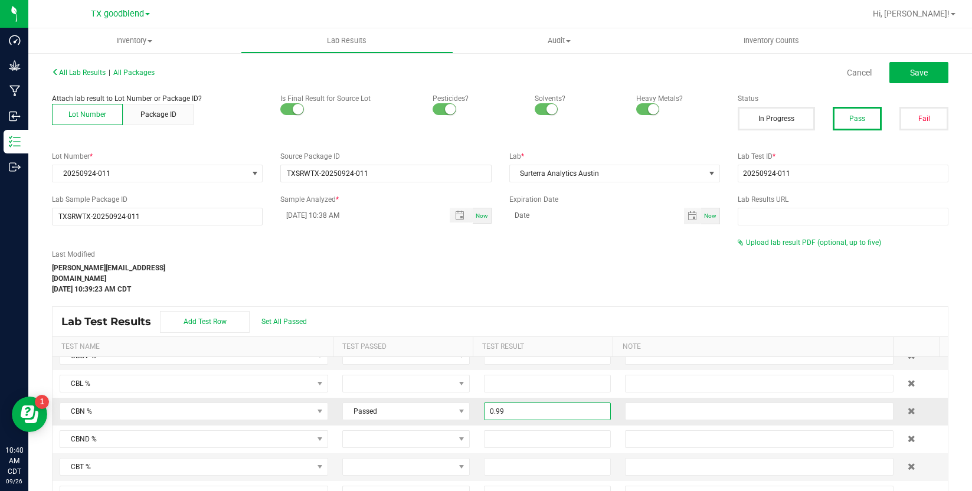
click at [525, 403] on input "0.99" at bounding box center [548, 411] width 126 height 17
type input "1.0000"
click at [920, 77] on button "Save" at bounding box center [918, 72] width 59 height 21
type input "1.0000"
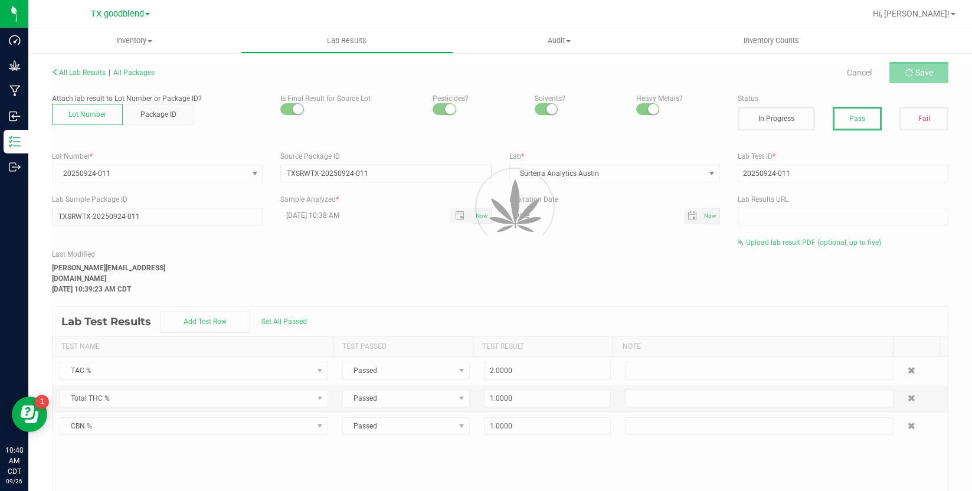
scroll to position [0, 0]
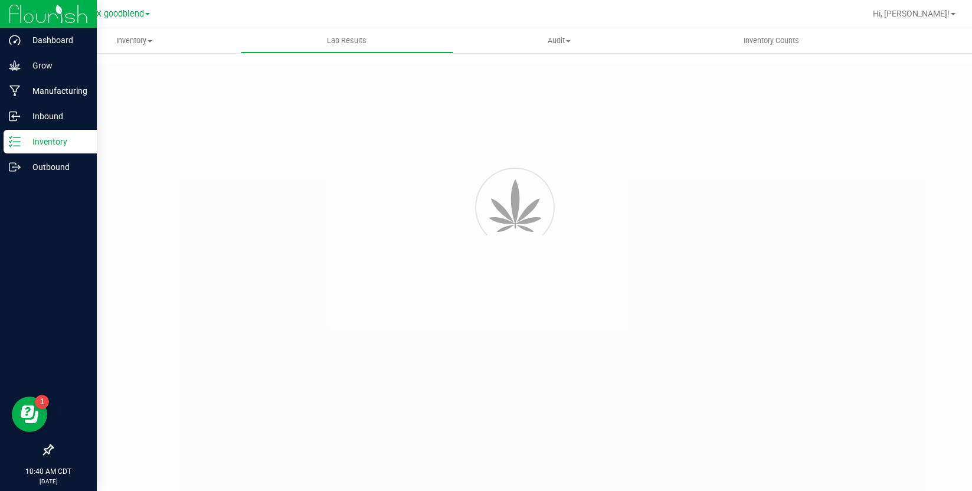
type input "TXSRWTX-20250924-011"
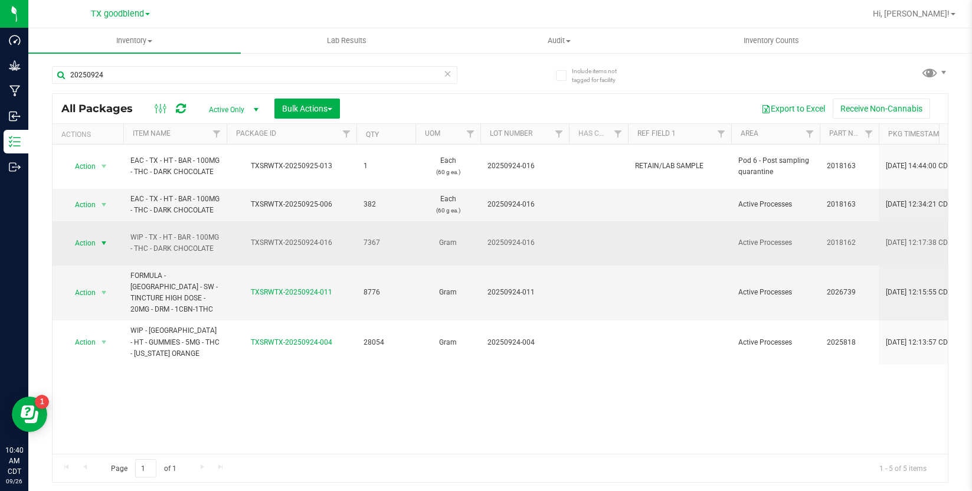
click at [90, 235] on span "Action" at bounding box center [80, 243] width 32 height 17
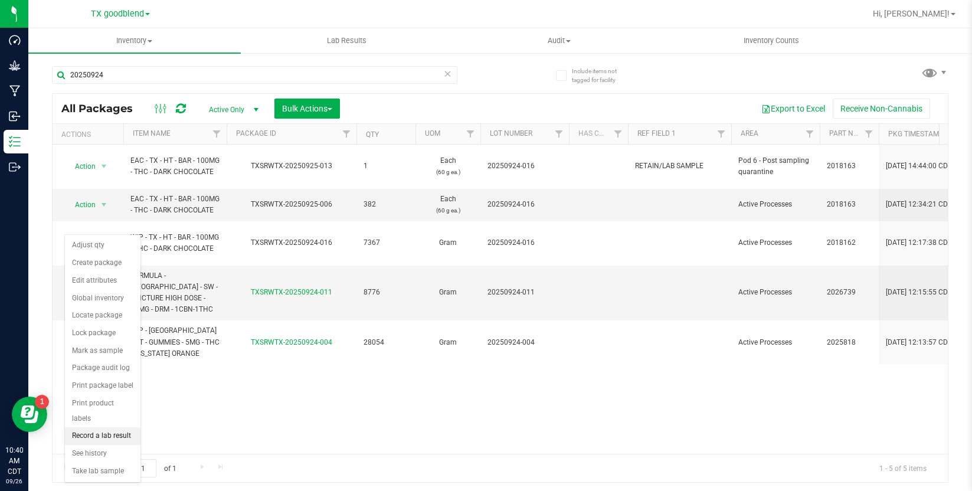
click at [98, 427] on li "Record a lab result" at bounding box center [103, 436] width 76 height 18
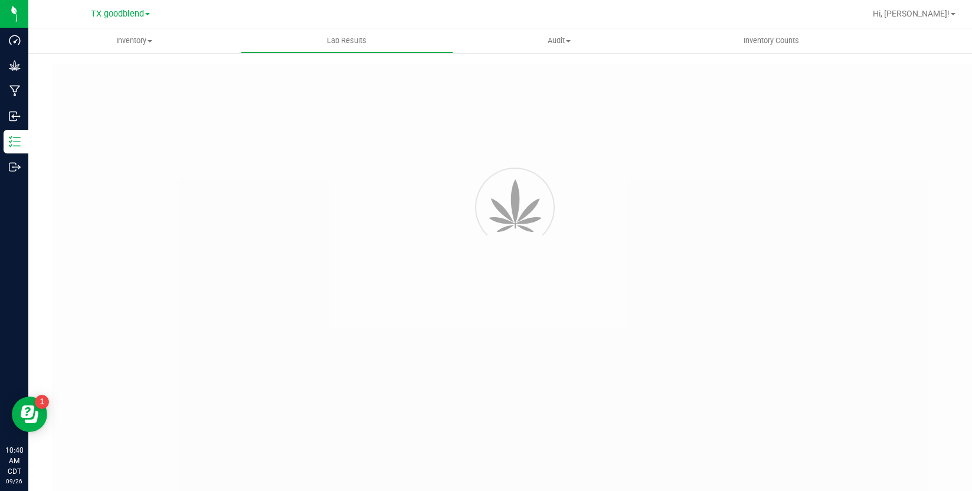
type input "TXSRWTX-20250924-016"
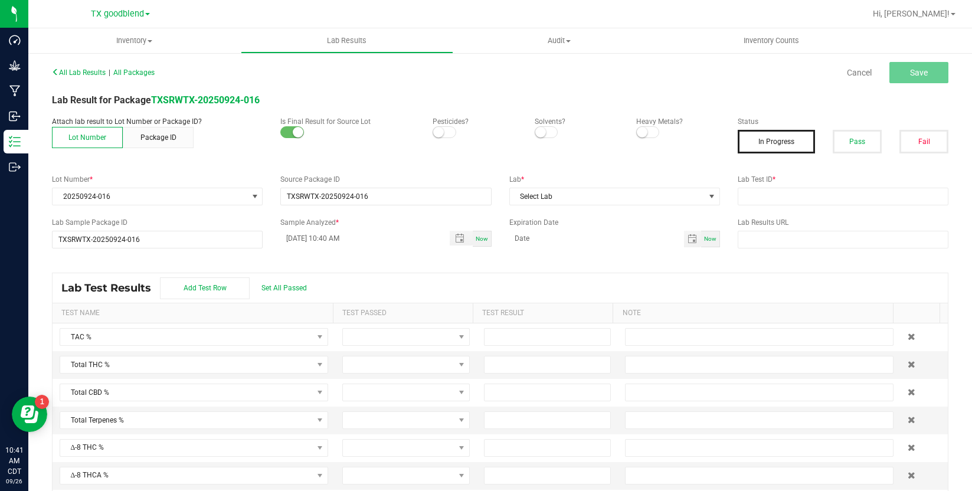
click at [439, 127] on span at bounding box center [445, 132] width 24 height 12
click at [547, 128] on span at bounding box center [547, 132] width 24 height 12
click at [640, 138] on span at bounding box center [648, 132] width 24 height 12
click at [855, 142] on button "Pass" at bounding box center [857, 142] width 49 height 24
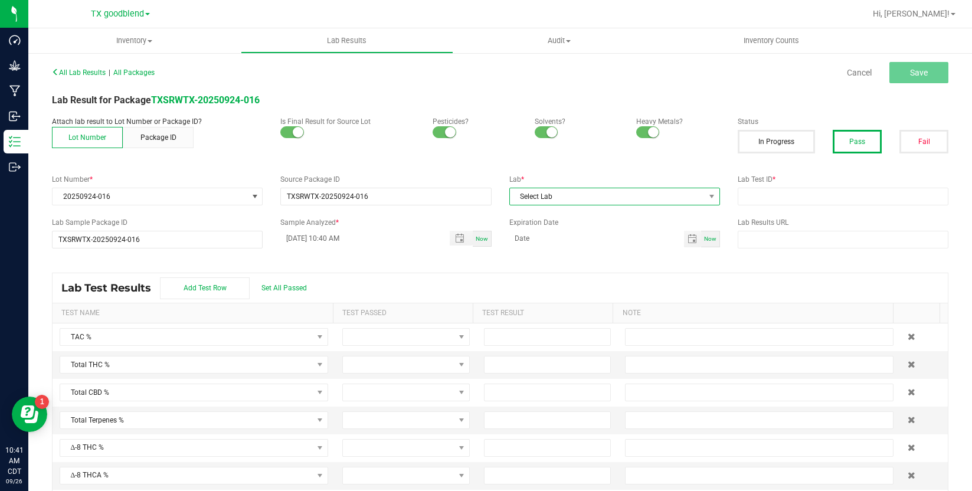
click at [683, 202] on span "Select Lab" at bounding box center [607, 196] width 195 height 17
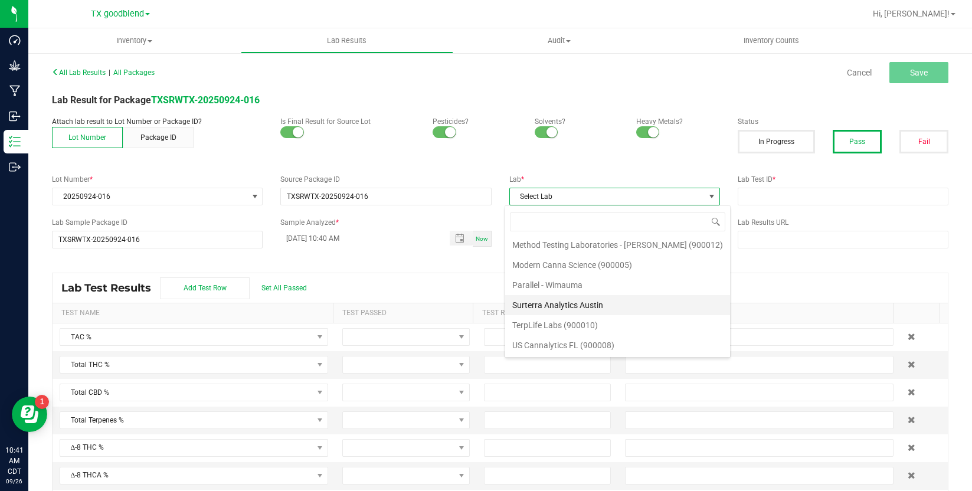
click at [624, 297] on li "Surterra Analytics Austin" at bounding box center [617, 305] width 225 height 20
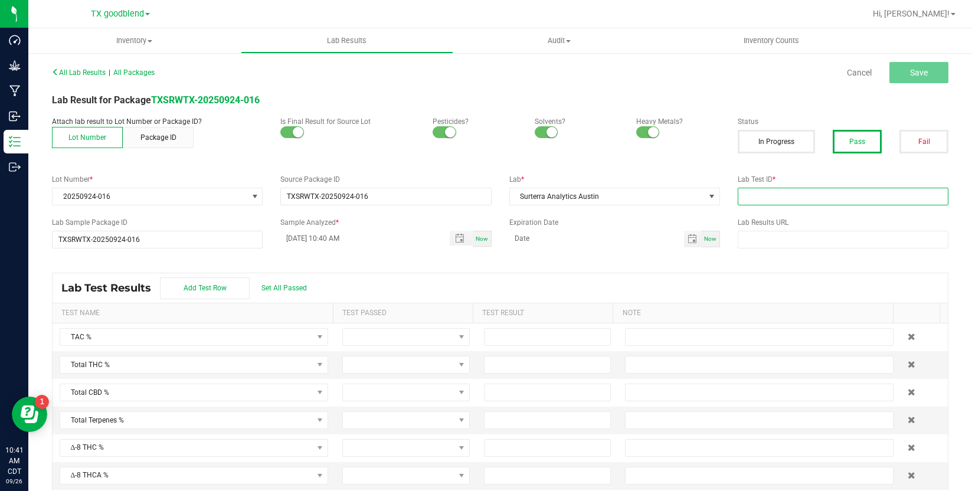
click at [745, 198] on input "text" at bounding box center [843, 197] width 211 height 18
type input "20250924-016"
click at [301, 241] on input "[DATE] 10:40 AM" at bounding box center [358, 238] width 156 height 15
type input "[DATE] 10:40 AM"
click at [295, 286] on span "Set All Passed" at bounding box center [283, 288] width 45 height 8
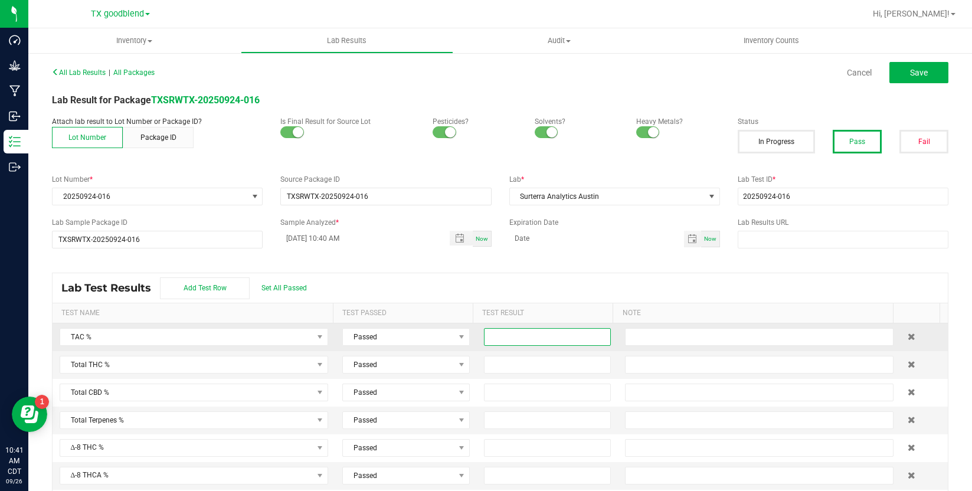
click at [490, 336] on input at bounding box center [548, 337] width 126 height 17
type input "0.1700"
click at [491, 362] on input at bounding box center [548, 365] width 126 height 17
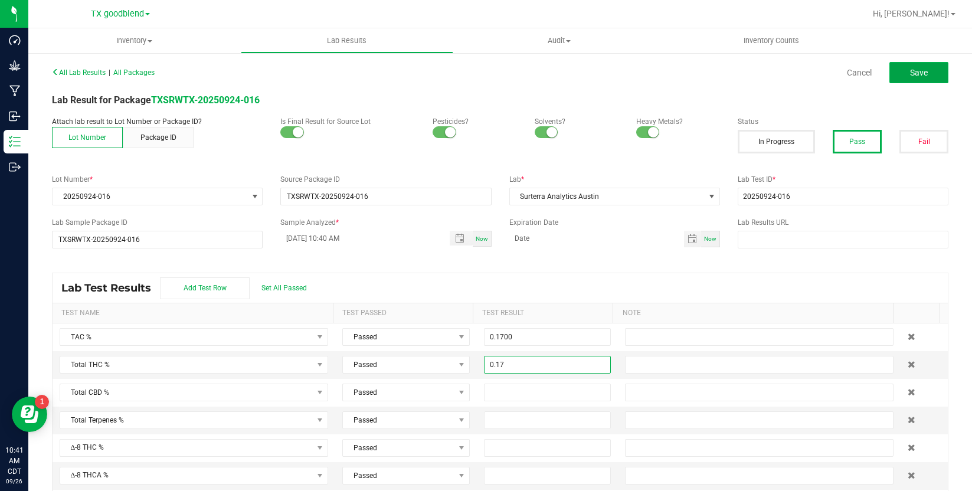
type input "0.1700"
click at [897, 67] on button "Save" at bounding box center [918, 72] width 59 height 21
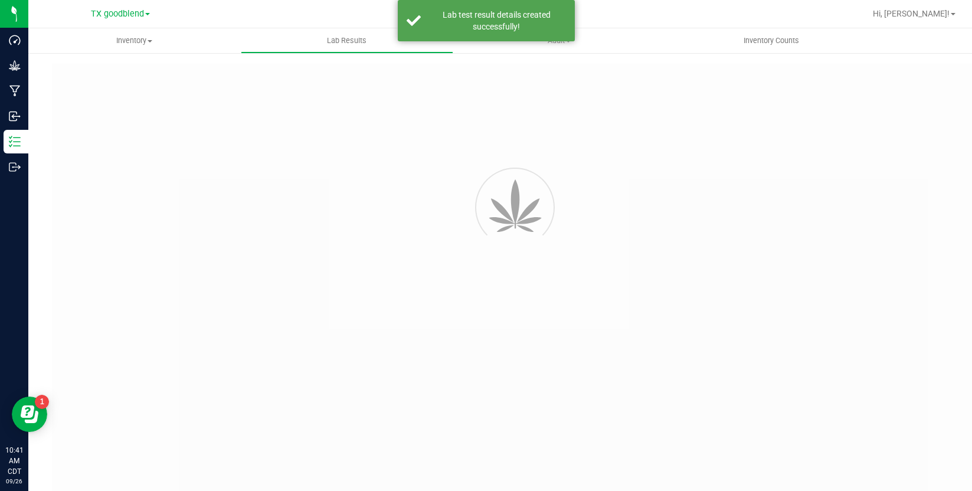
type input "TXSRWTX-20250924-016"
type input "20250924-016"
type input "TXSRWTX-20250924-016"
type input "[DATE] 10:40 AM"
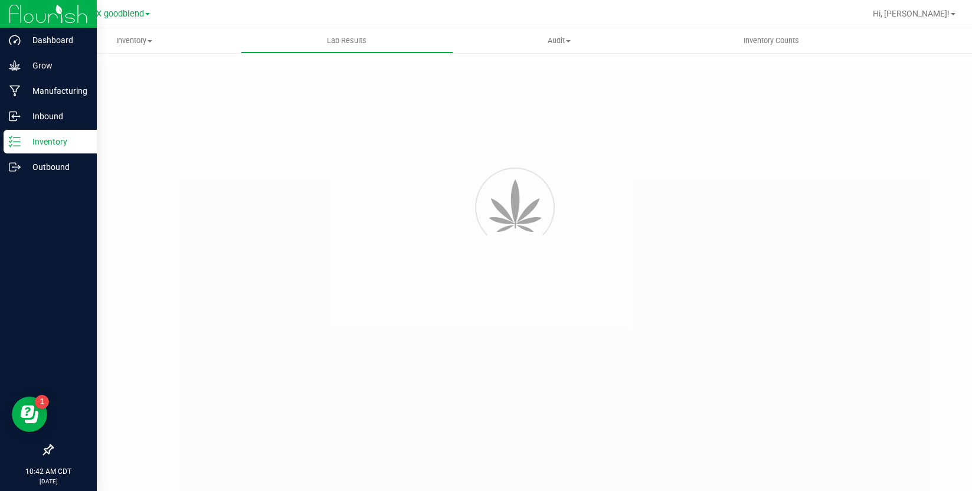
type input "TXSRWTX-20250924-016"
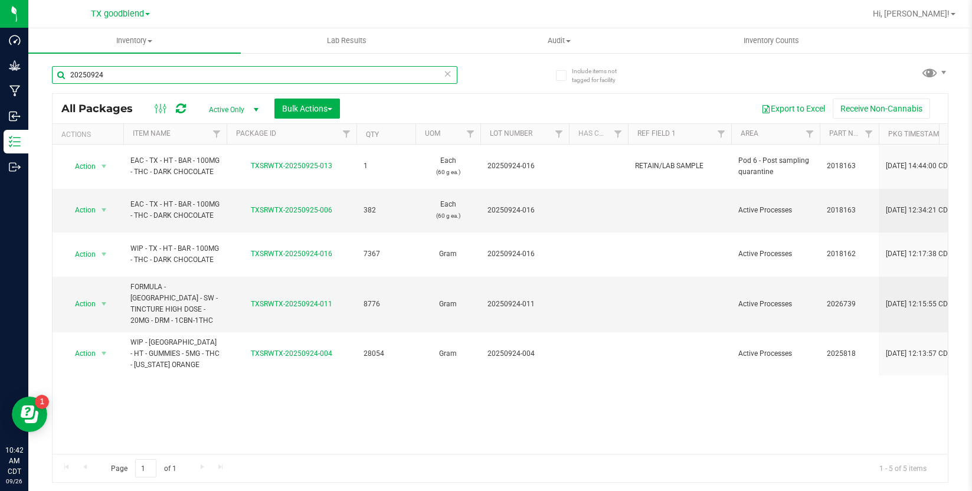
click at [117, 74] on input "20250924" at bounding box center [254, 75] width 405 height 18
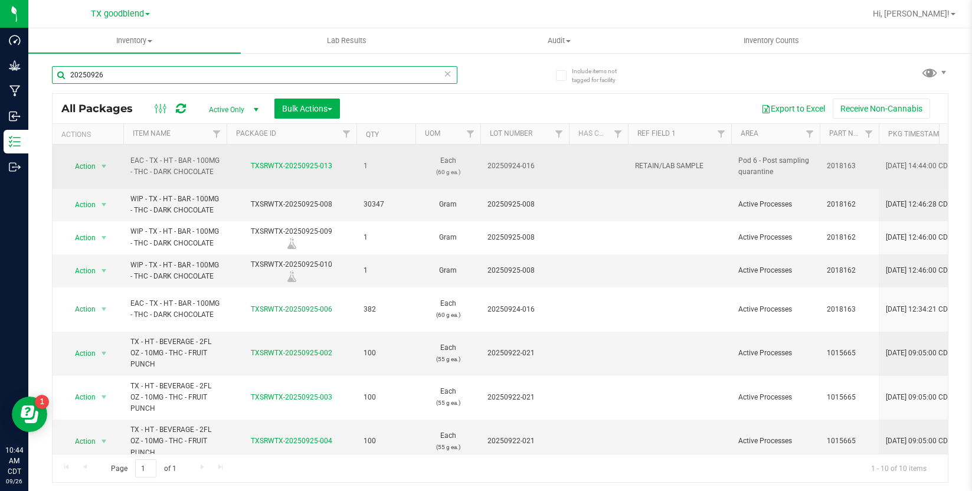
type input "20250926"
